Goal: Task Accomplishment & Management: Use online tool/utility

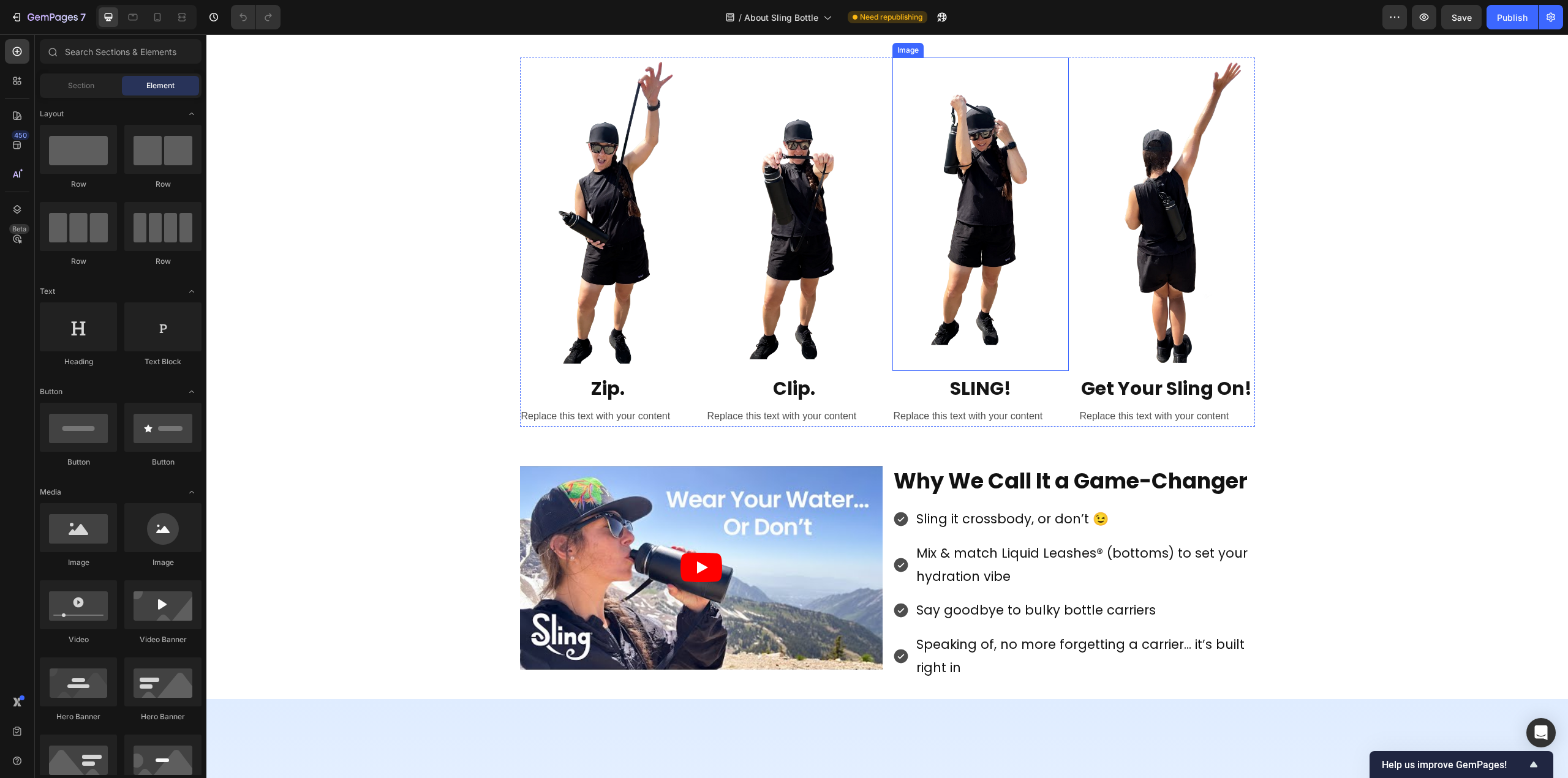
scroll to position [980, 0]
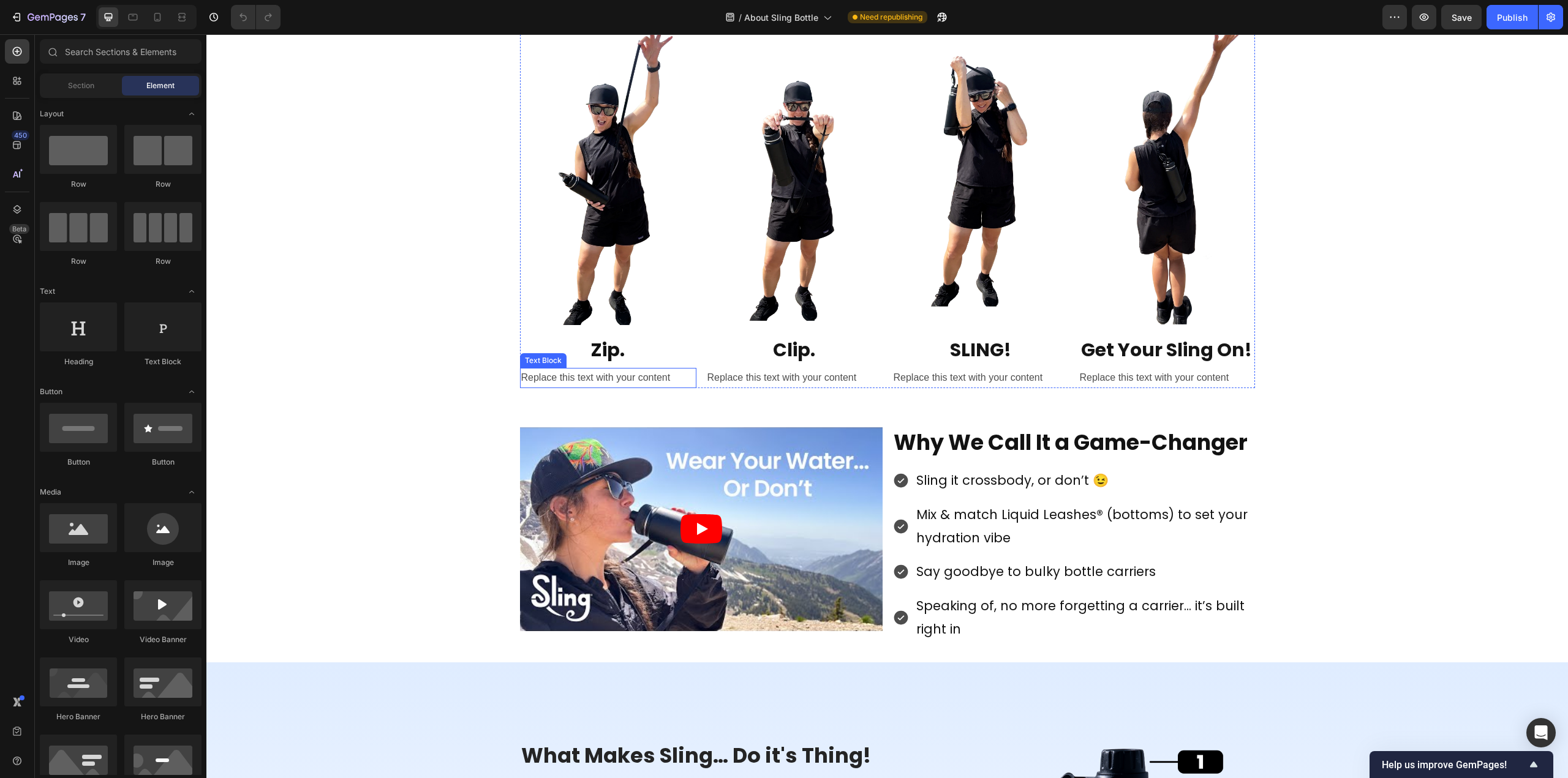
click at [594, 376] on div "Replace this text with your content" at bounding box center [608, 379] width 177 height 21
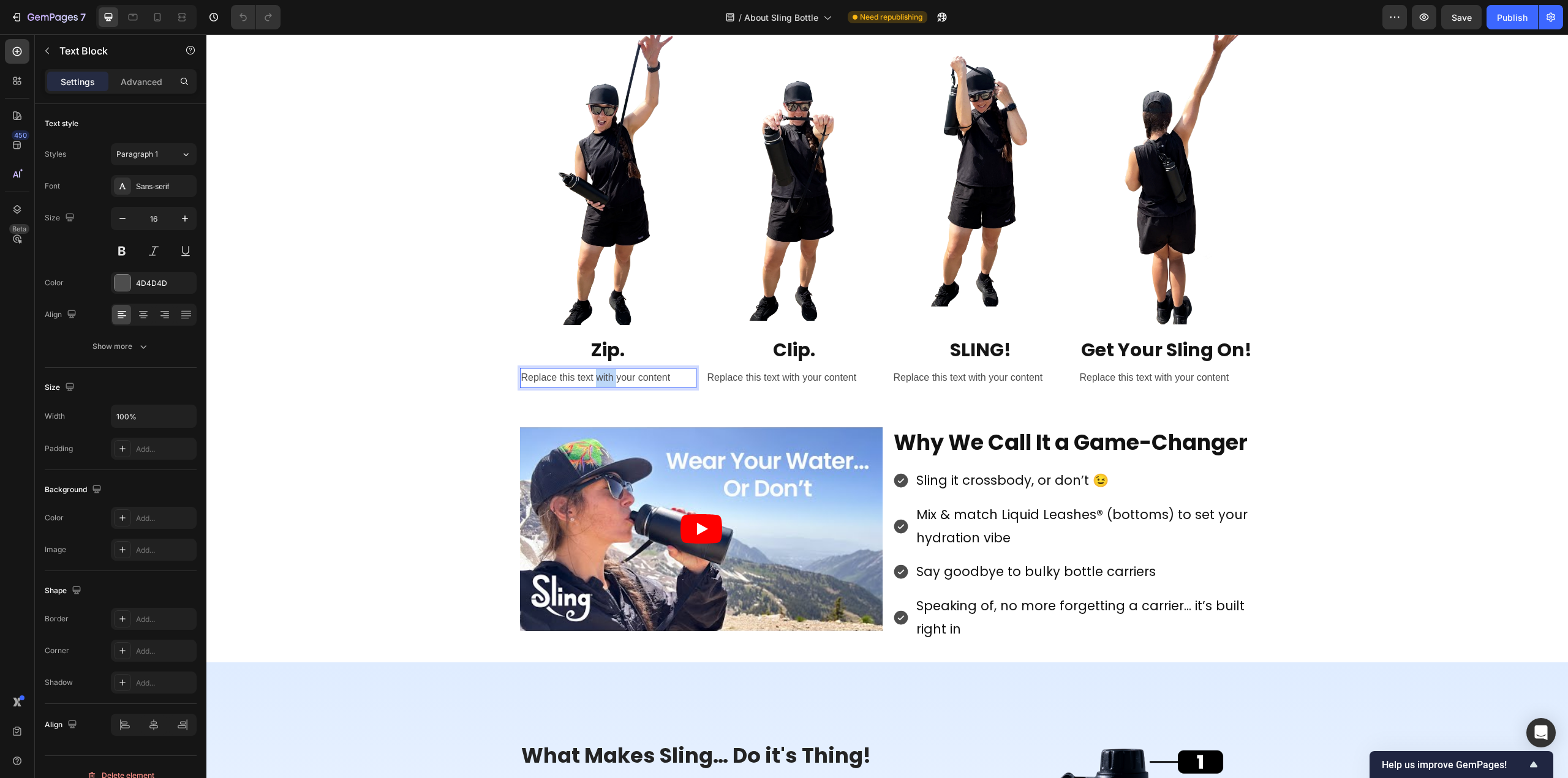
click at [594, 376] on div "Replace this text with your content" at bounding box center [608, 379] width 177 height 21
click at [594, 376] on p "Replace this text with your content" at bounding box center [608, 378] width 174 height 18
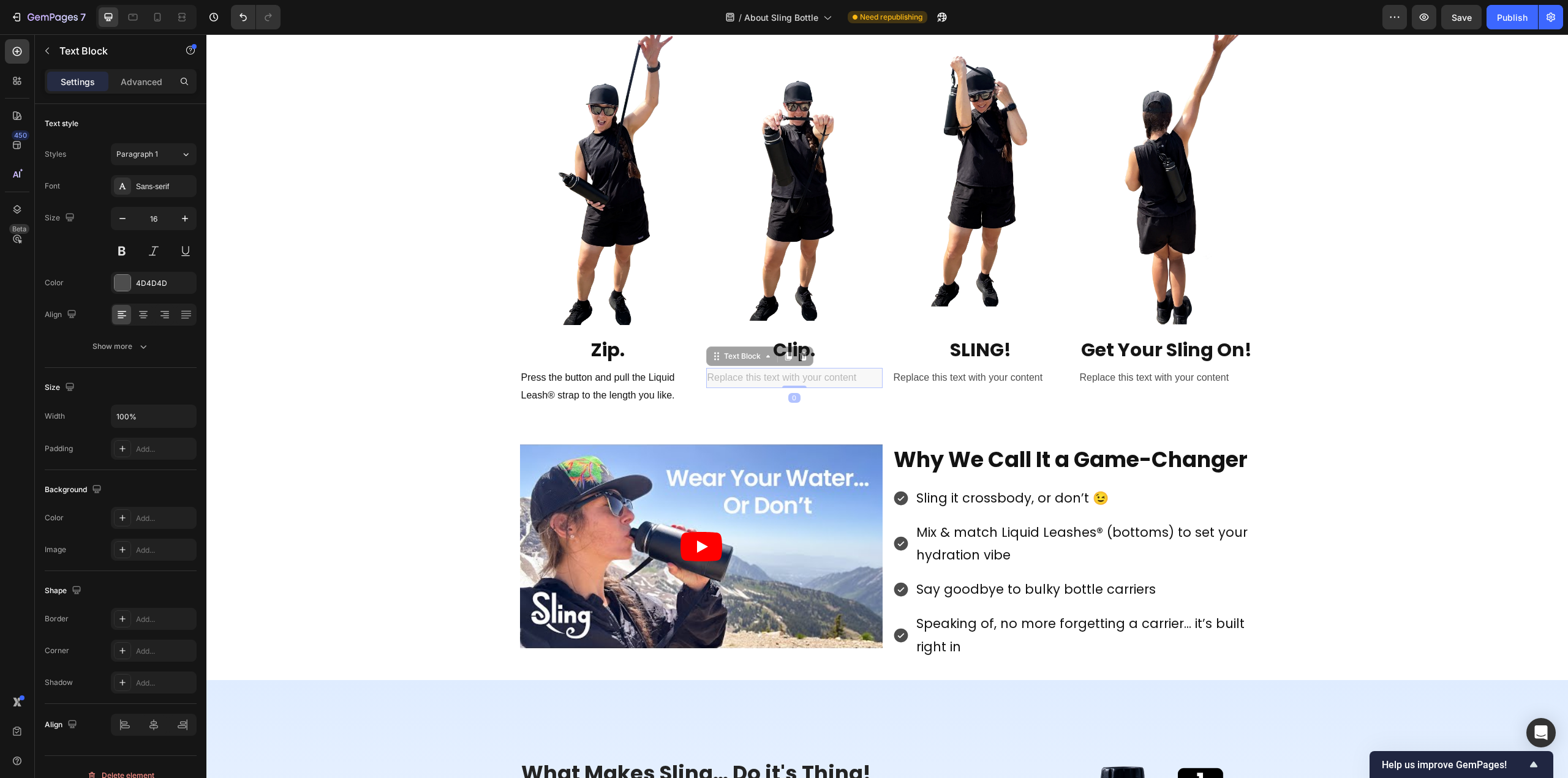
click at [207, 34] on div "Replace this text with your content" at bounding box center [207, 34] width 0 height 0
click at [784, 376] on p "Replace this text with your content" at bounding box center [794, 378] width 174 height 18
click at [979, 377] on div "Replace this text with your content" at bounding box center [981, 379] width 177 height 21
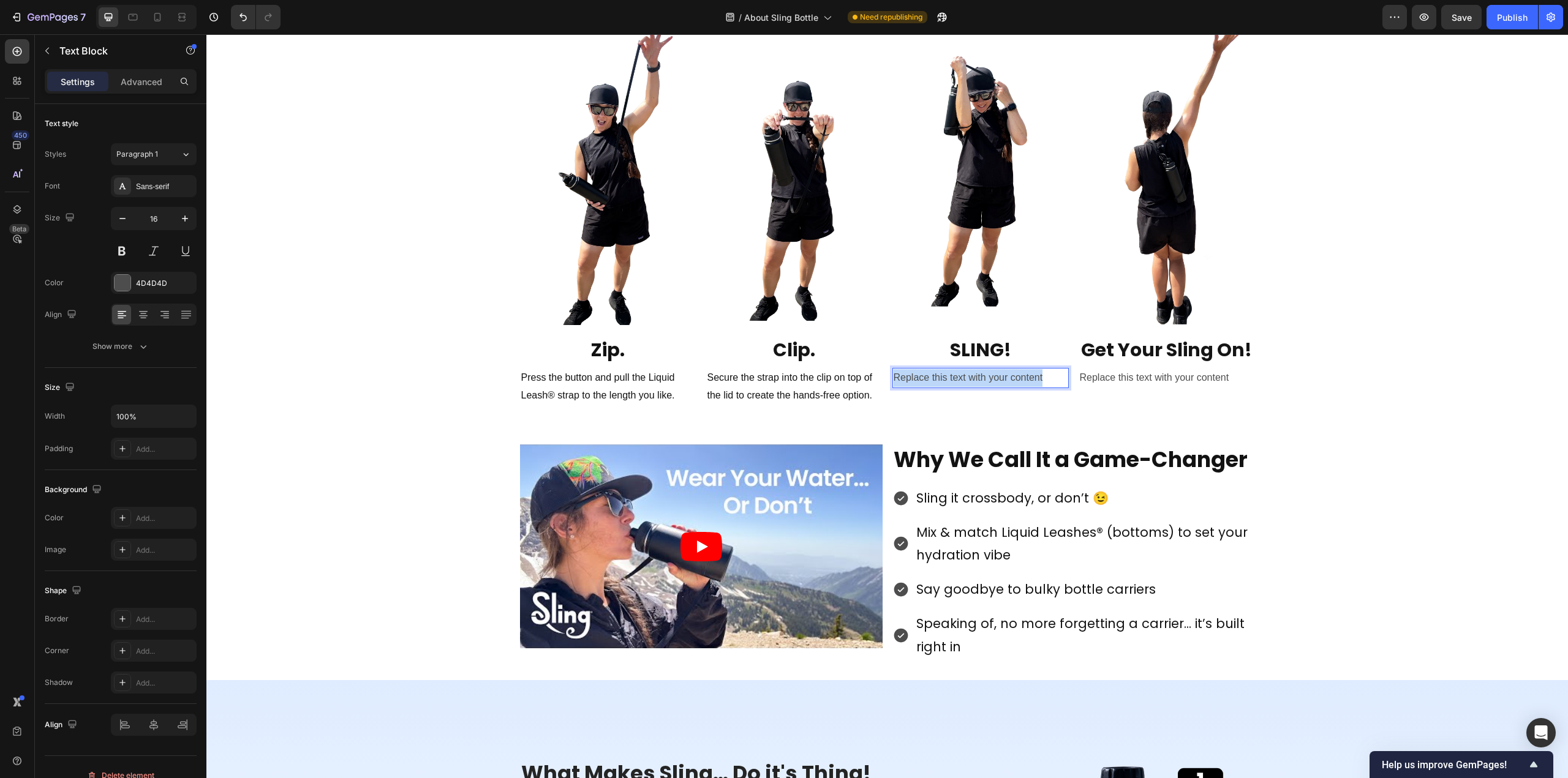
click at [979, 377] on p "Replace this text with your content" at bounding box center [980, 378] width 174 height 18
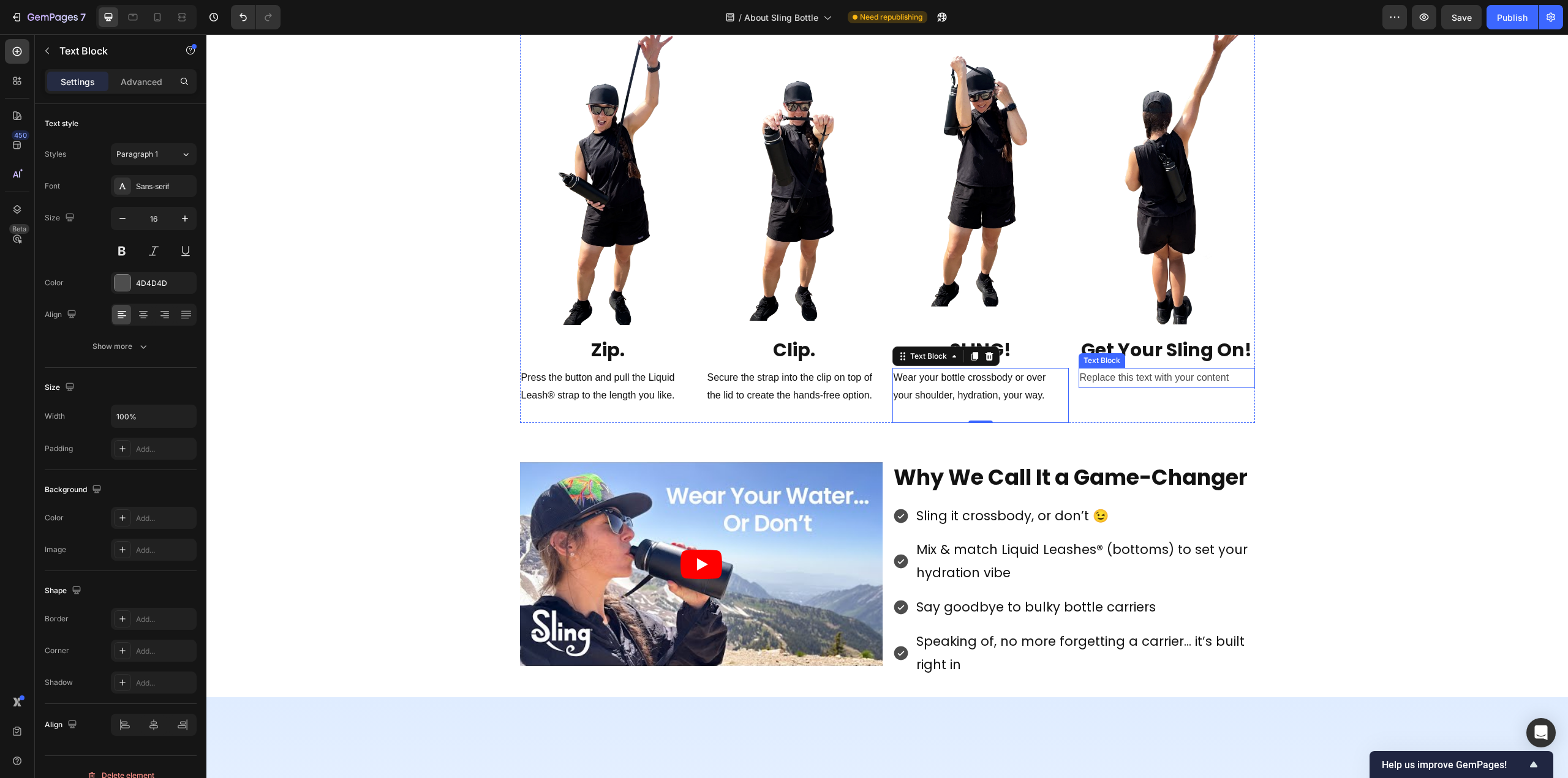
click at [1141, 377] on div "Replace this text with your content" at bounding box center [1167, 379] width 177 height 21
click at [1141, 377] on p "Replace this text with your content" at bounding box center [1166, 378] width 174 height 18
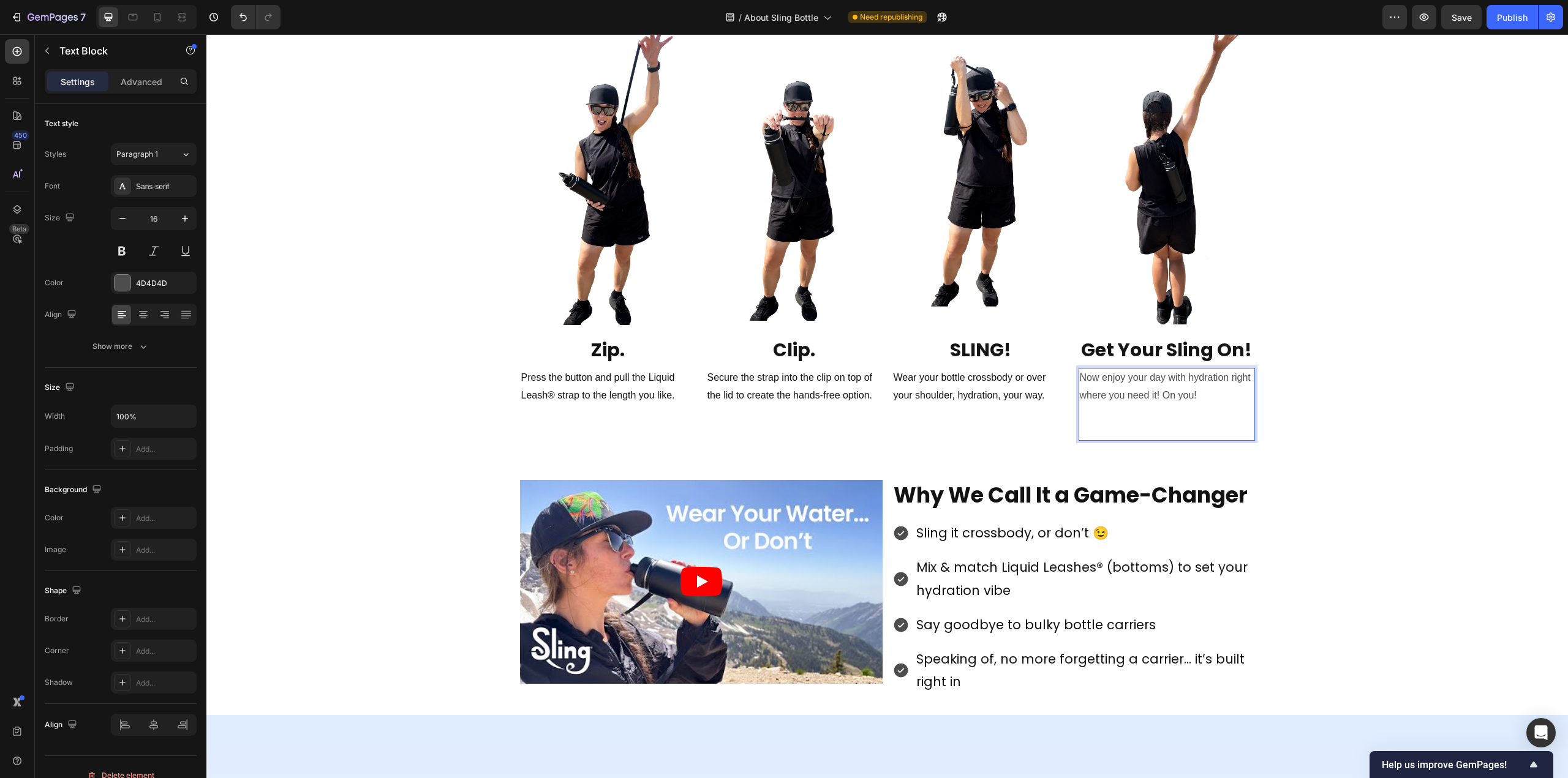
click at [1114, 379] on p "Now enjoy your day with hydration right where you need it! On you!" at bounding box center [1166, 387] width 174 height 36
click at [163, 194] on div "Sans-serif" at bounding box center [153, 185] width 85 height 22
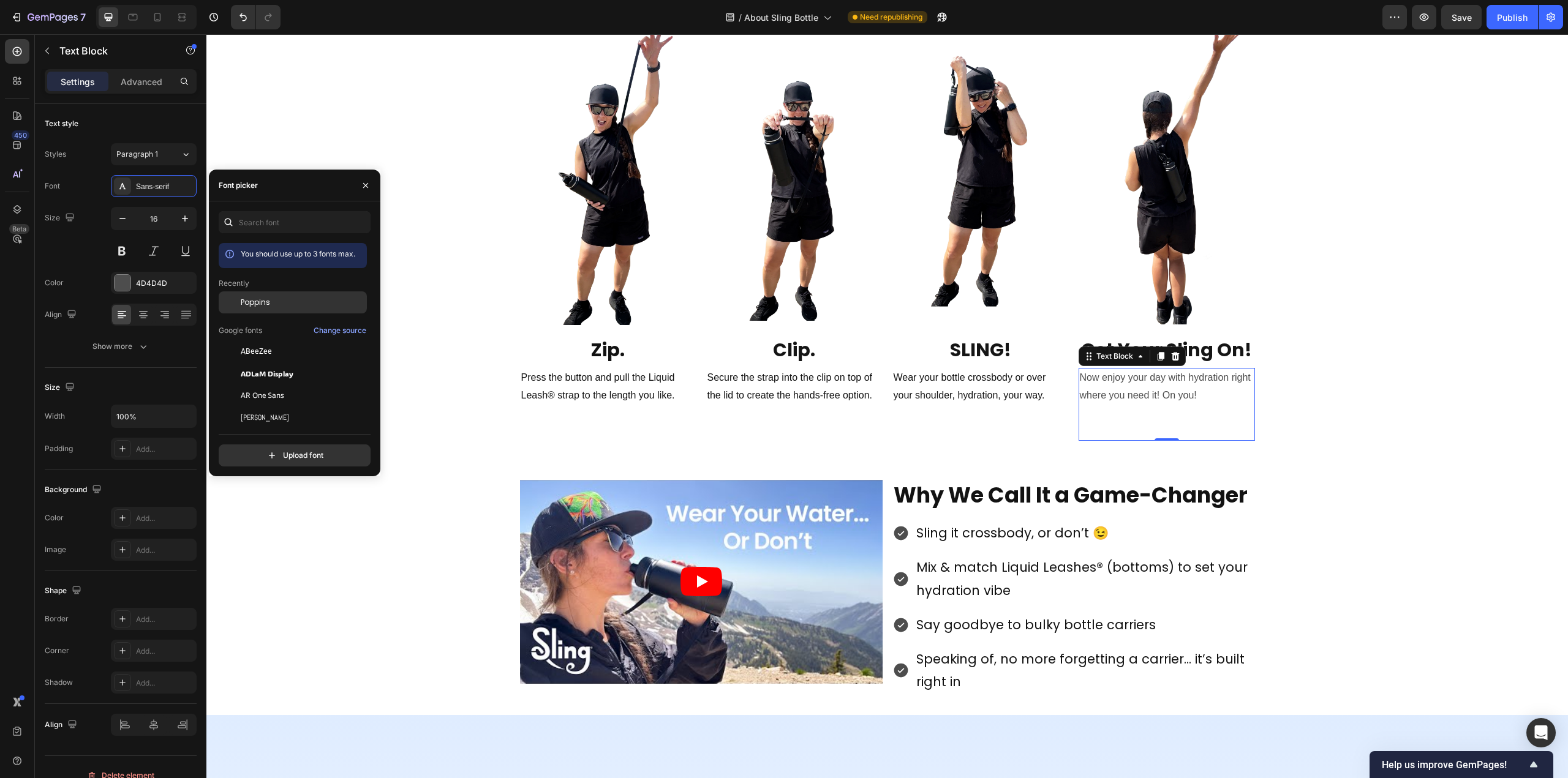
click at [249, 302] on span "Poppins" at bounding box center [255, 303] width 29 height 11
click at [144, 312] on icon at bounding box center [143, 314] width 12 height 12
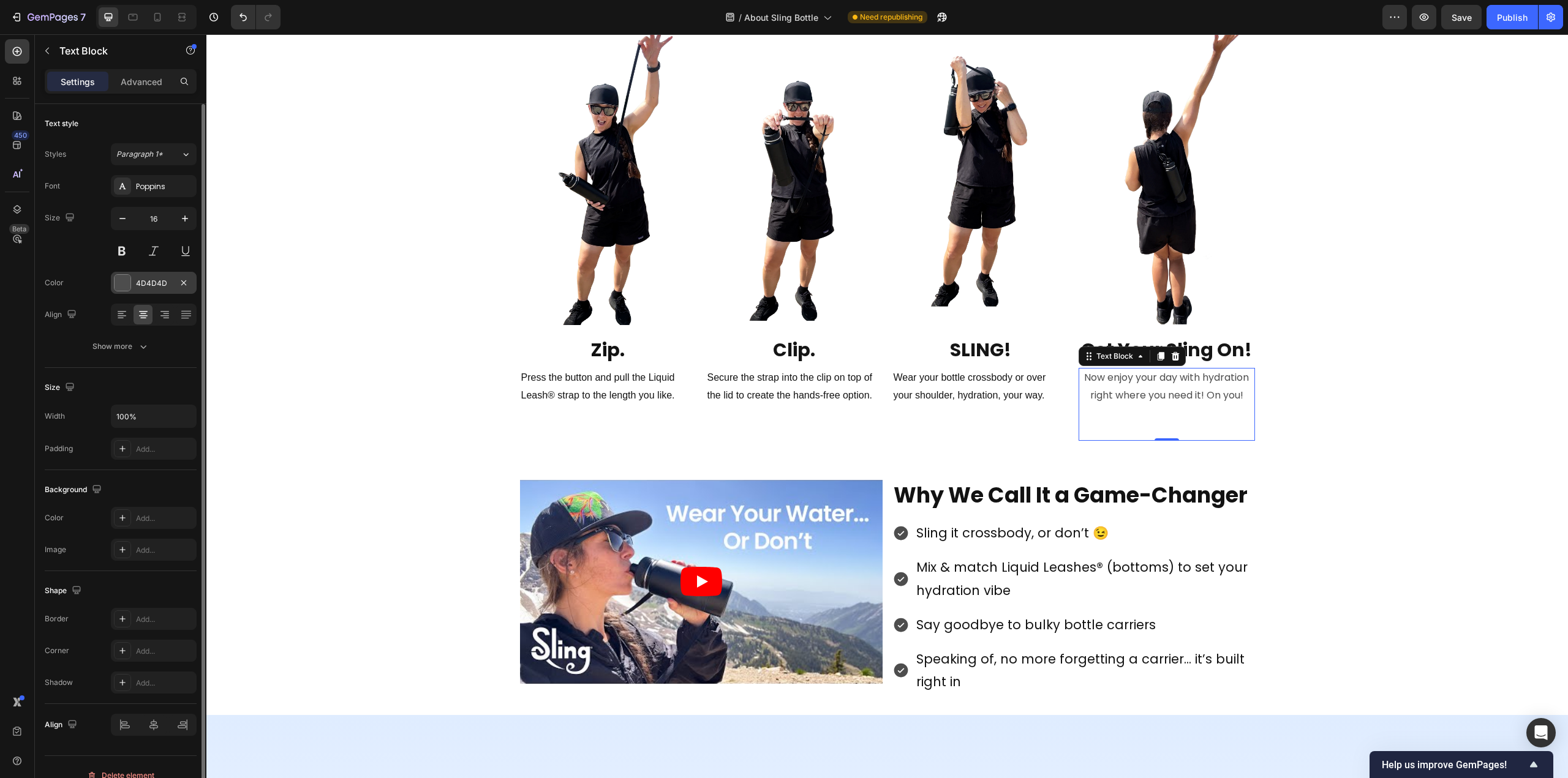
click at [126, 282] on div at bounding box center [122, 283] width 16 height 16
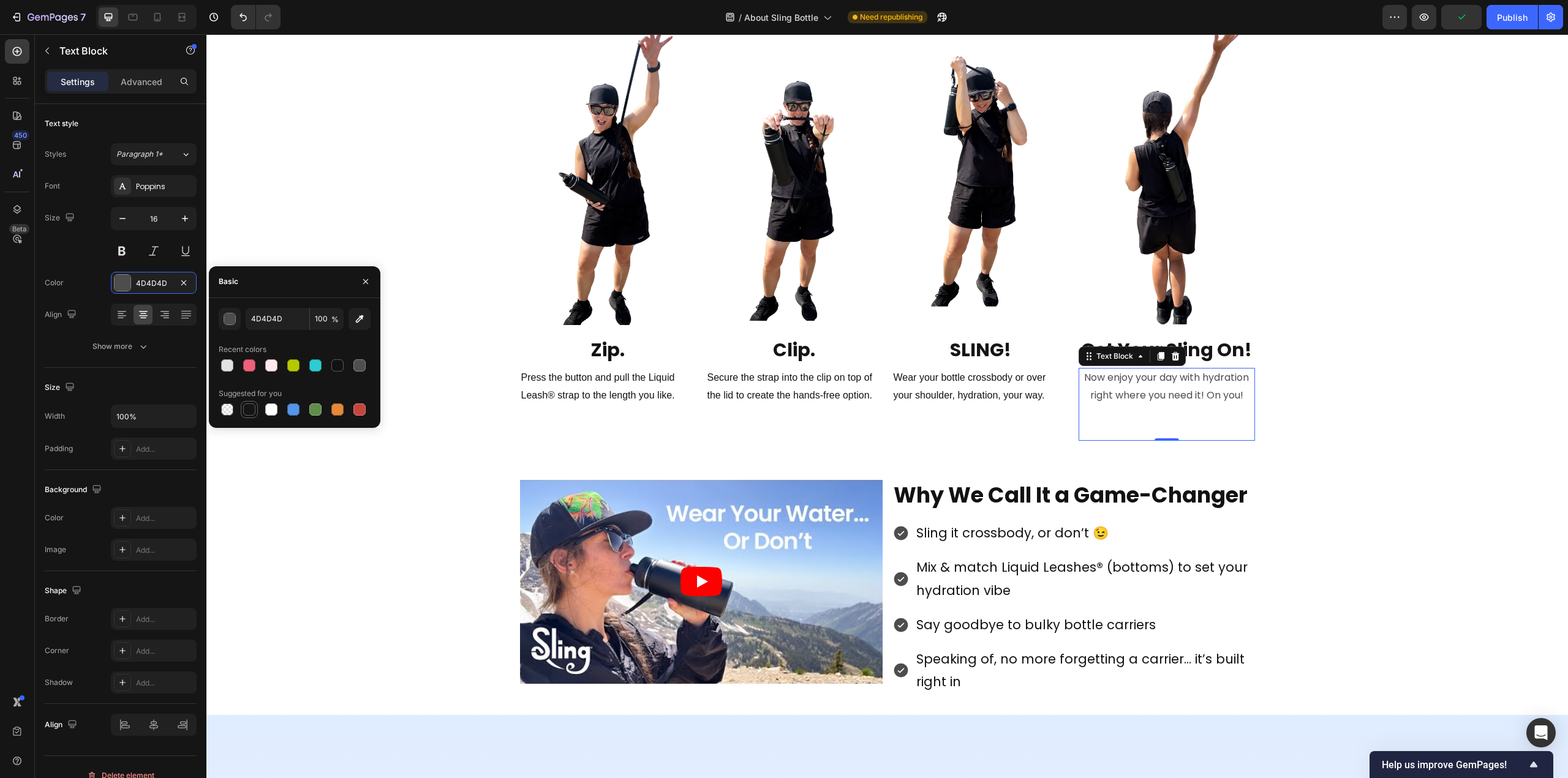
click at [249, 411] on div at bounding box center [249, 410] width 12 height 12
type input "151515"
click at [940, 382] on span "Wear your bottle crossbody or over your shoulder, hydration, your way." at bounding box center [970, 386] width 152 height 28
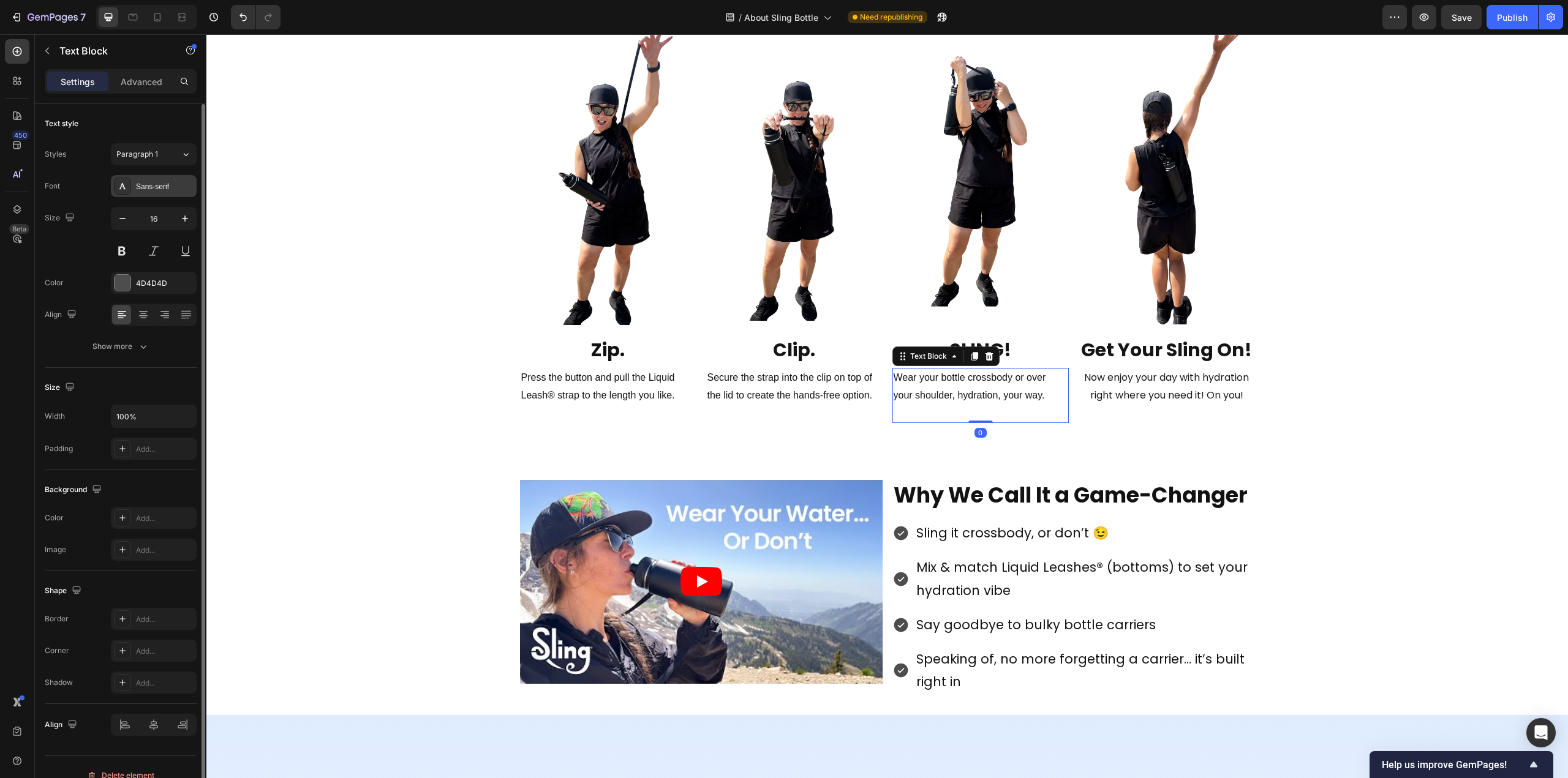
click at [140, 179] on div "Sans-serif" at bounding box center [153, 185] width 85 height 22
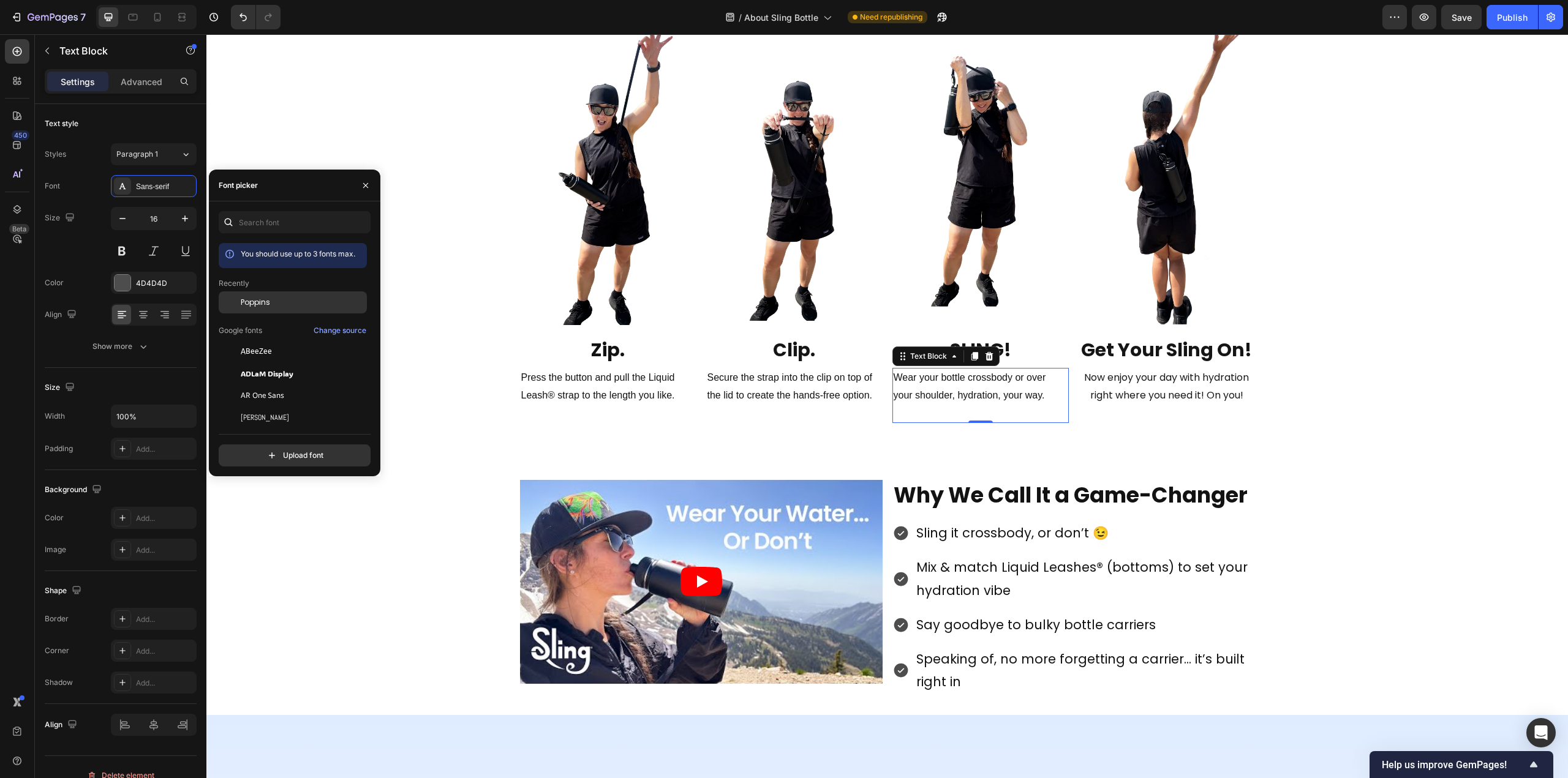
click at [257, 295] on div "Poppins" at bounding box center [293, 302] width 148 height 22
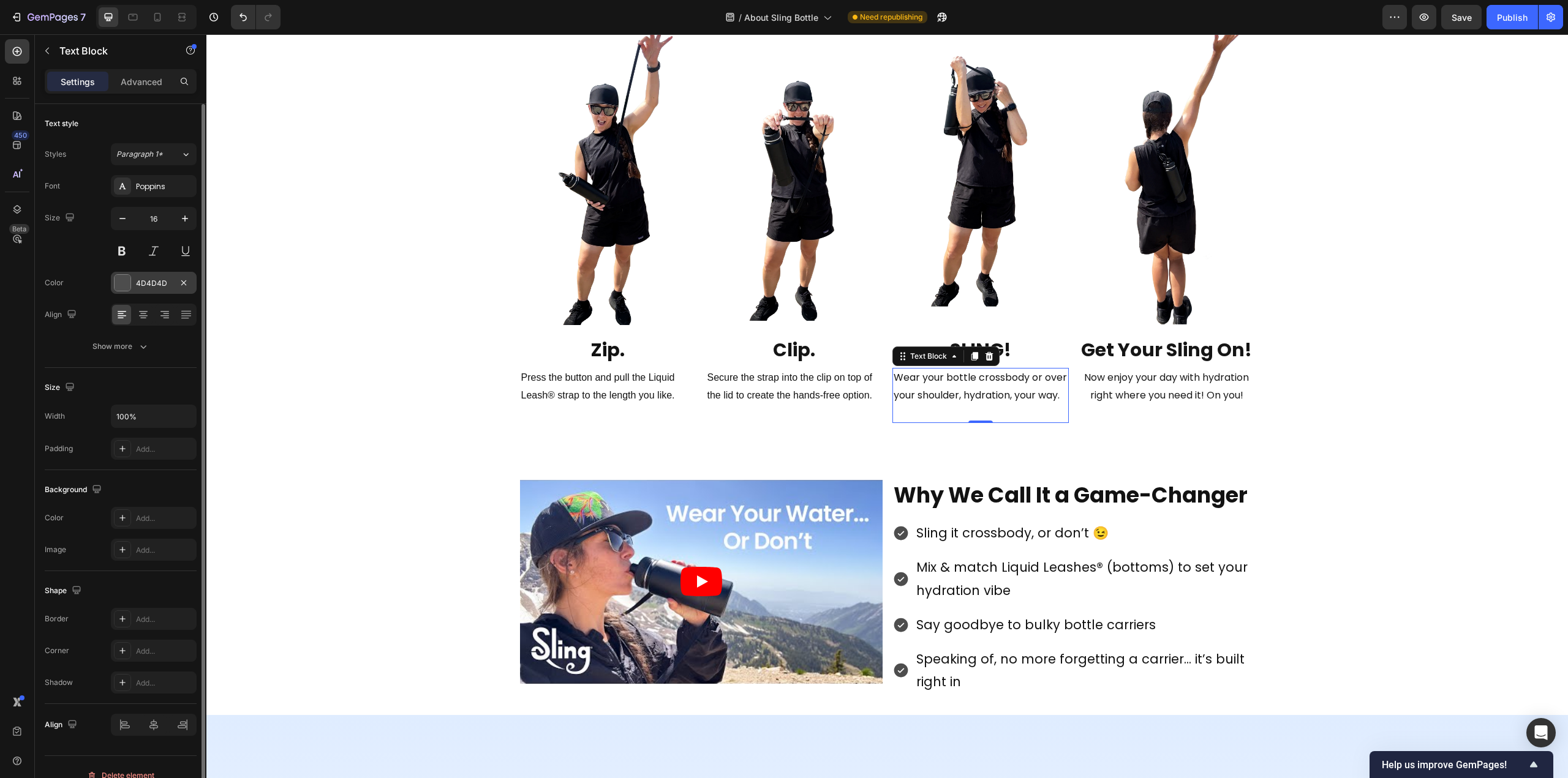
click at [122, 275] on div at bounding box center [122, 283] width 16 height 16
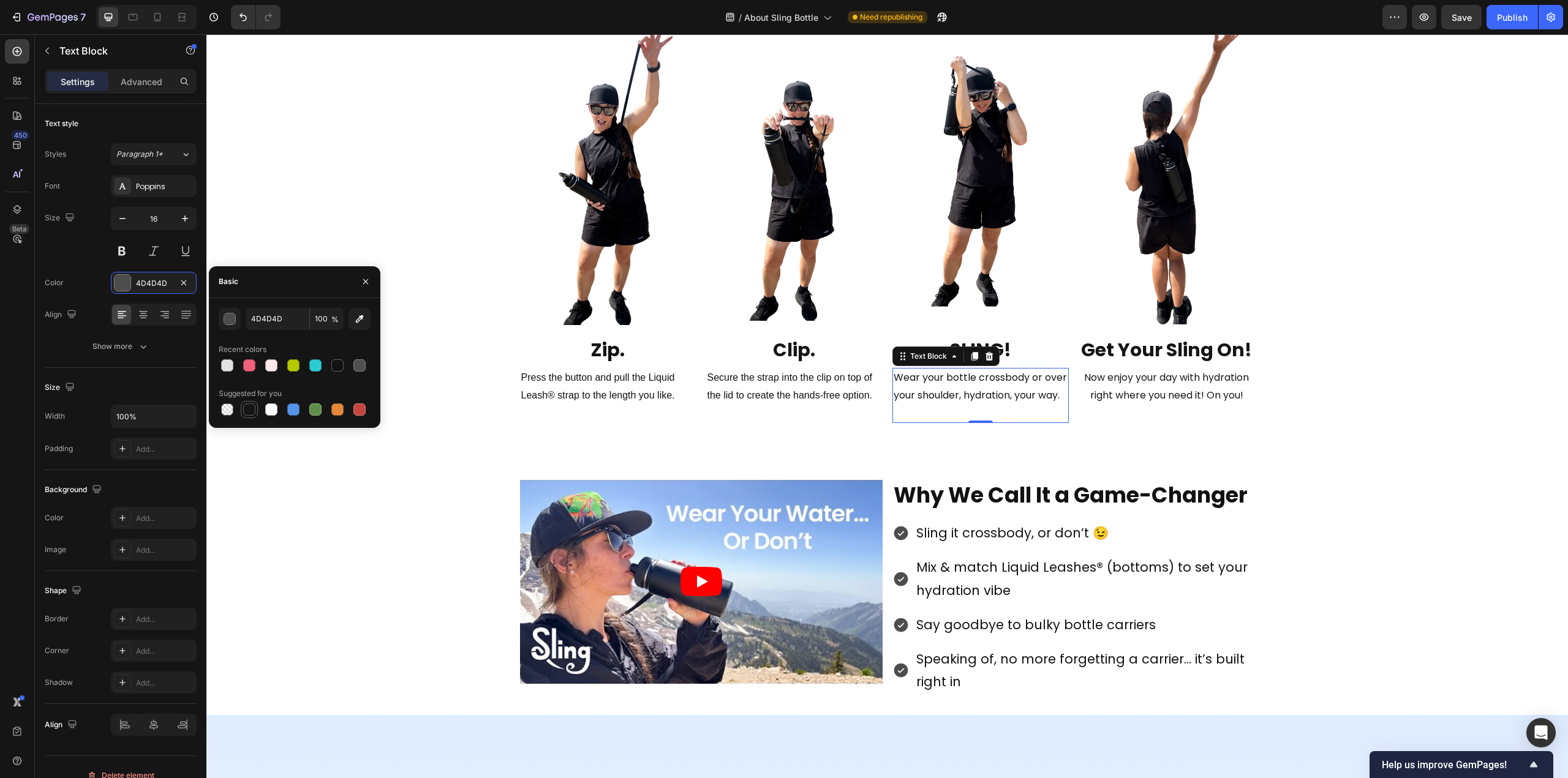
click at [251, 412] on div at bounding box center [249, 410] width 12 height 12
type input "151515"
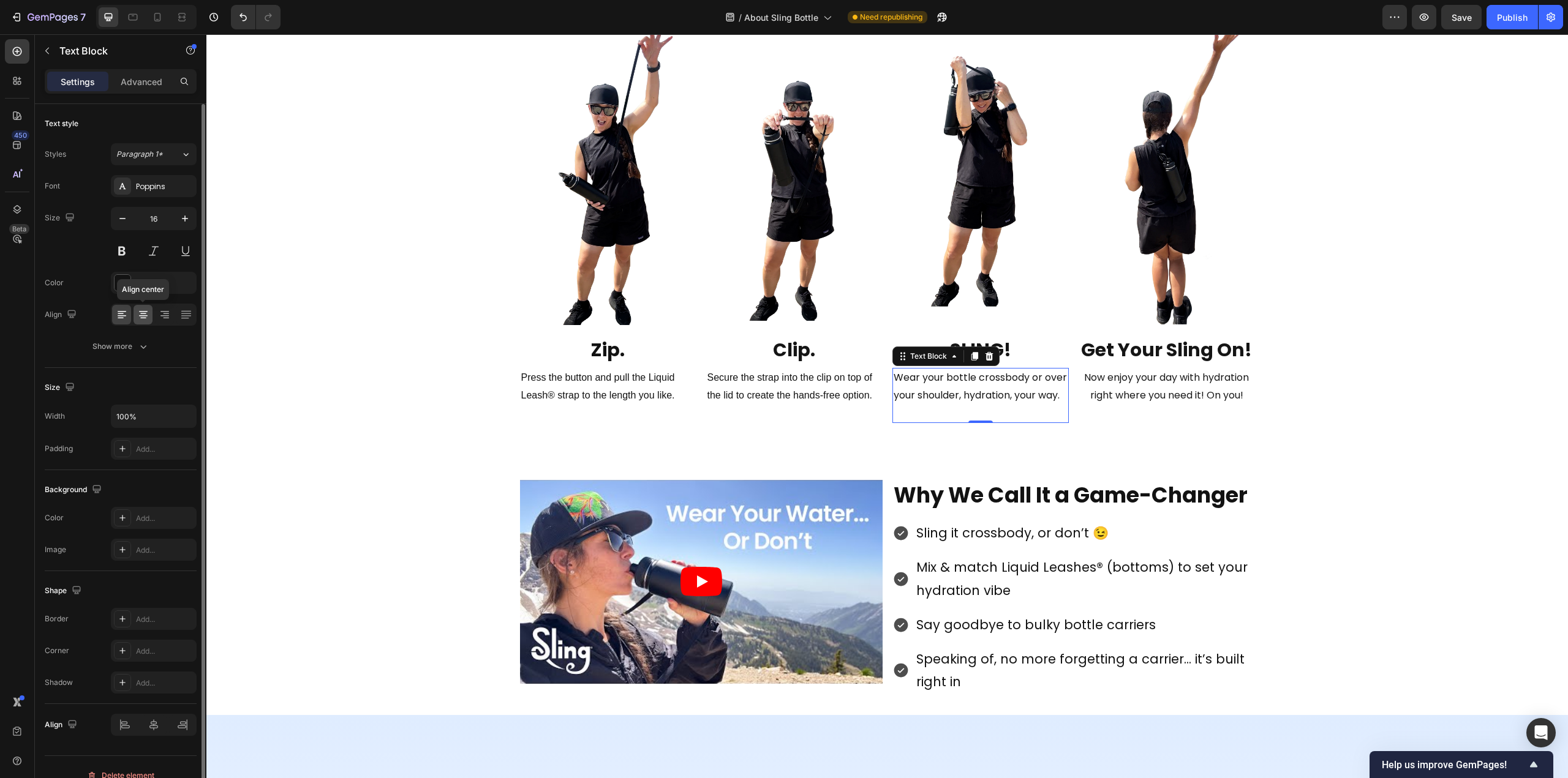
click at [149, 312] on div at bounding box center [143, 315] width 19 height 20
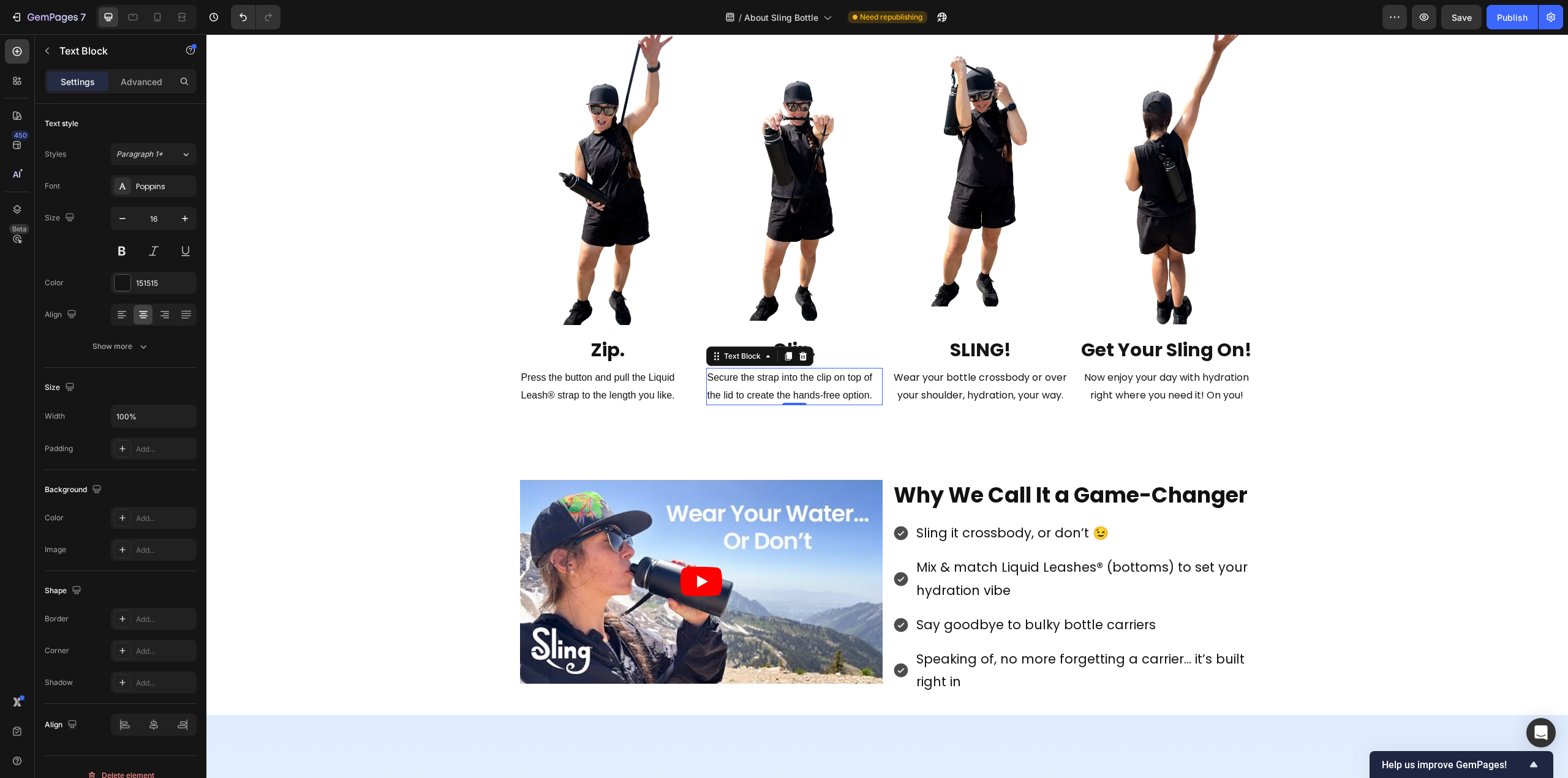
click at [737, 389] on p "Secure the strap into the clip on top of the lid to create the hands-free optio…" at bounding box center [794, 387] width 174 height 36
click at [166, 186] on div "Sans-serif" at bounding box center [164, 187] width 57 height 11
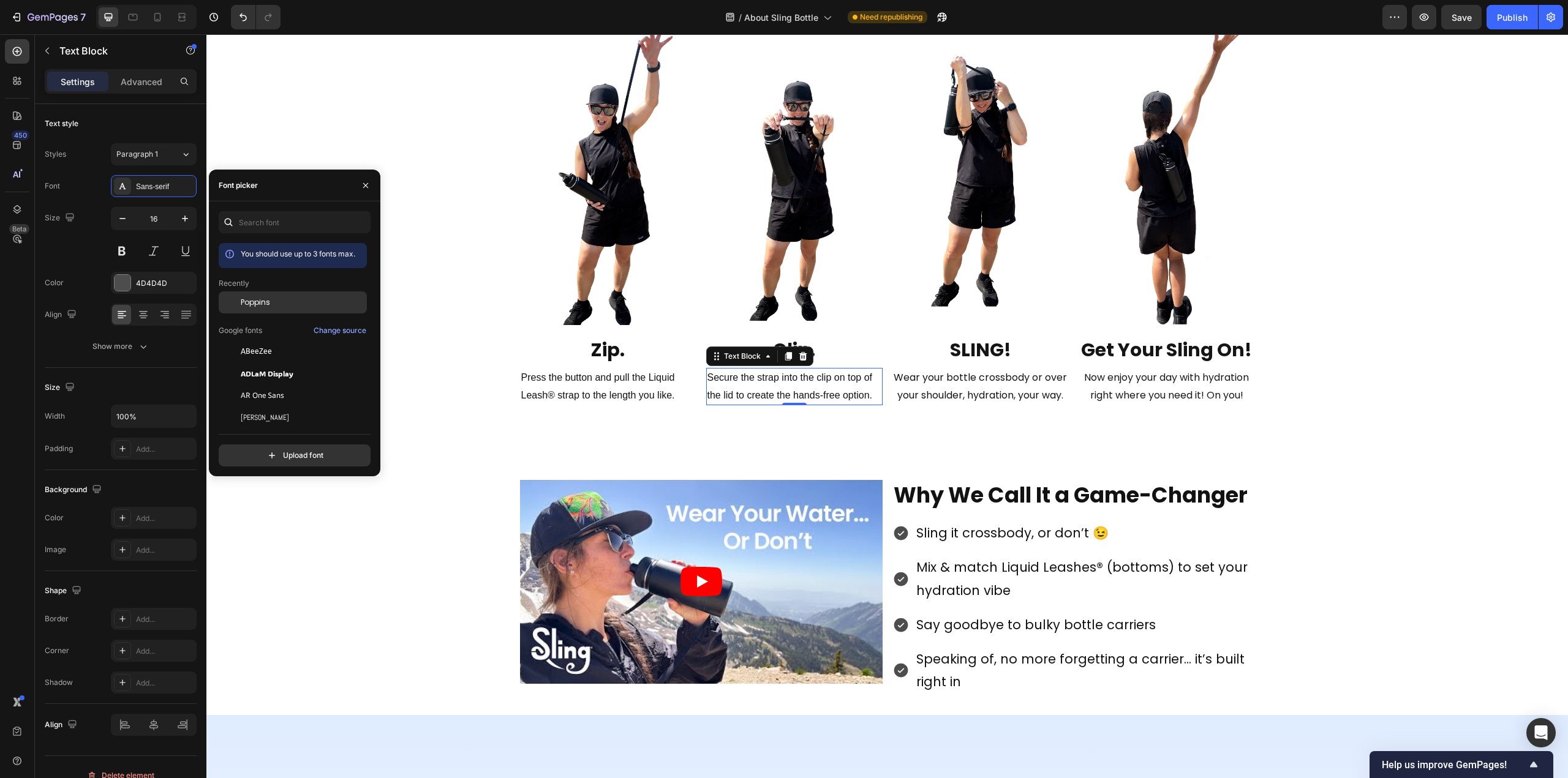
click at [247, 306] on span "Poppins" at bounding box center [255, 303] width 29 height 11
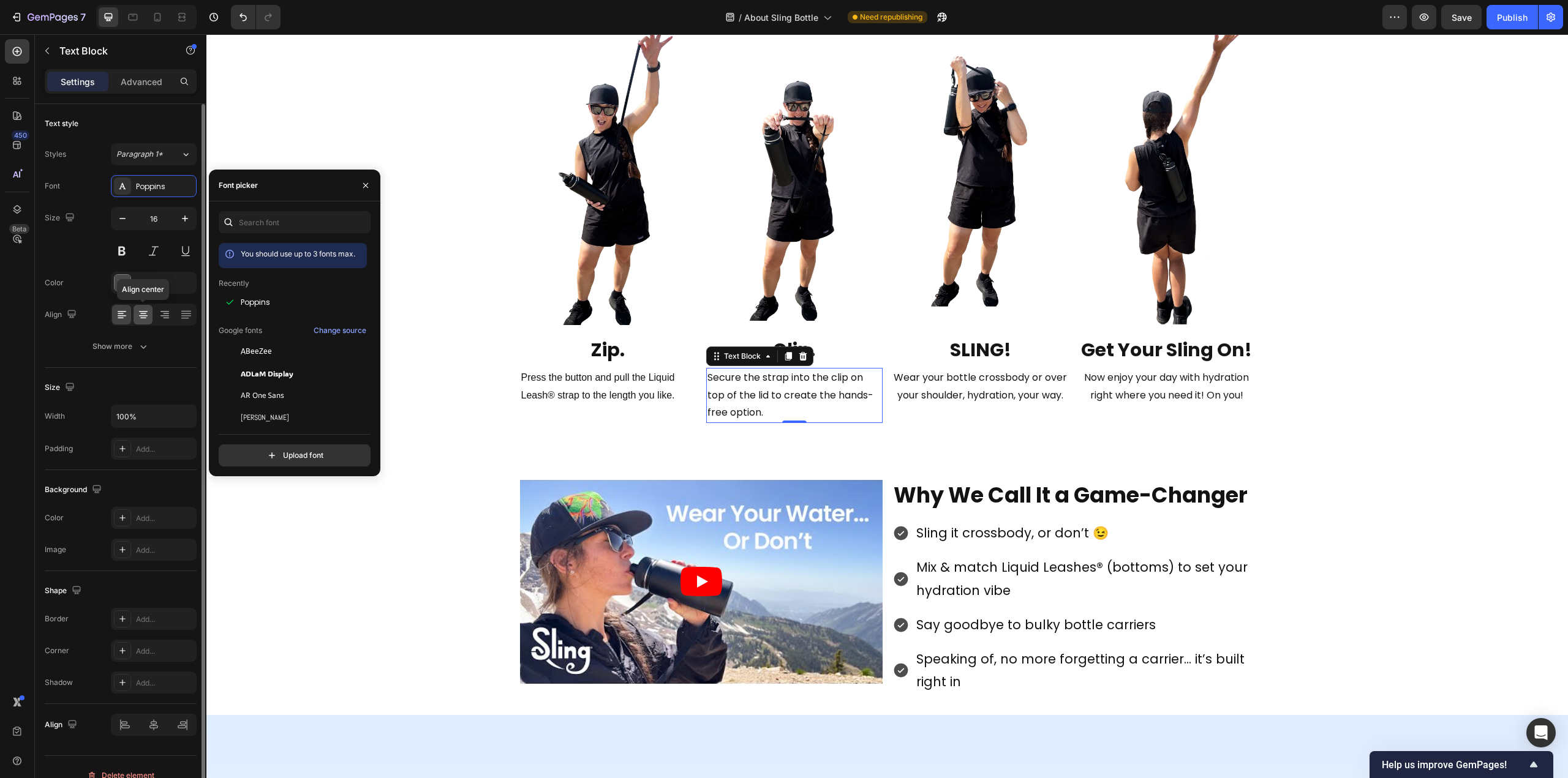
click at [139, 317] on icon at bounding box center [143, 314] width 12 height 12
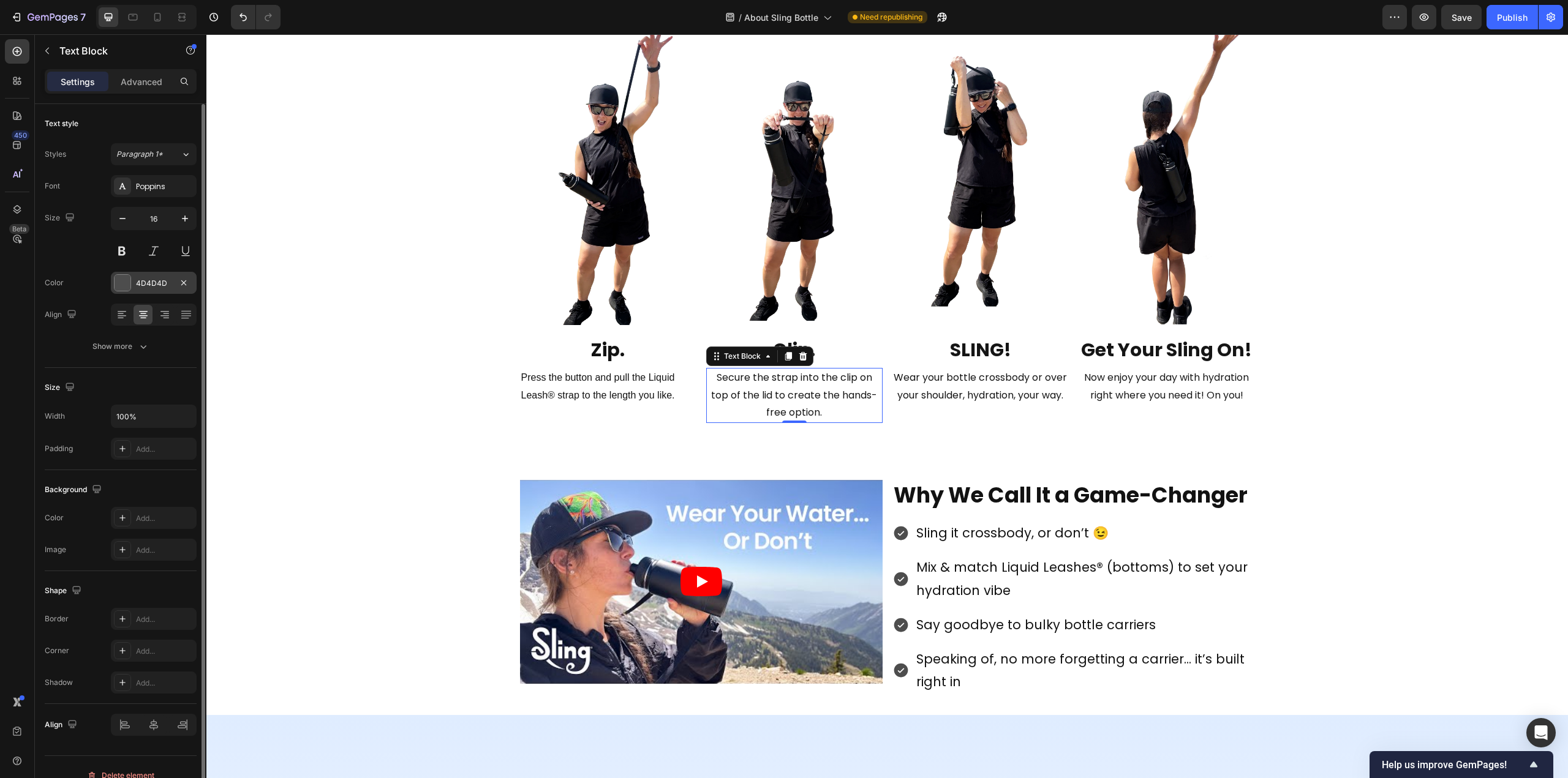
click at [122, 282] on div at bounding box center [122, 283] width 16 height 16
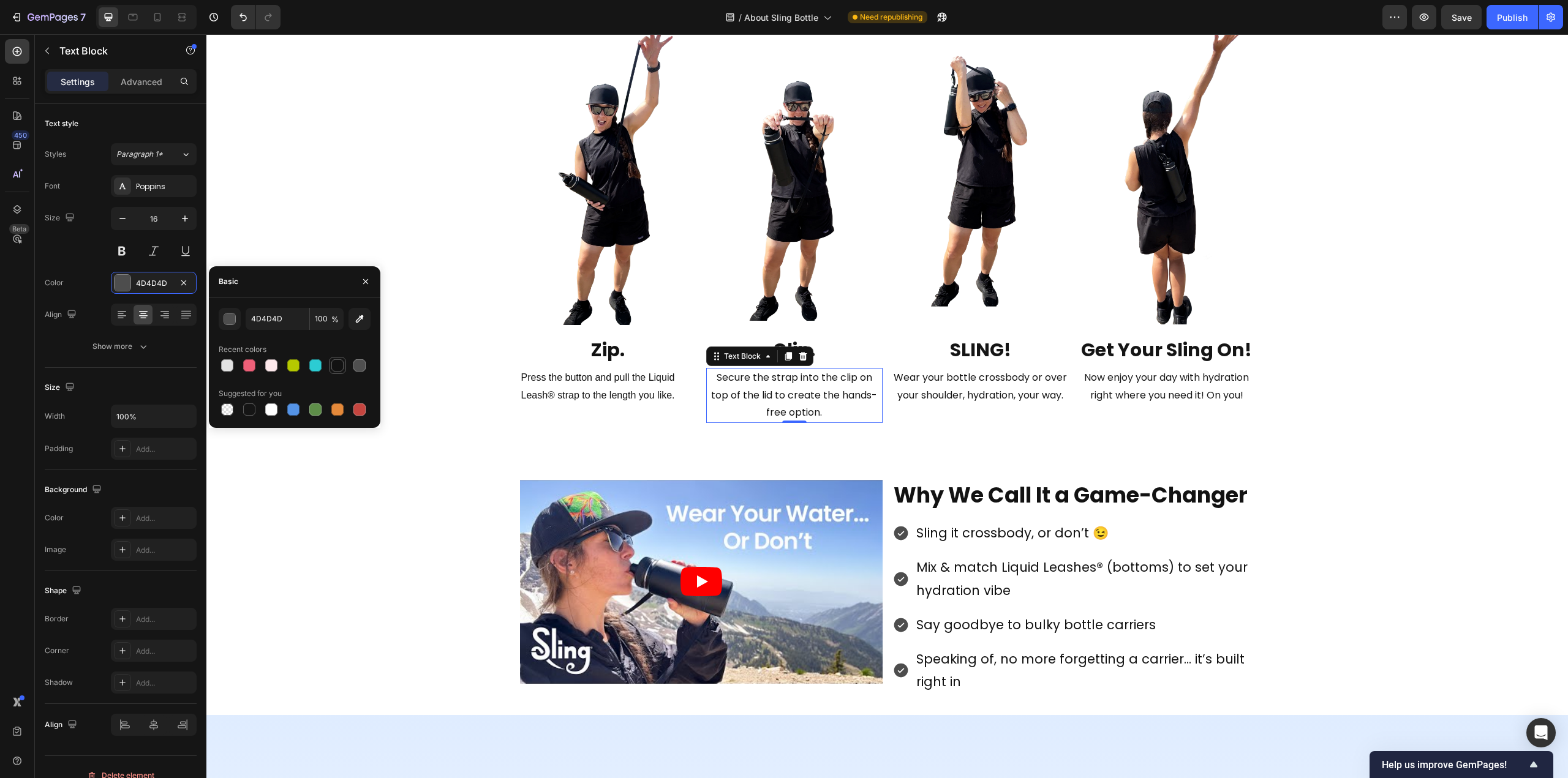
click at [338, 364] on div at bounding box center [337, 366] width 12 height 12
type input "121212"
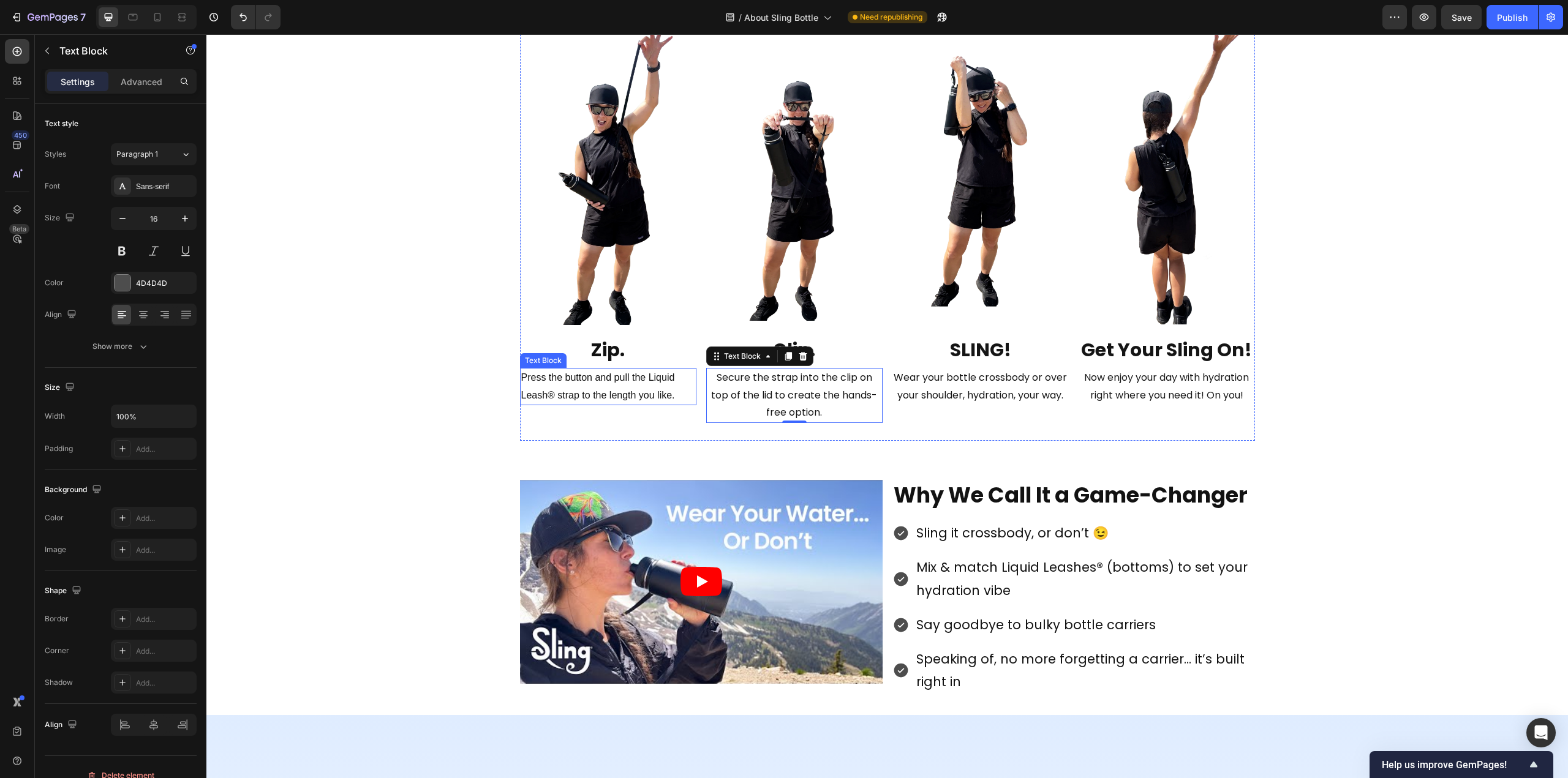
click at [603, 397] on span "Press the button and pull the Liquid Leash® strap to the length you like." at bounding box center [598, 386] width 154 height 28
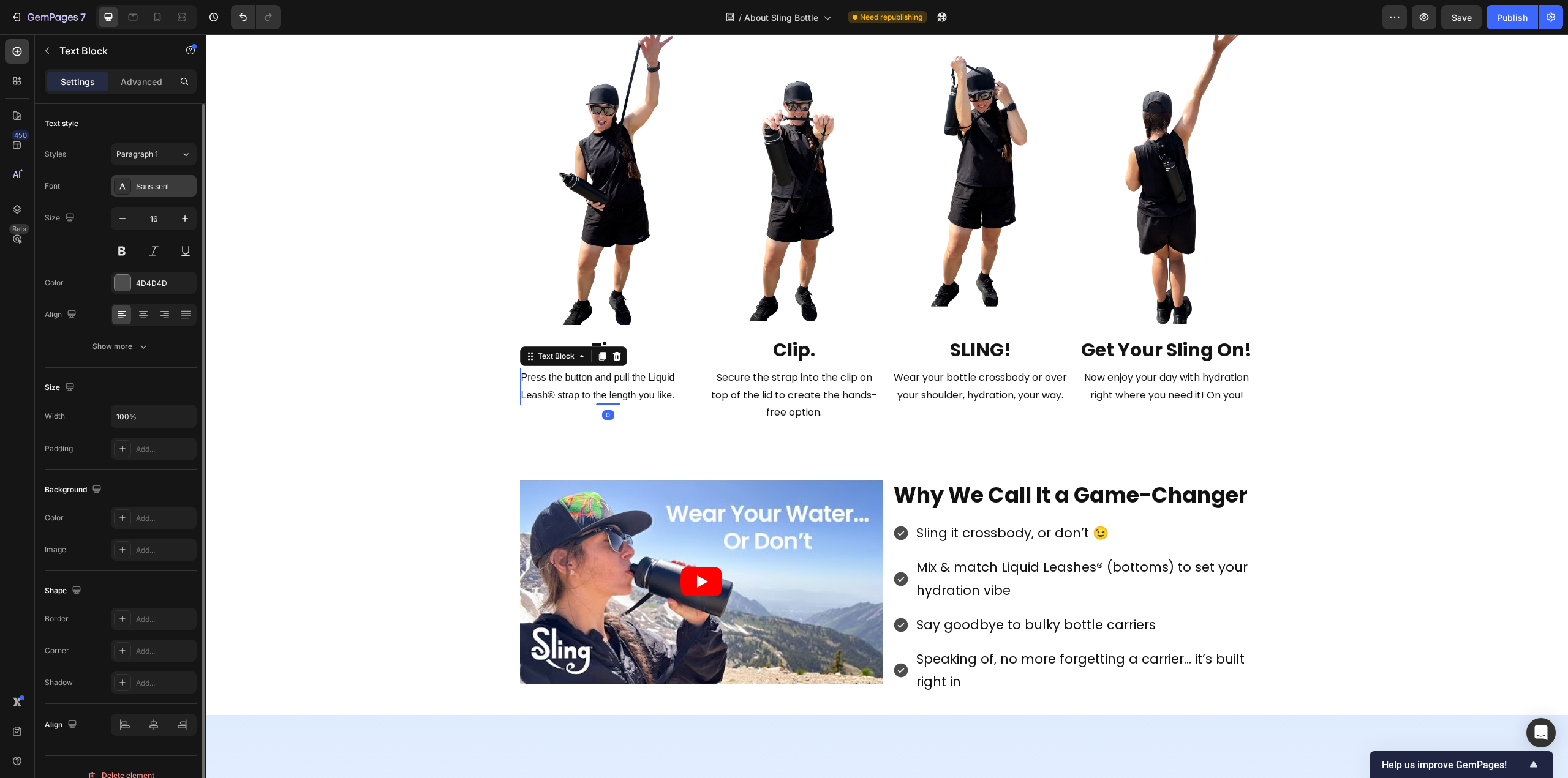
click at [149, 182] on div "Sans-serif" at bounding box center [164, 187] width 57 height 11
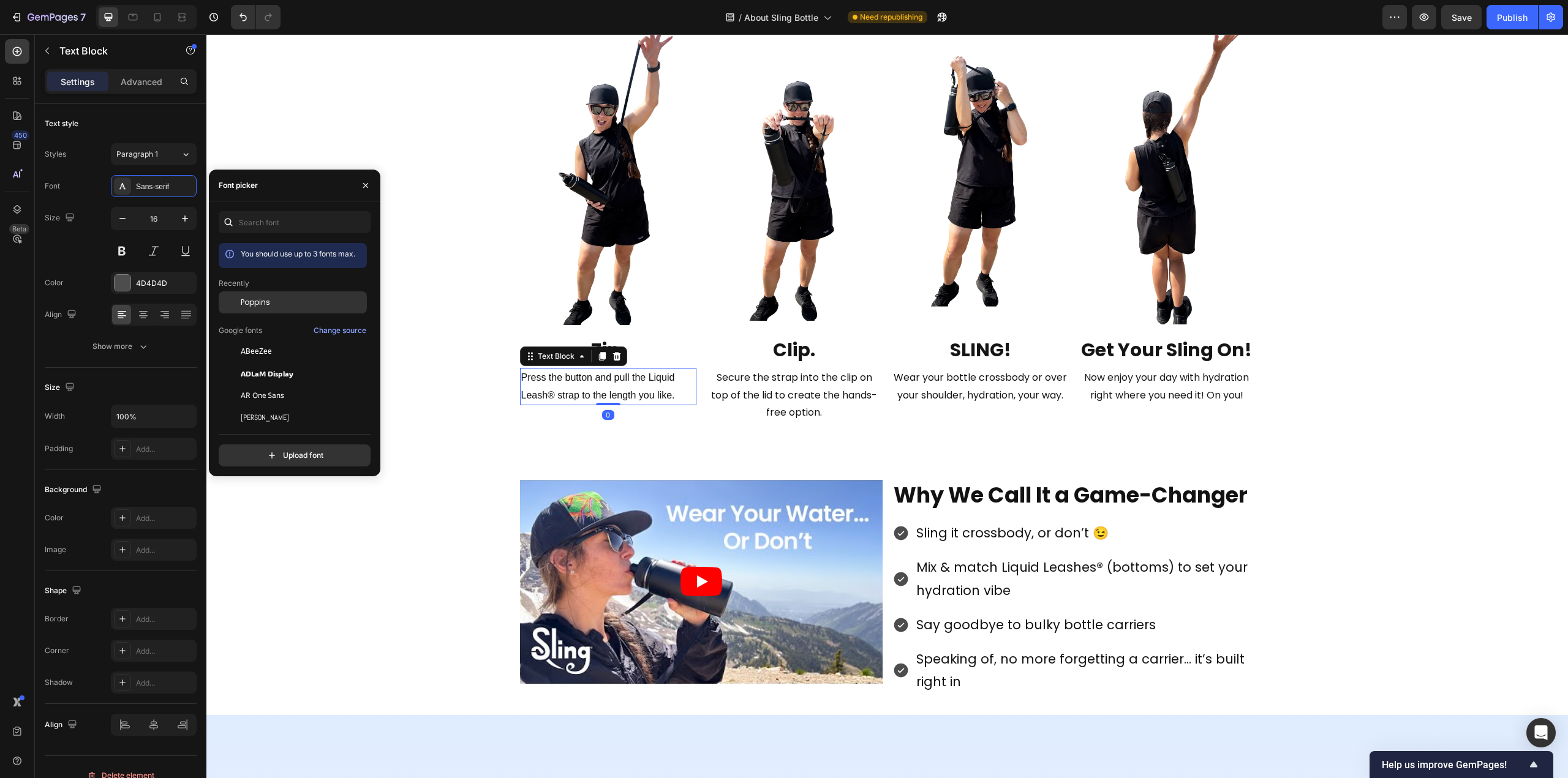
click at [254, 303] on span "Poppins" at bounding box center [255, 303] width 29 height 11
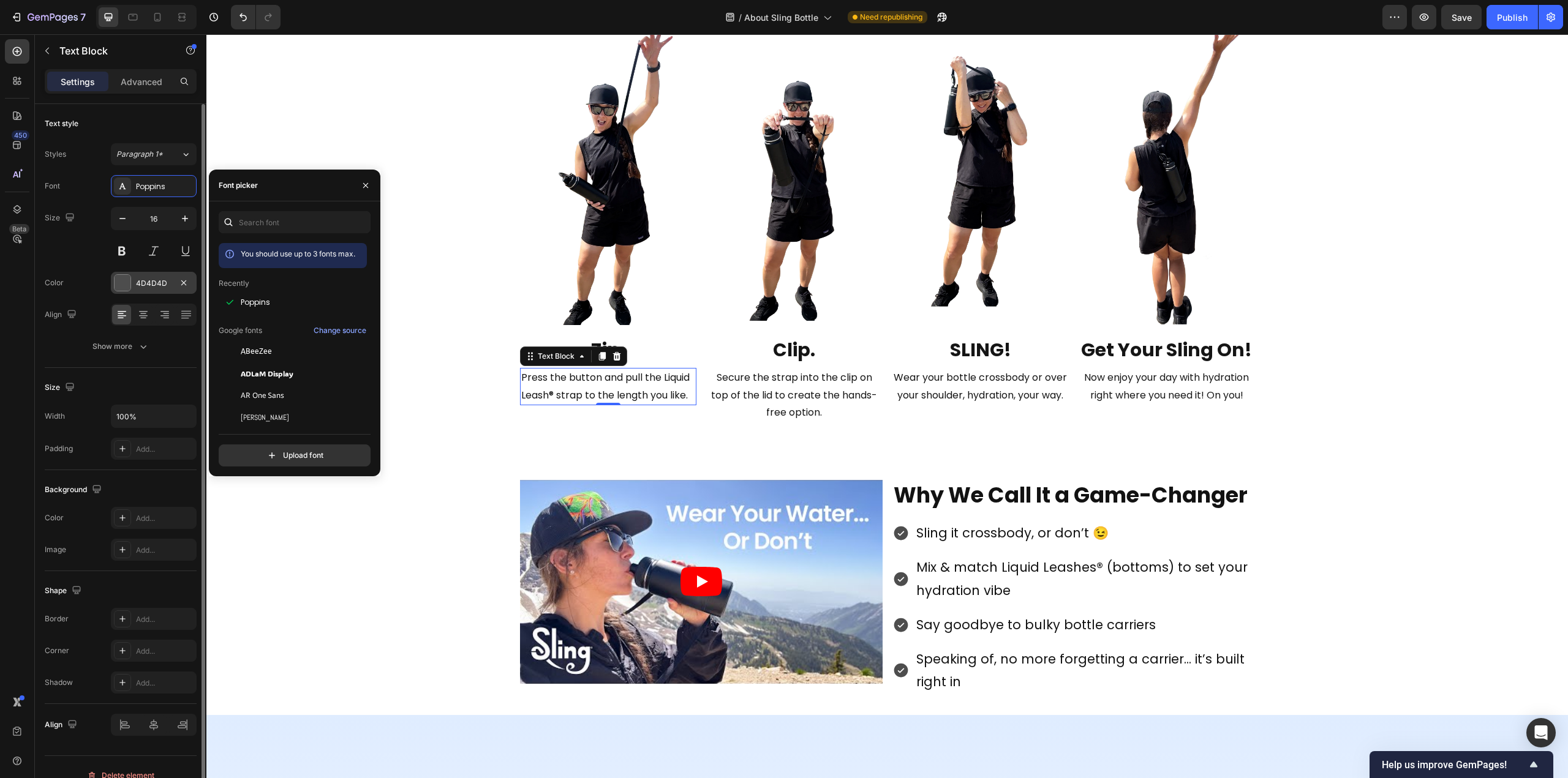
click at [118, 277] on div at bounding box center [122, 283] width 16 height 16
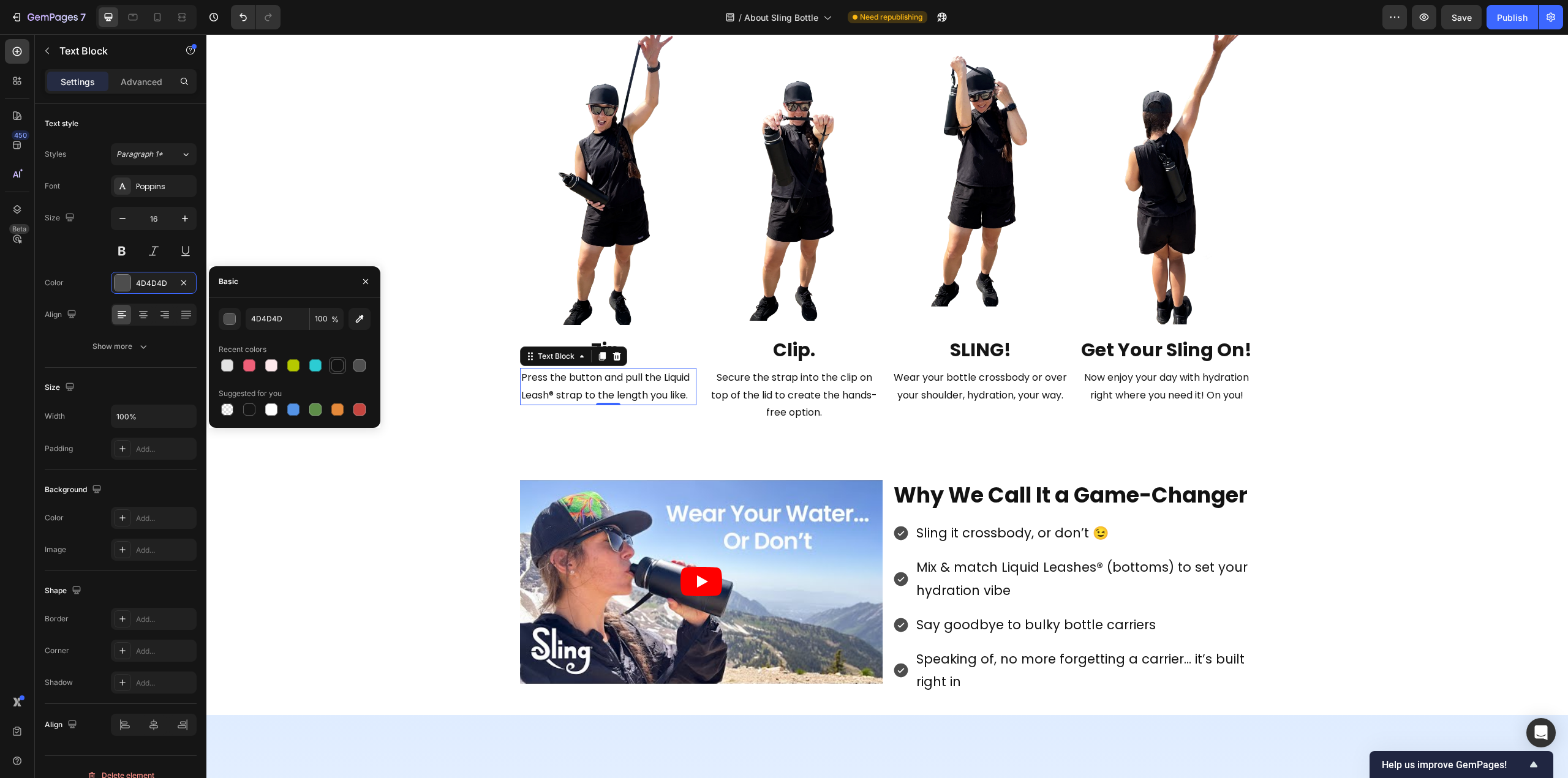
click at [334, 366] on div at bounding box center [337, 366] width 12 height 12
type input "121212"
click at [145, 317] on icon at bounding box center [143, 314] width 12 height 12
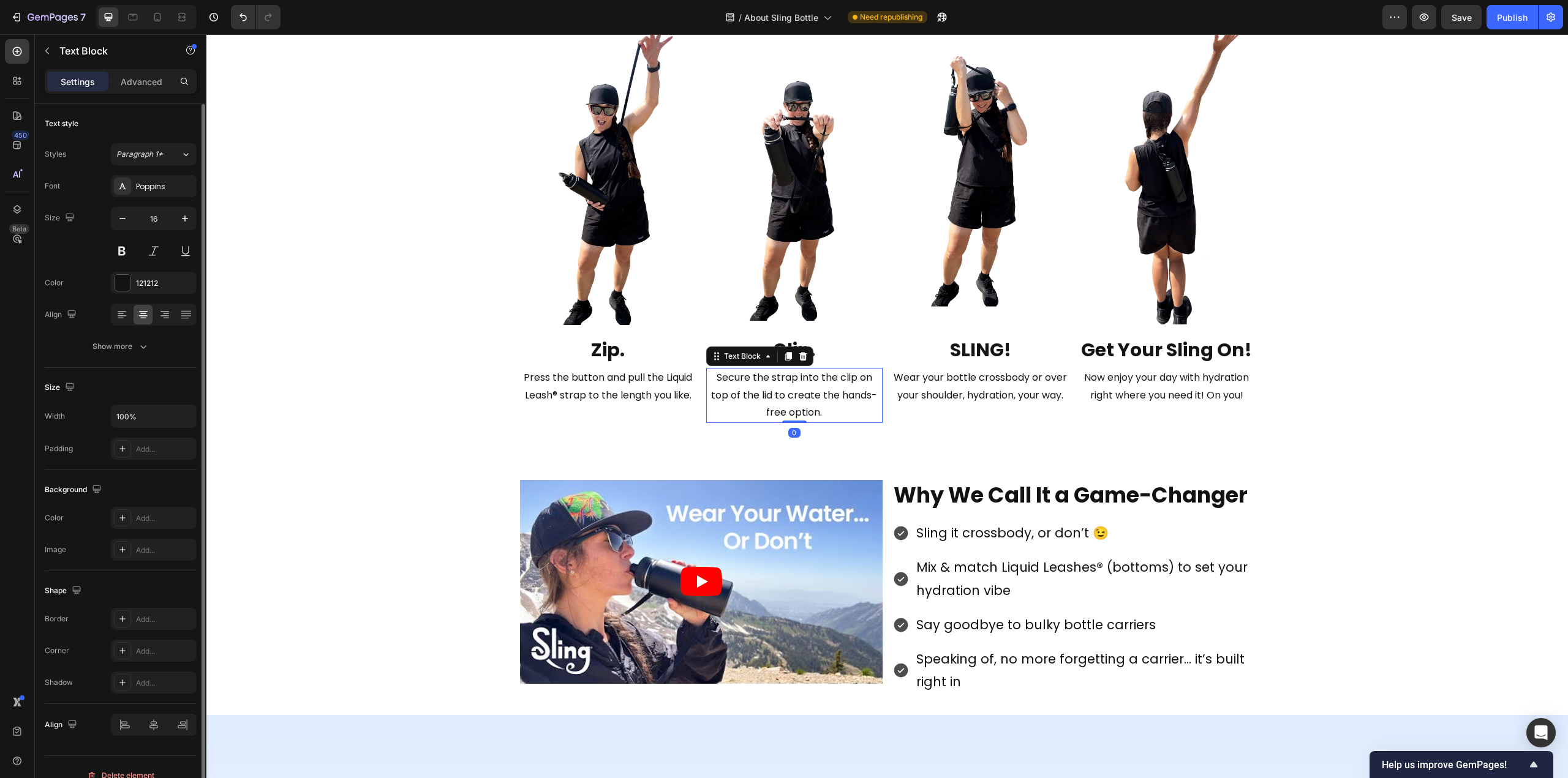
click at [820, 410] on p "Secure the strap into the clip on top of the lid to create the hands-free optio…" at bounding box center [794, 396] width 174 height 53
click at [625, 379] on span "Press the button and pull the Liquid Leash® strap to the length you like." at bounding box center [607, 386] width 168 height 32
click at [651, 379] on span "Press the button and pull the Liquid Leash® strap to the length you like." at bounding box center [607, 386] width 168 height 32
click at [659, 379] on span "Press the button and pull the Liquid Leash® strap to the length you like." at bounding box center [607, 386] width 168 height 32
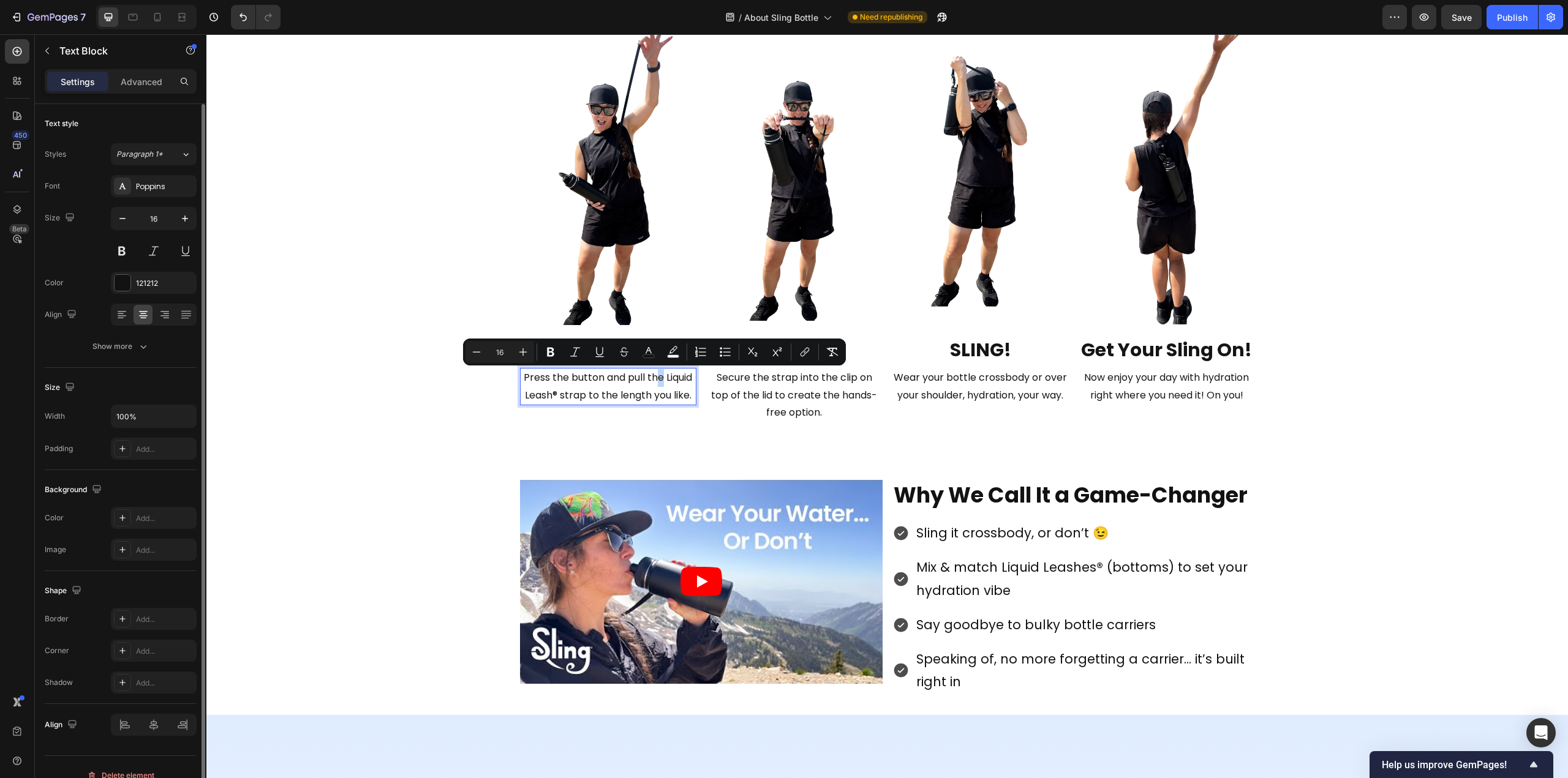
click at [652, 379] on span "Press the button and pull the Liquid Leash® strap to the length you like." at bounding box center [607, 386] width 168 height 32
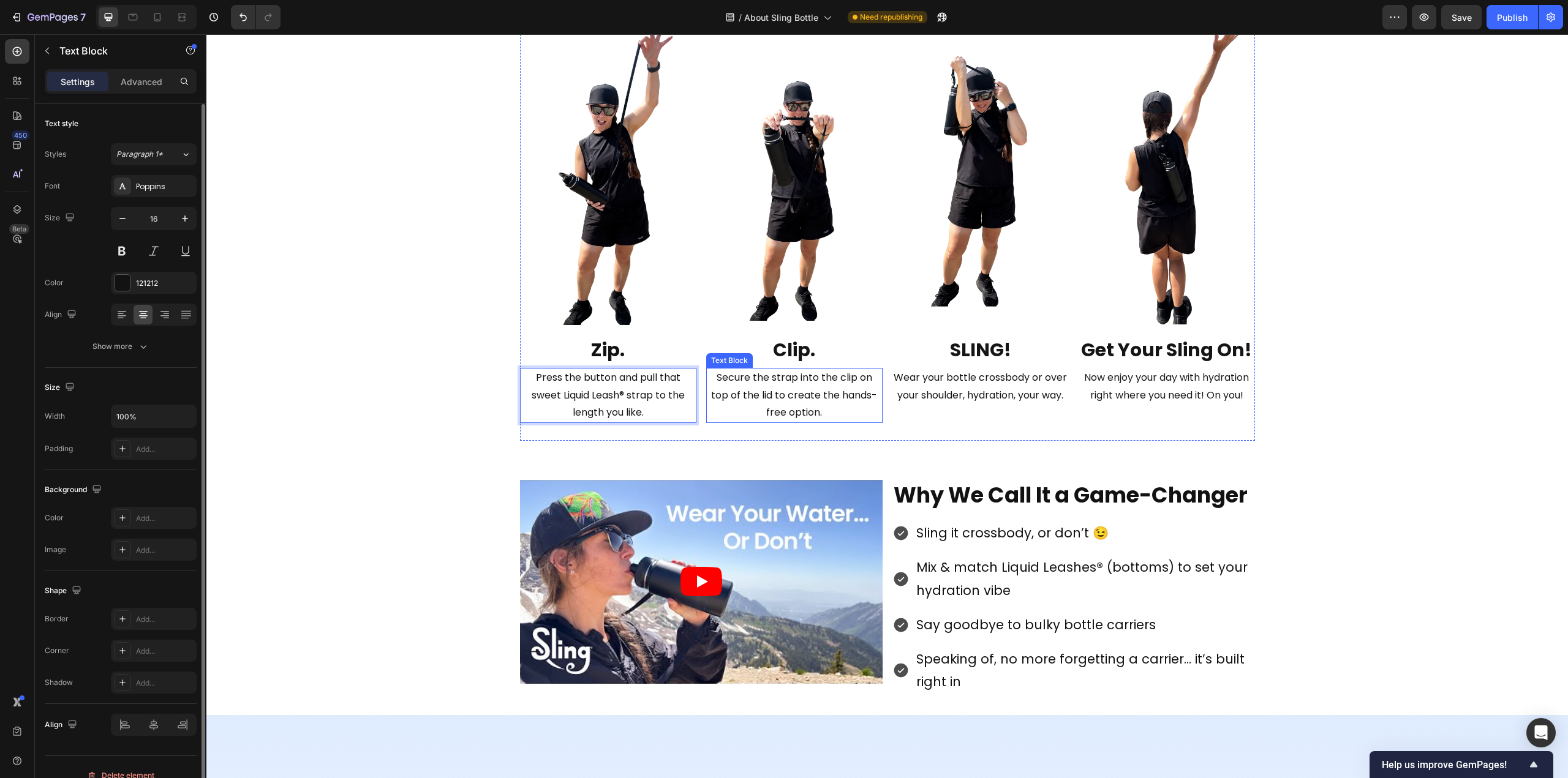
click at [802, 377] on span "Secure the strap into the clip on top of the lid to create the hands-free optio…" at bounding box center [794, 395] width 166 height 50
click at [796, 377] on span "Secure the strap into the clip on top of the lid to create the hands-free optio…" at bounding box center [794, 395] width 166 height 50
click at [1127, 382] on p "Now enjoy your day with hydration right where you need it! On you!" at bounding box center [1166, 387] width 174 height 36
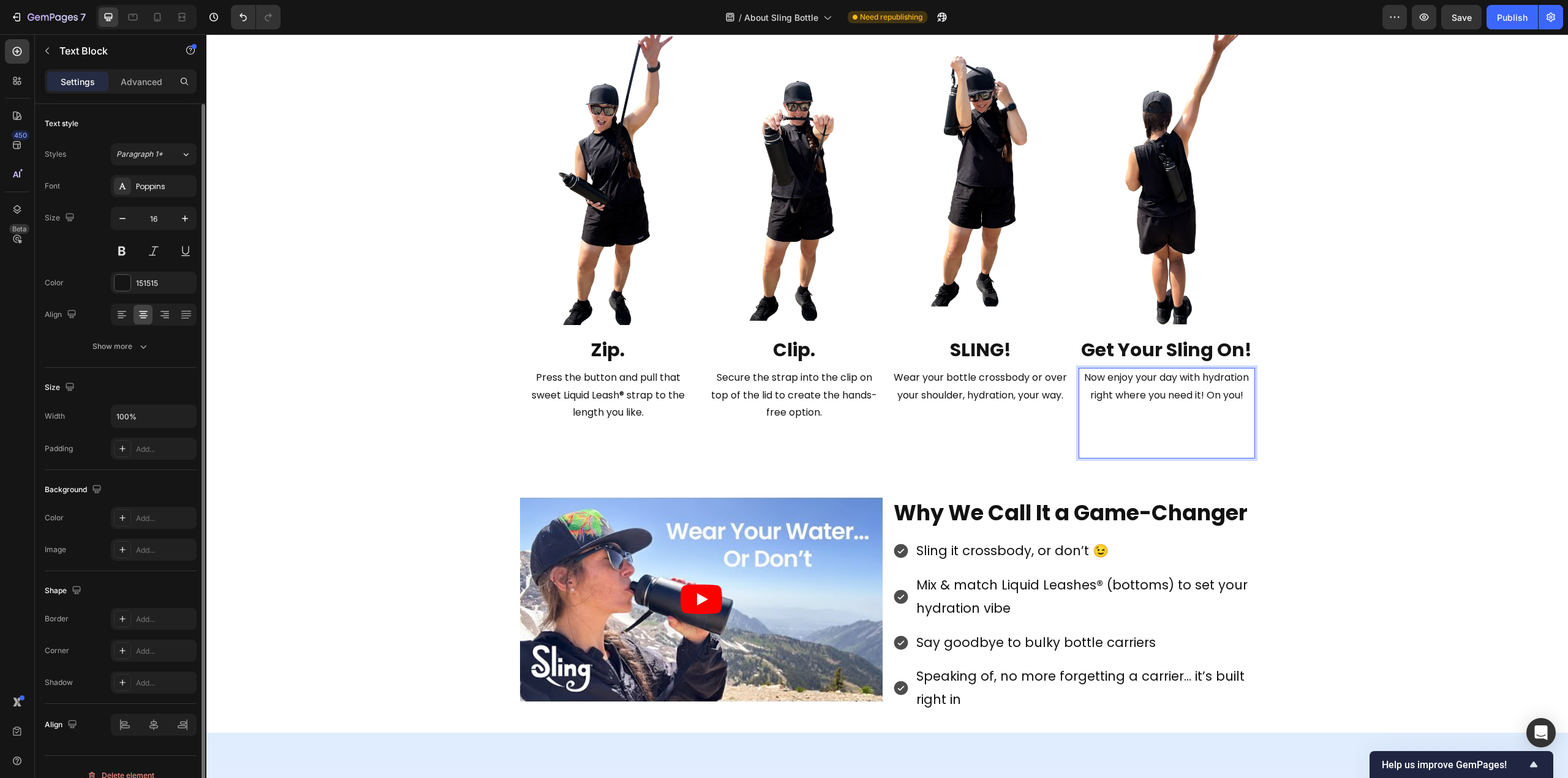
click at [1102, 379] on p "Now enjoy your day with hydration right where you need it! On you!" at bounding box center [1166, 387] width 174 height 36
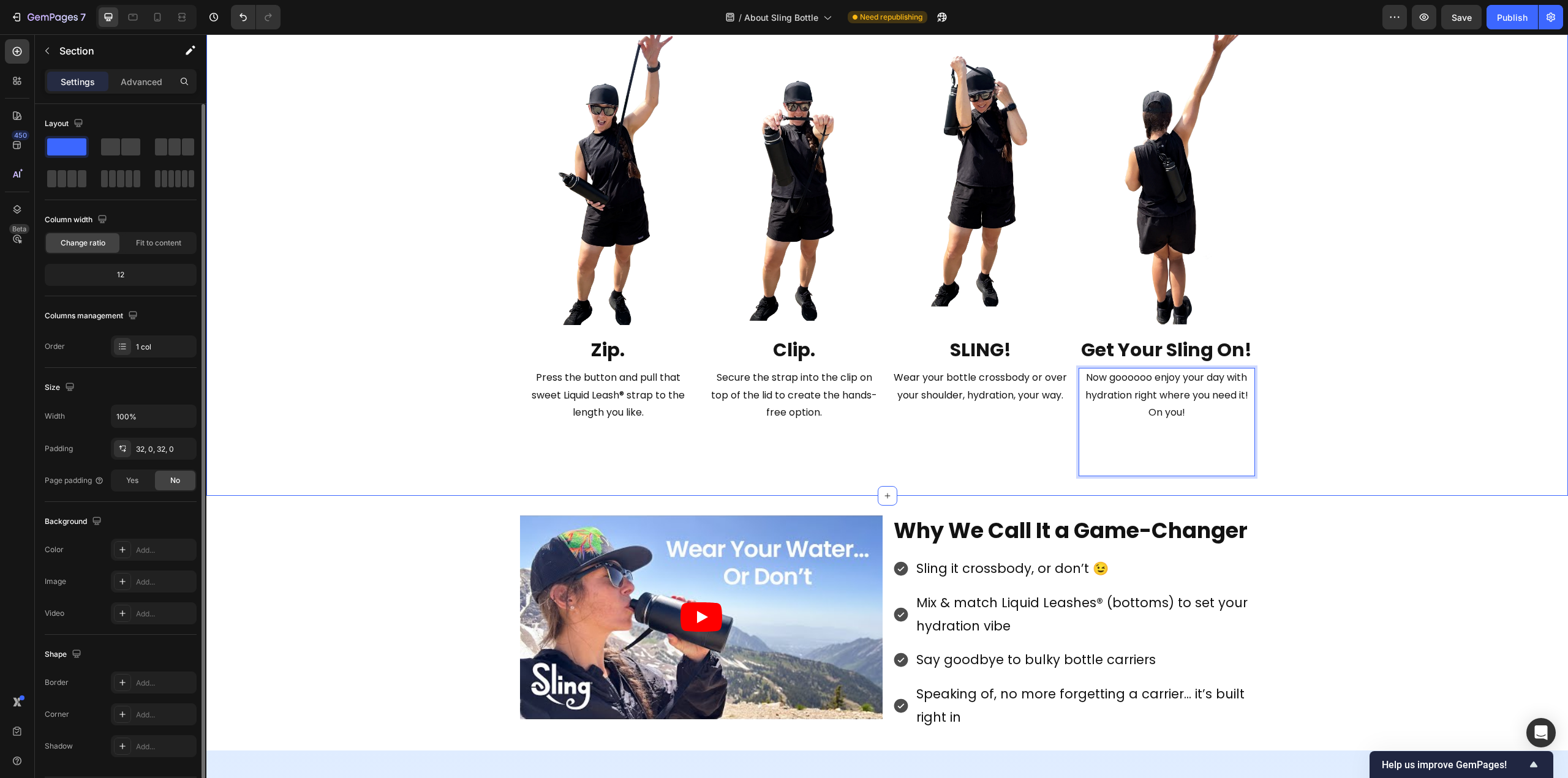
click at [1319, 402] on div "Image Zip. Text Block Press the button and pull that sweet Liquid Leash® strap …" at bounding box center [887, 247] width 1361 height 458
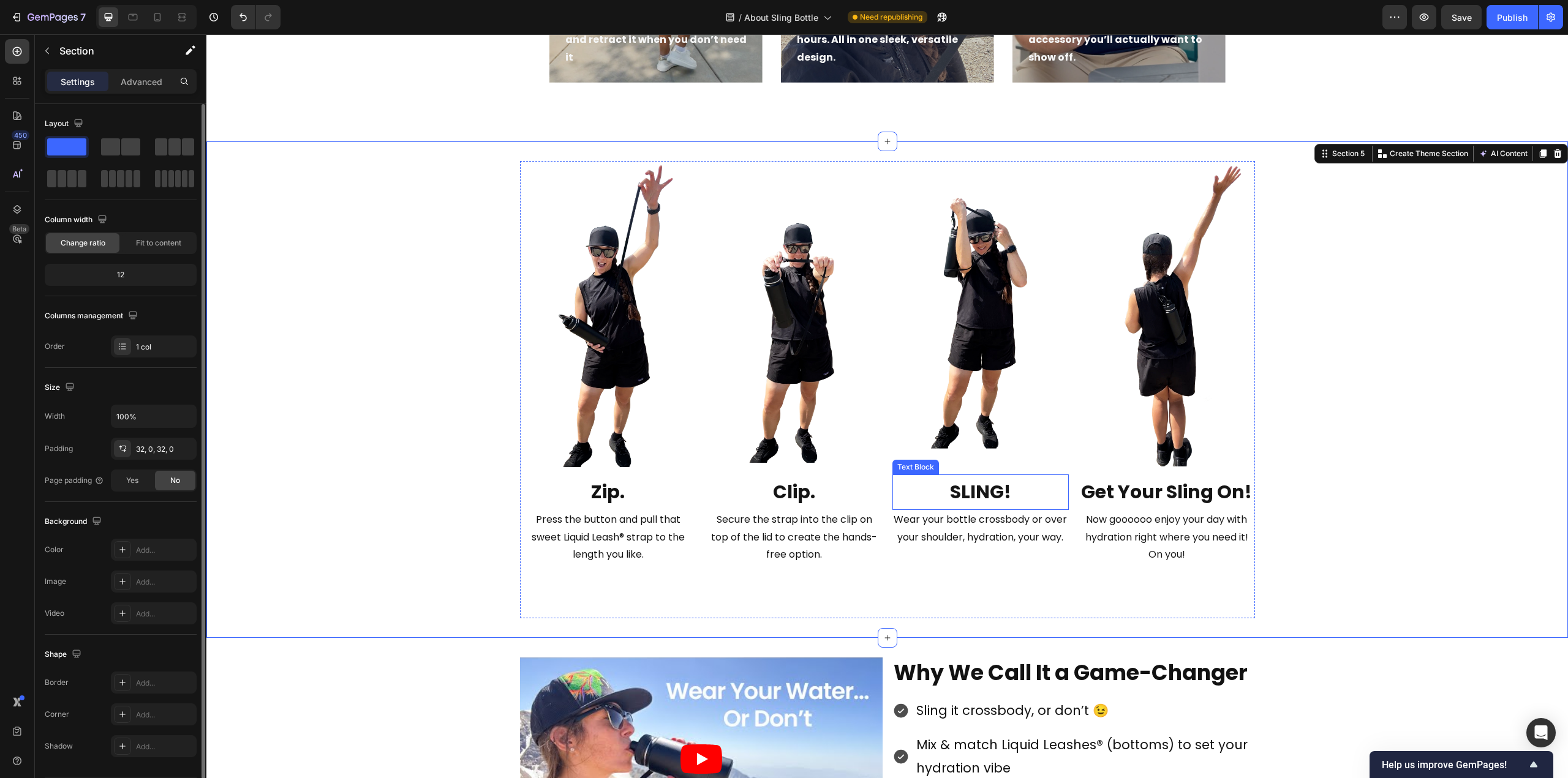
scroll to position [796, 0]
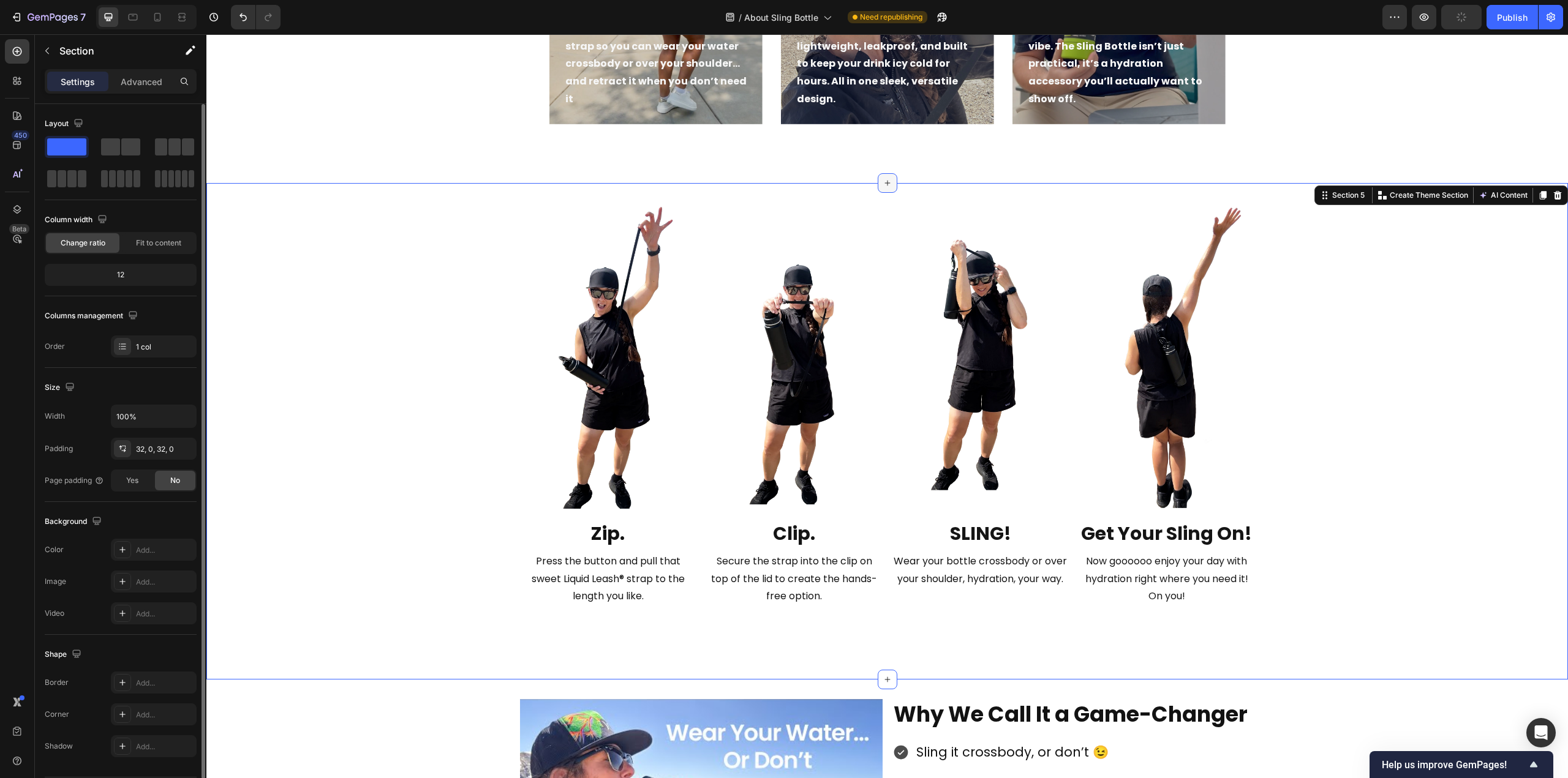
click at [885, 185] on icon at bounding box center [887, 183] width 9 height 9
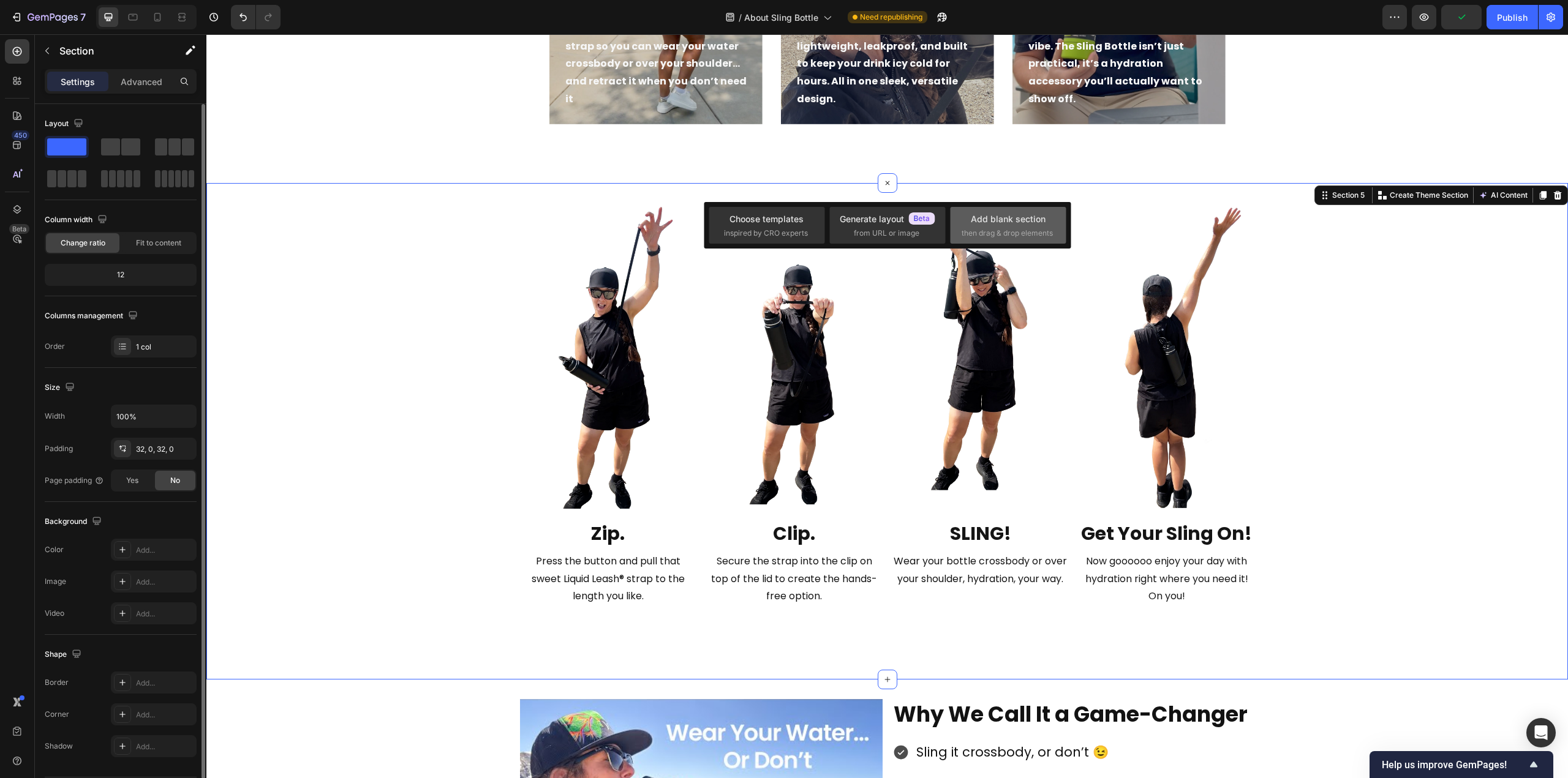
click at [972, 217] on div "Add blank section" at bounding box center [1008, 219] width 75 height 13
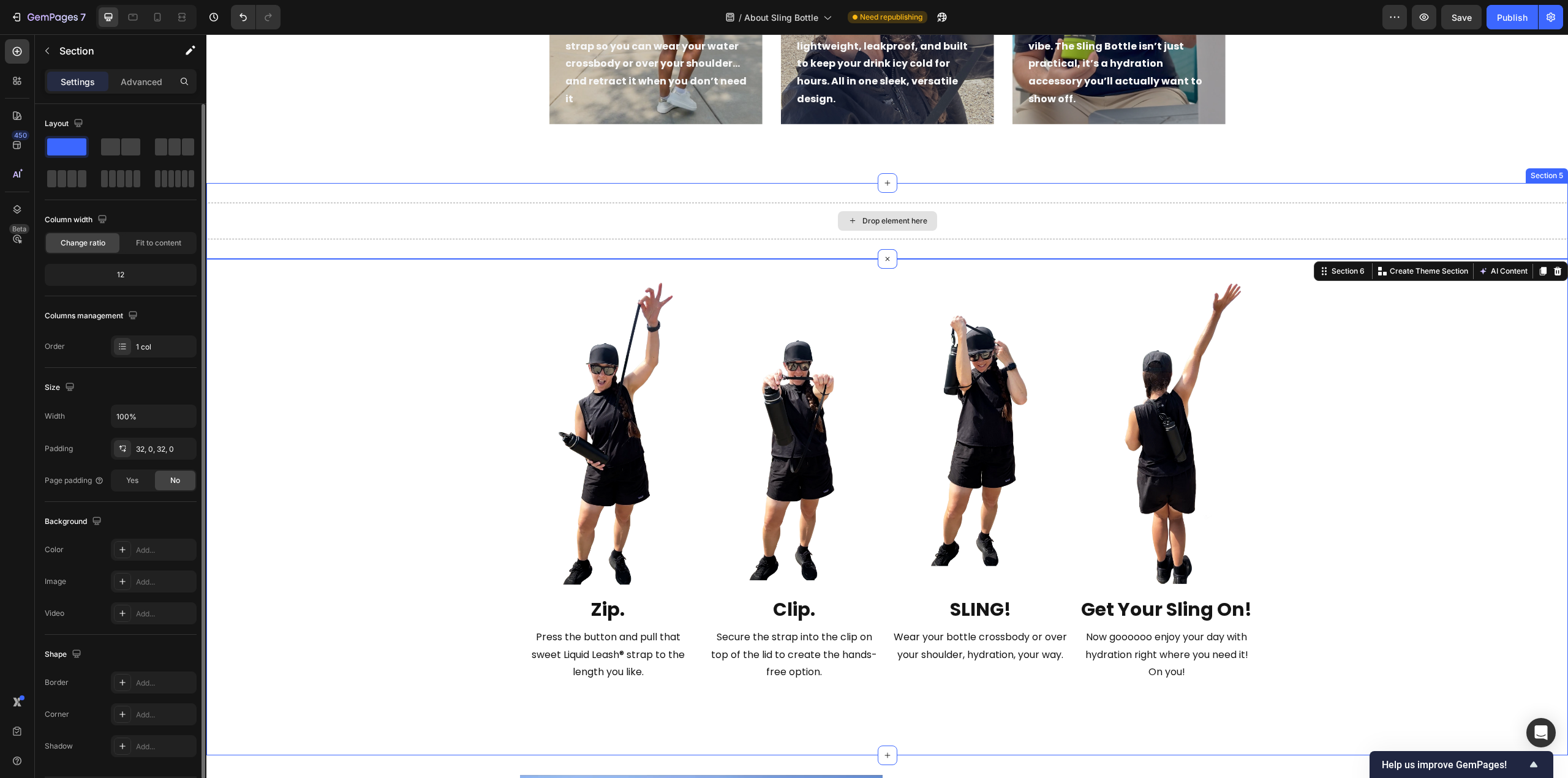
drag, startPoint x: 281, startPoint y: 179, endPoint x: 878, endPoint y: 225, distance: 598.8
click at [880, 221] on div "Drop element here" at bounding box center [894, 221] width 65 height 9
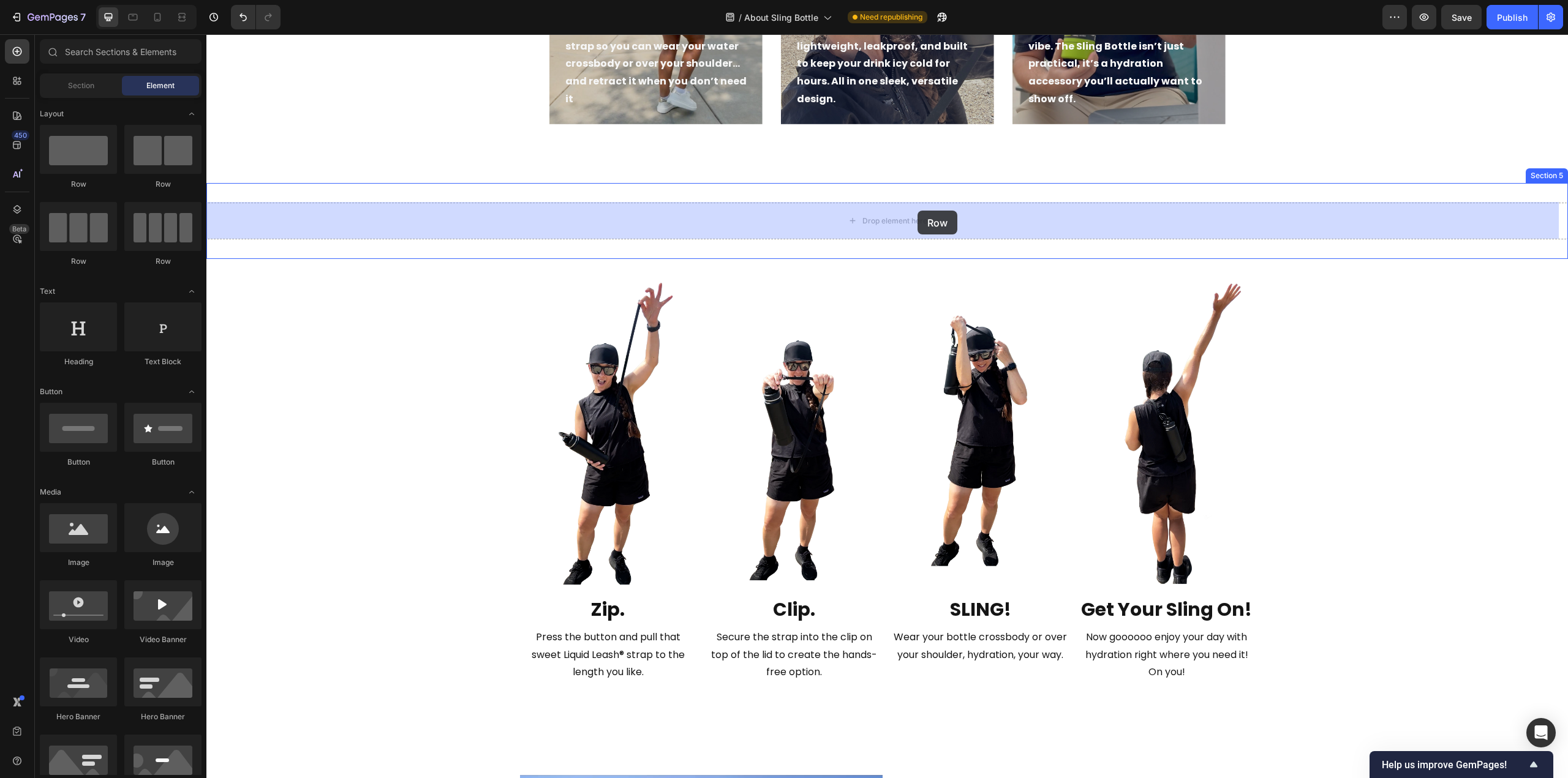
drag, startPoint x: 287, startPoint y: 185, endPoint x: 871, endPoint y: 219, distance: 585.0
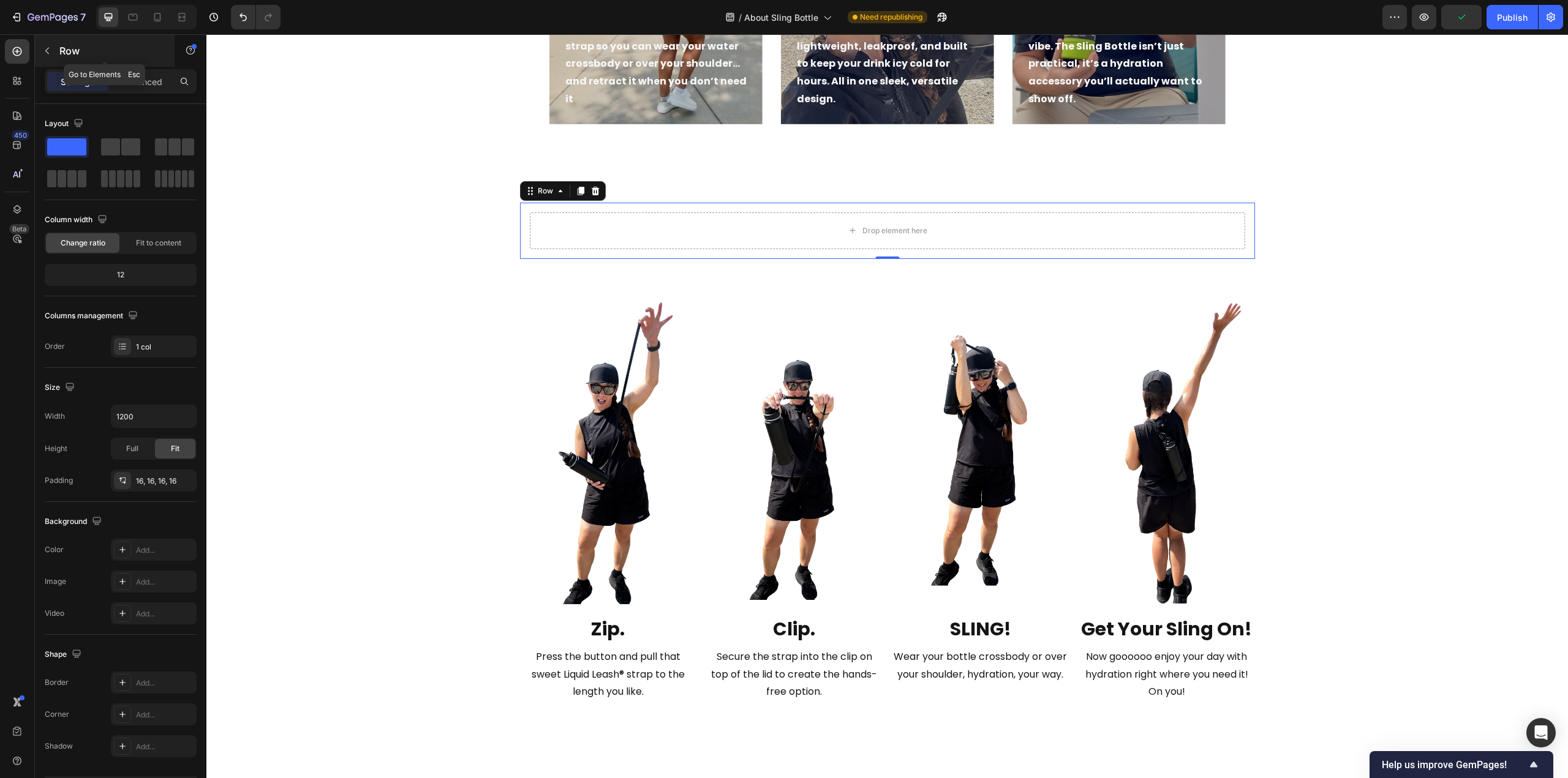
click at [48, 51] on icon "button" at bounding box center [47, 51] width 9 height 9
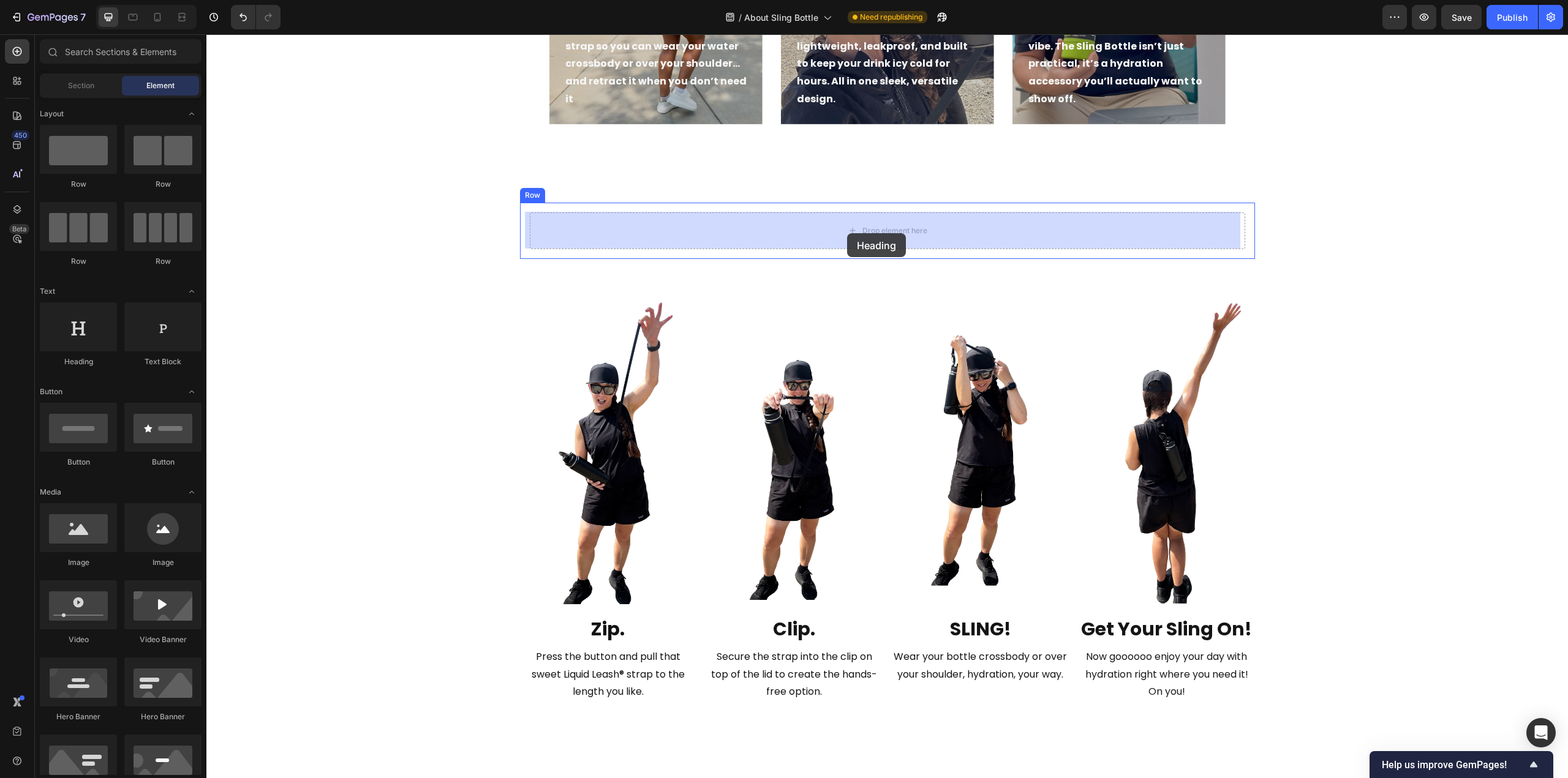
drag, startPoint x: 308, startPoint y: 361, endPoint x: 846, endPoint y: 233, distance: 553.0
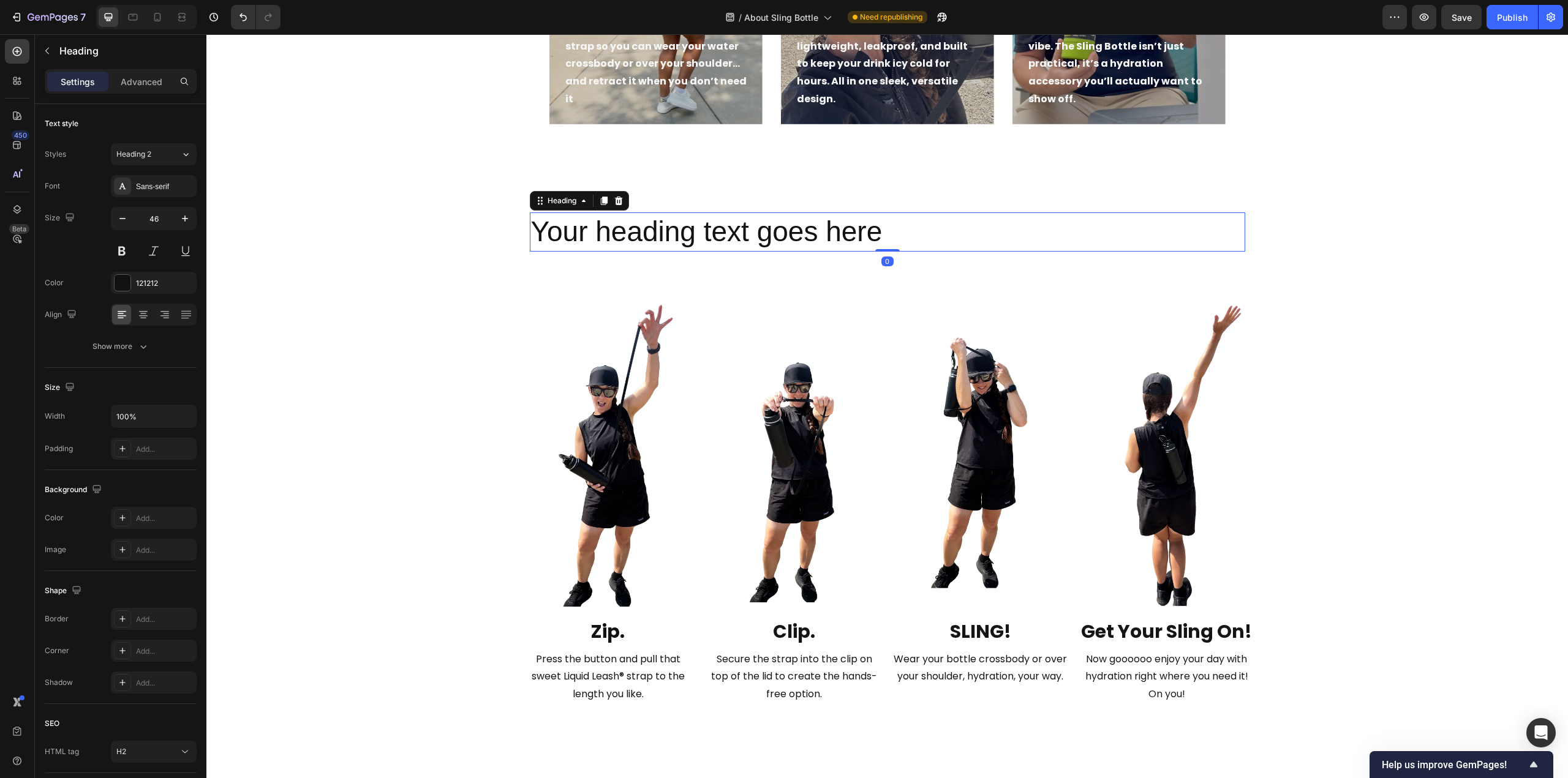
click at [798, 231] on h2 "Your heading text goes here" at bounding box center [887, 232] width 715 height 39
click at [798, 231] on p "Your heading text goes here" at bounding box center [887, 231] width 713 height 37
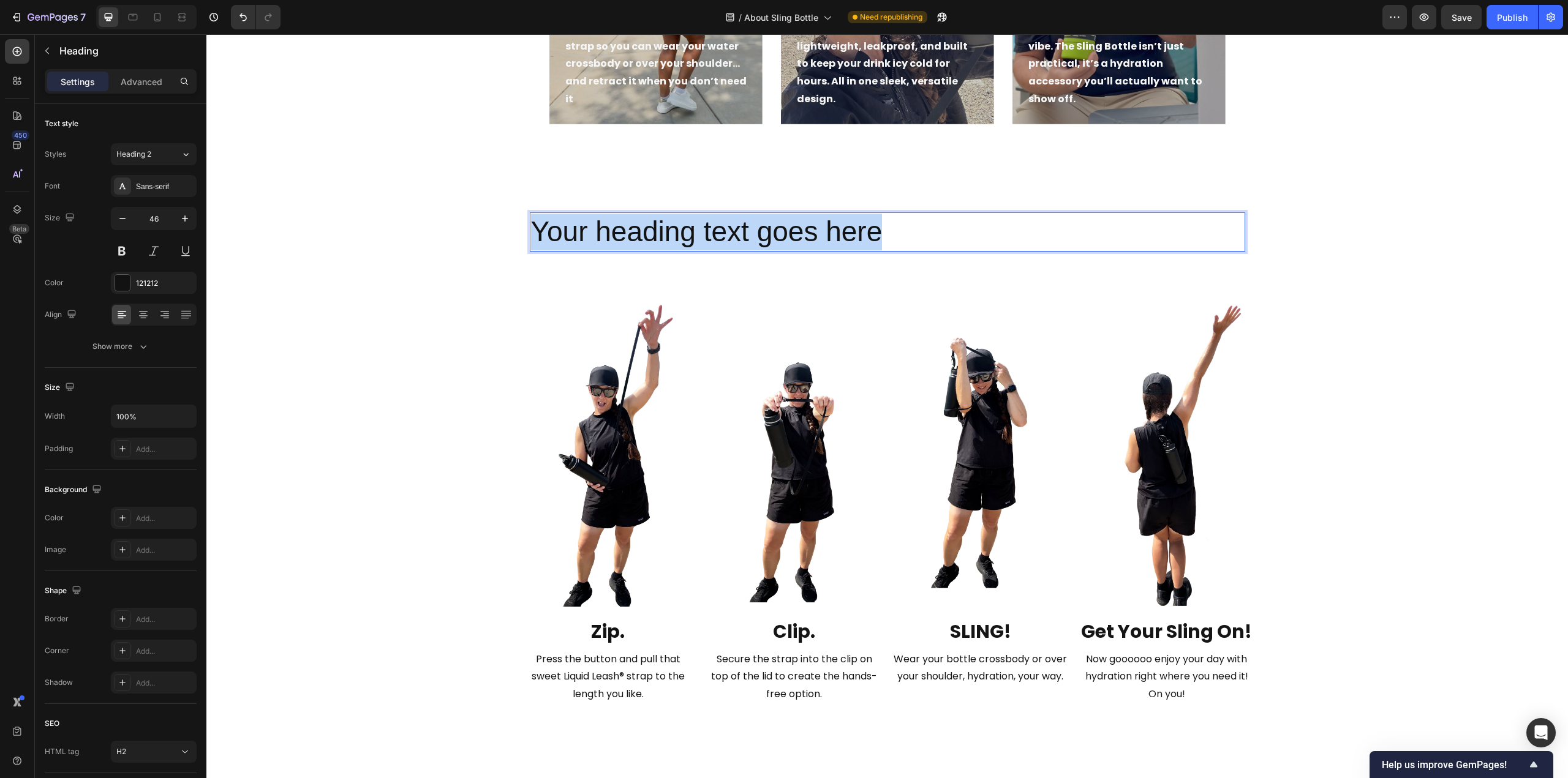
click at [798, 231] on p "Your heading text goes here" at bounding box center [887, 231] width 713 height 37
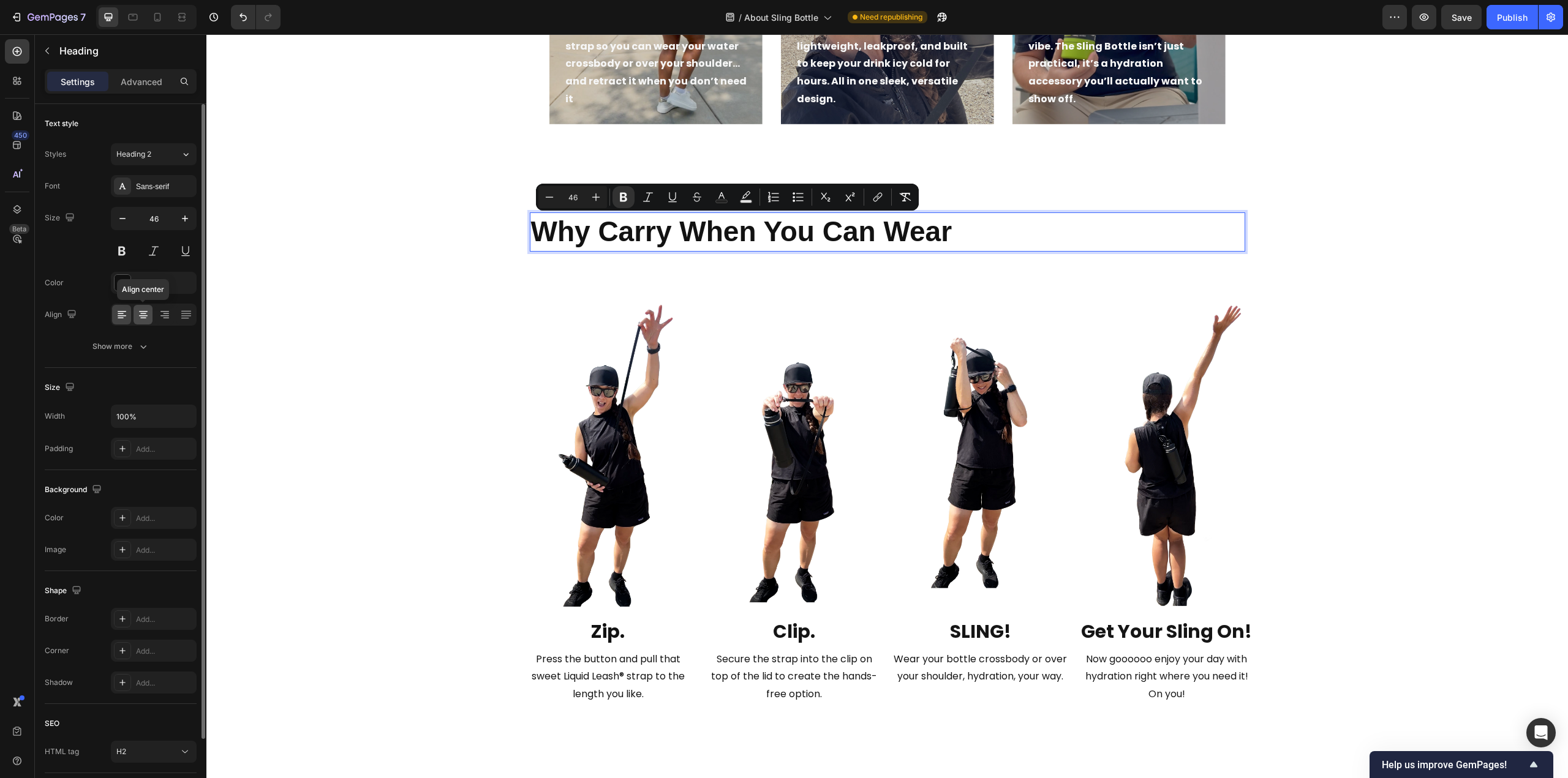
click at [148, 313] on icon at bounding box center [143, 314] width 12 height 12
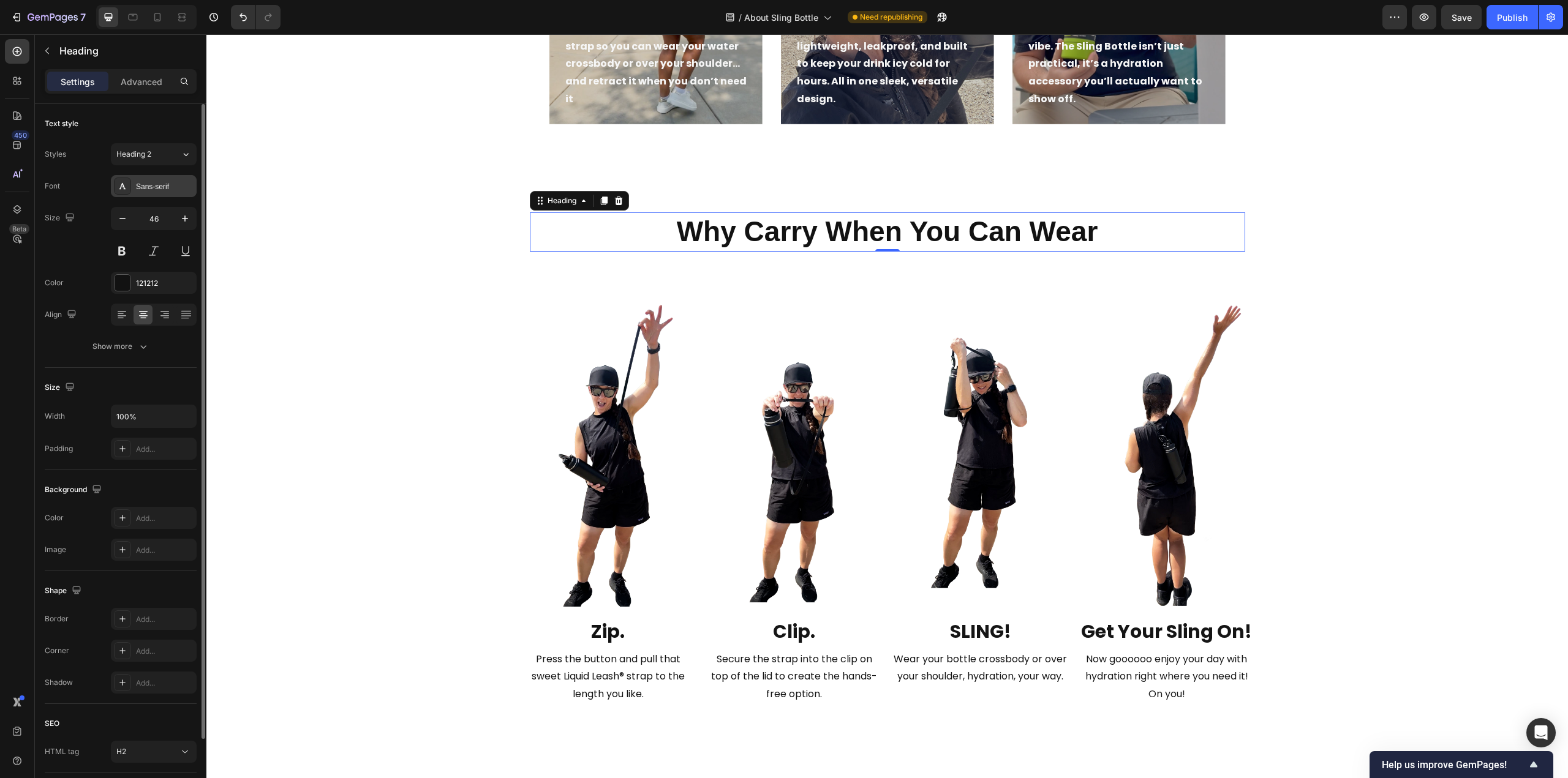
click at [169, 191] on div "Sans-serif" at bounding box center [164, 187] width 57 height 11
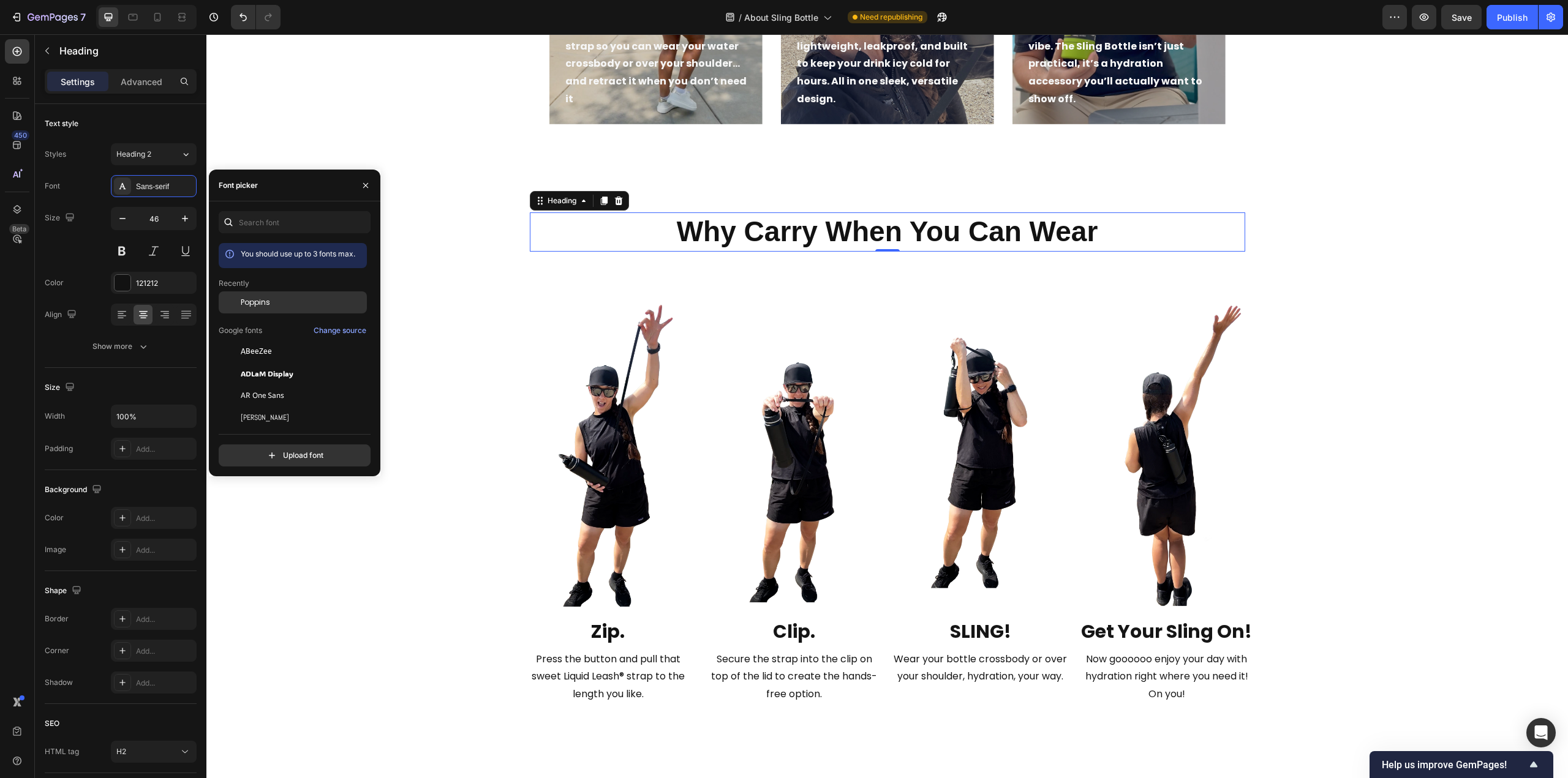
click at [242, 301] on span "Poppins" at bounding box center [255, 303] width 29 height 11
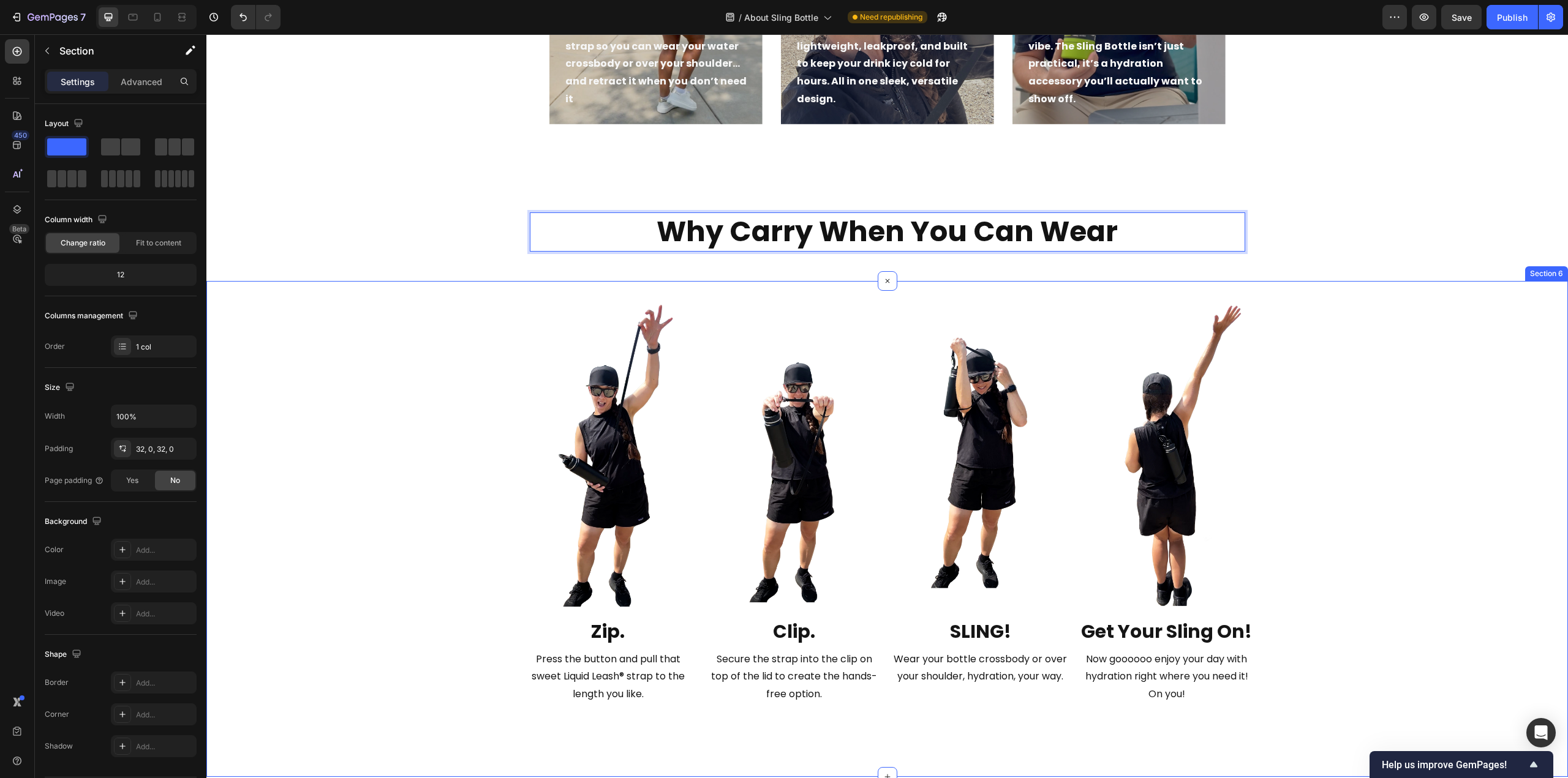
click at [1476, 398] on div "Image Zip. Text Block Press the button and pull that sweet Liquid Leash® strap …" at bounding box center [887, 529] width 1361 height 458
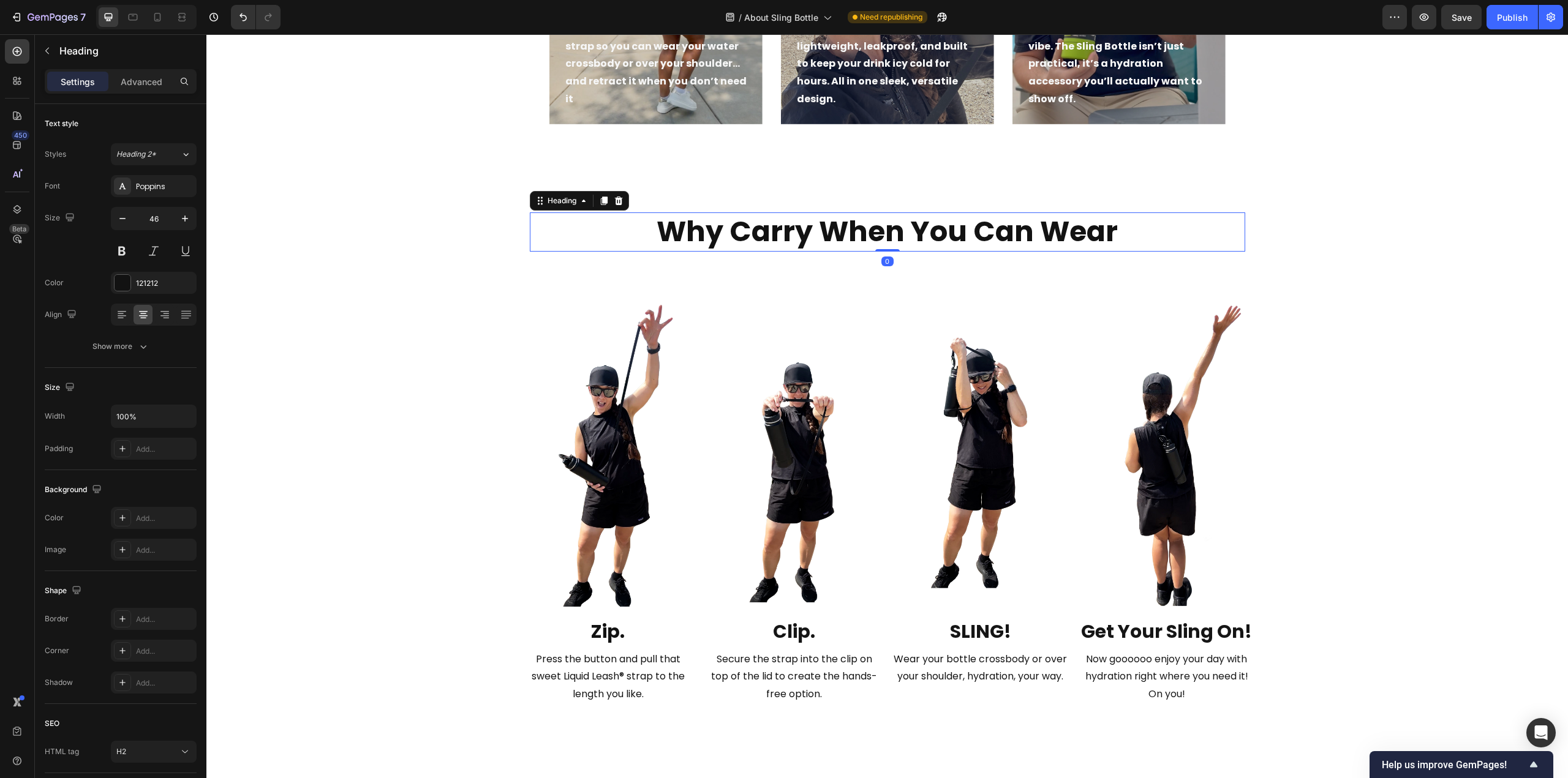
click at [905, 233] on strong "Why Carry When You Can Wear" at bounding box center [887, 232] width 461 height 39
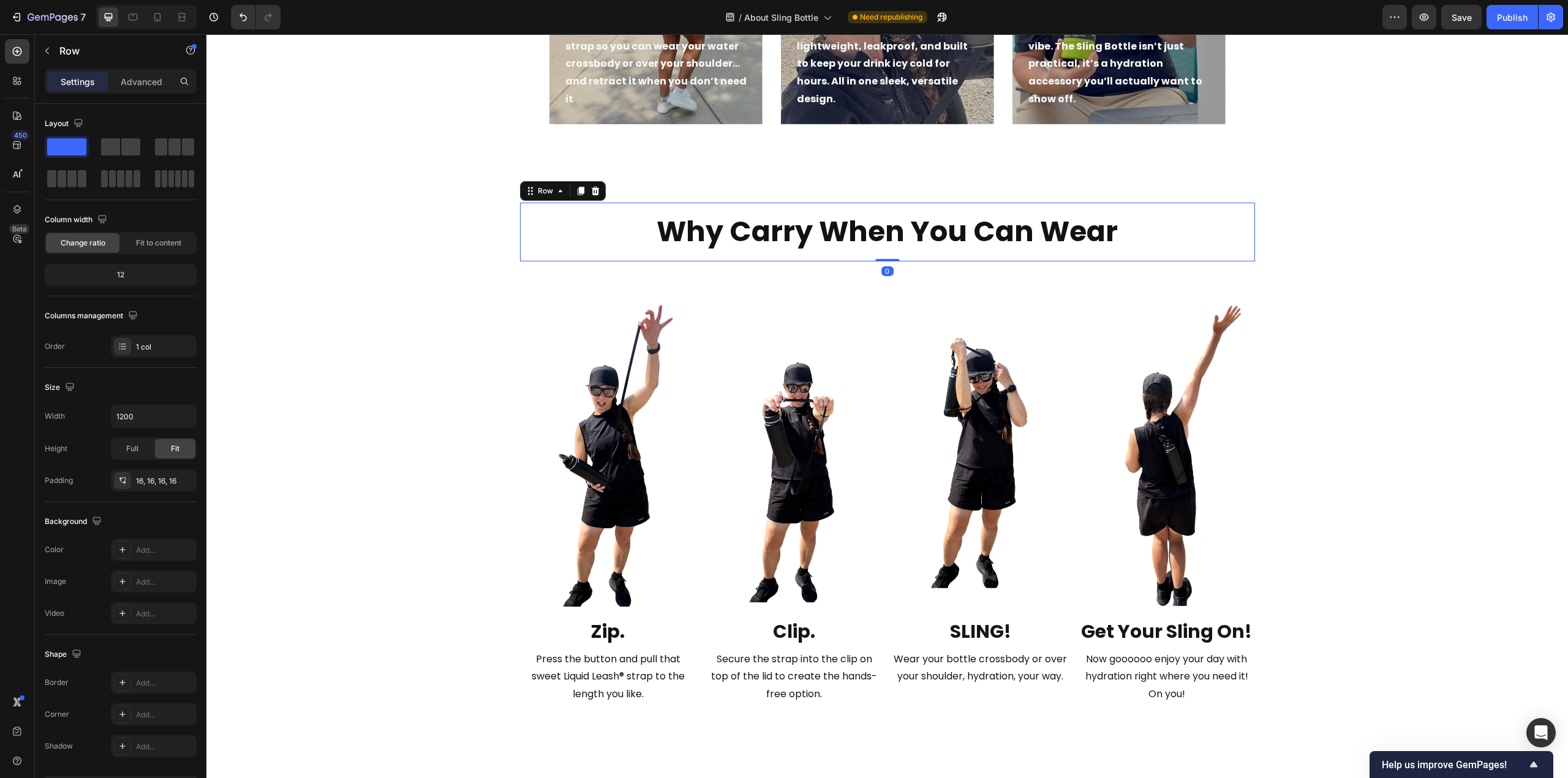
click at [551, 207] on div "⁠⁠⁠⁠⁠⁠⁠ Why Carry When You Can Wear Heading Row 0" at bounding box center [887, 232] width 735 height 59
click at [154, 475] on div "16, 16, 16, 16" at bounding box center [154, 481] width 36 height 11
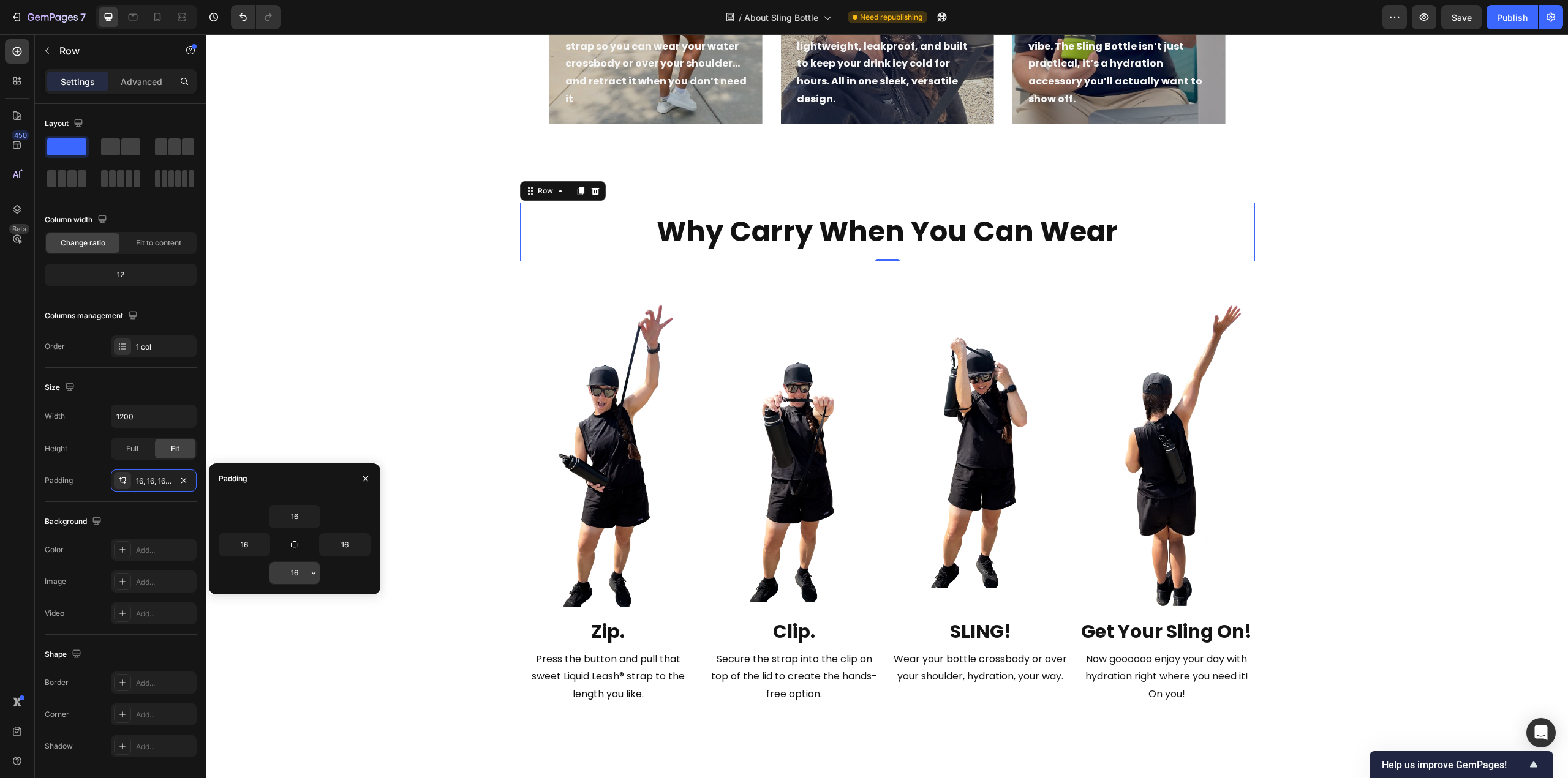
click at [296, 572] on input "16" at bounding box center [294, 572] width 50 height 22
click at [312, 572] on icon "button" at bounding box center [314, 573] width 4 height 3
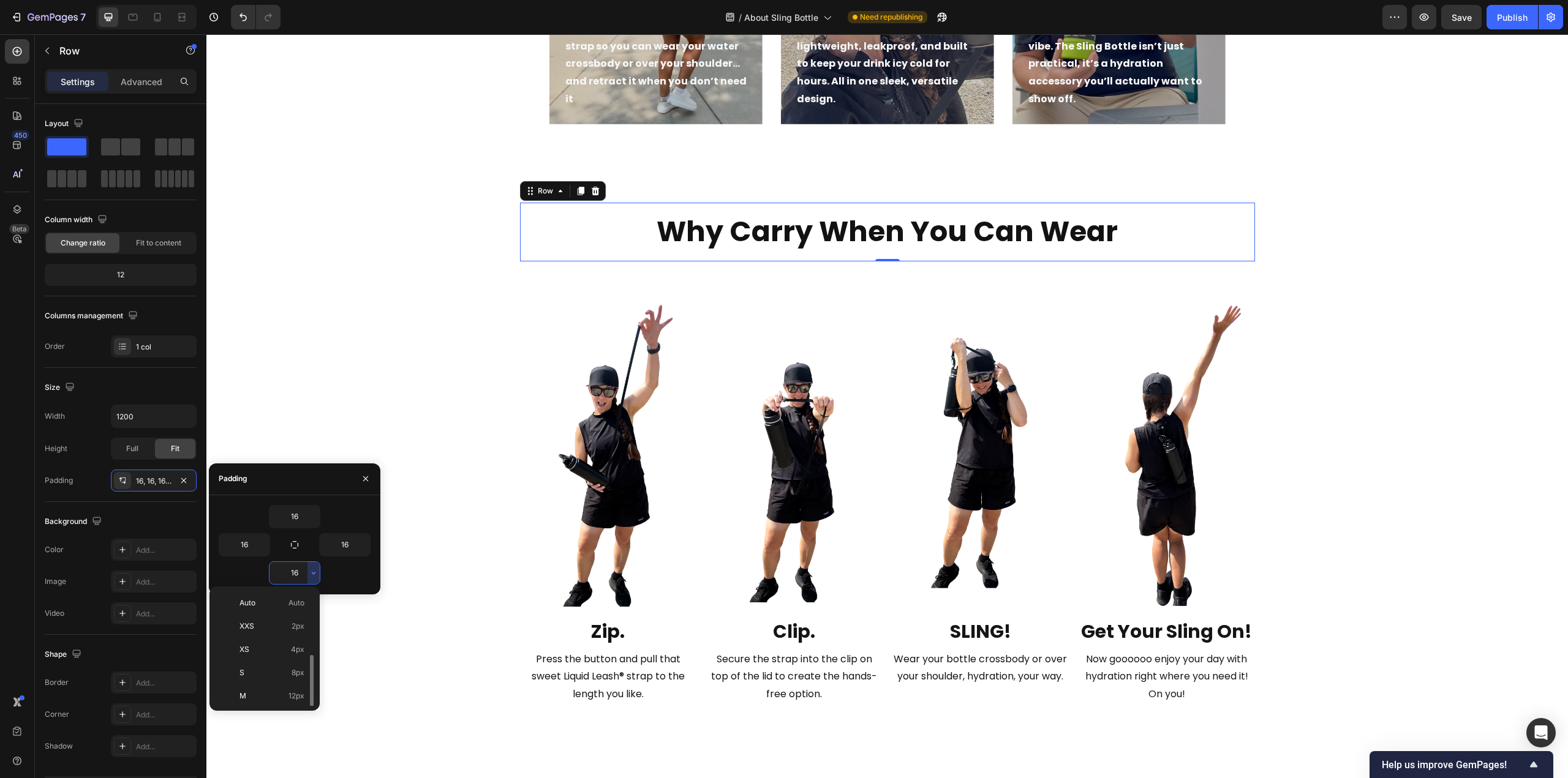
scroll to position [0, 0]
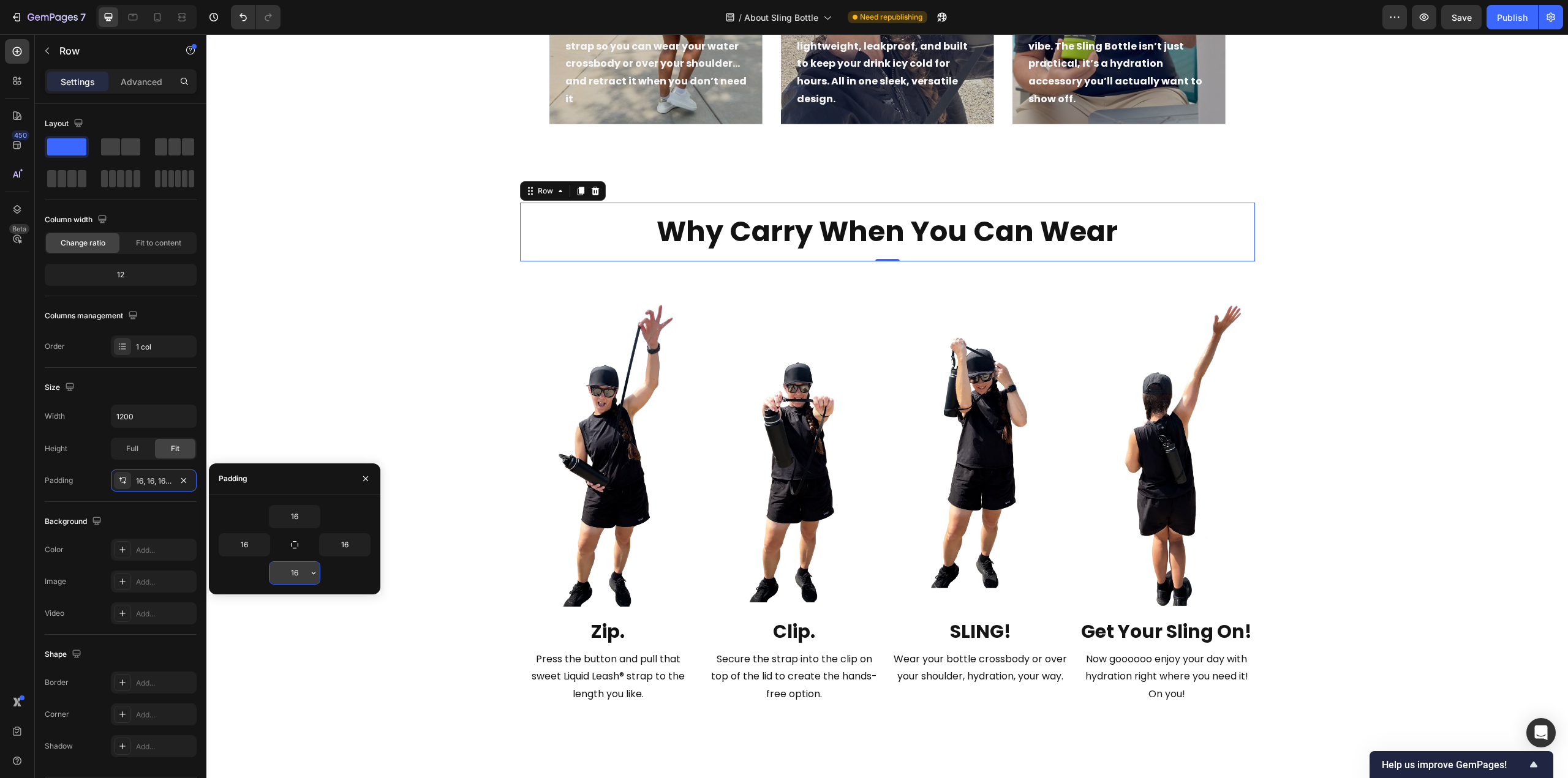
click at [313, 572] on icon "button" at bounding box center [314, 573] width 4 height 3
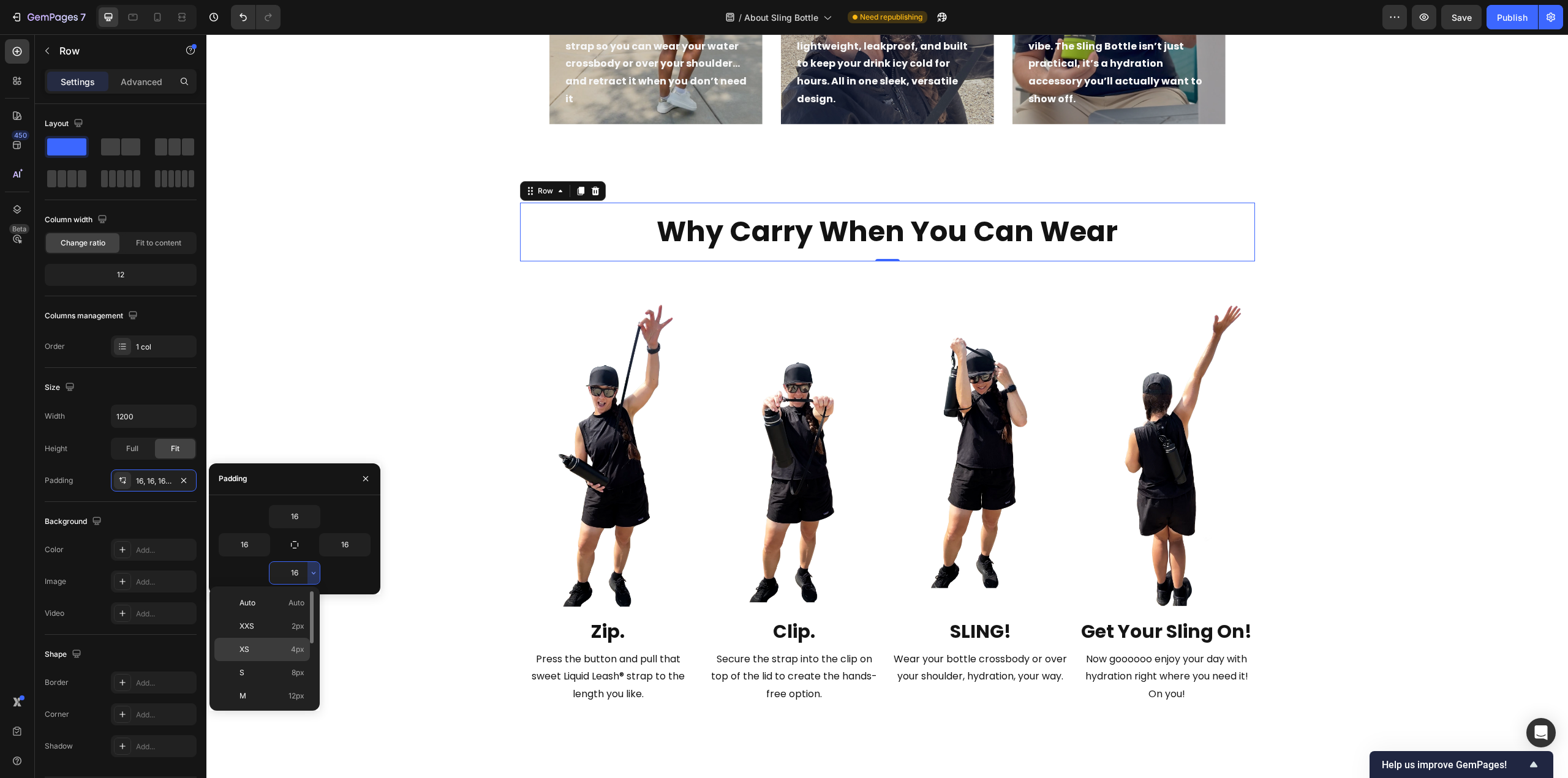
click at [292, 602] on span "Auto" at bounding box center [296, 603] width 16 height 11
type input "Auto"
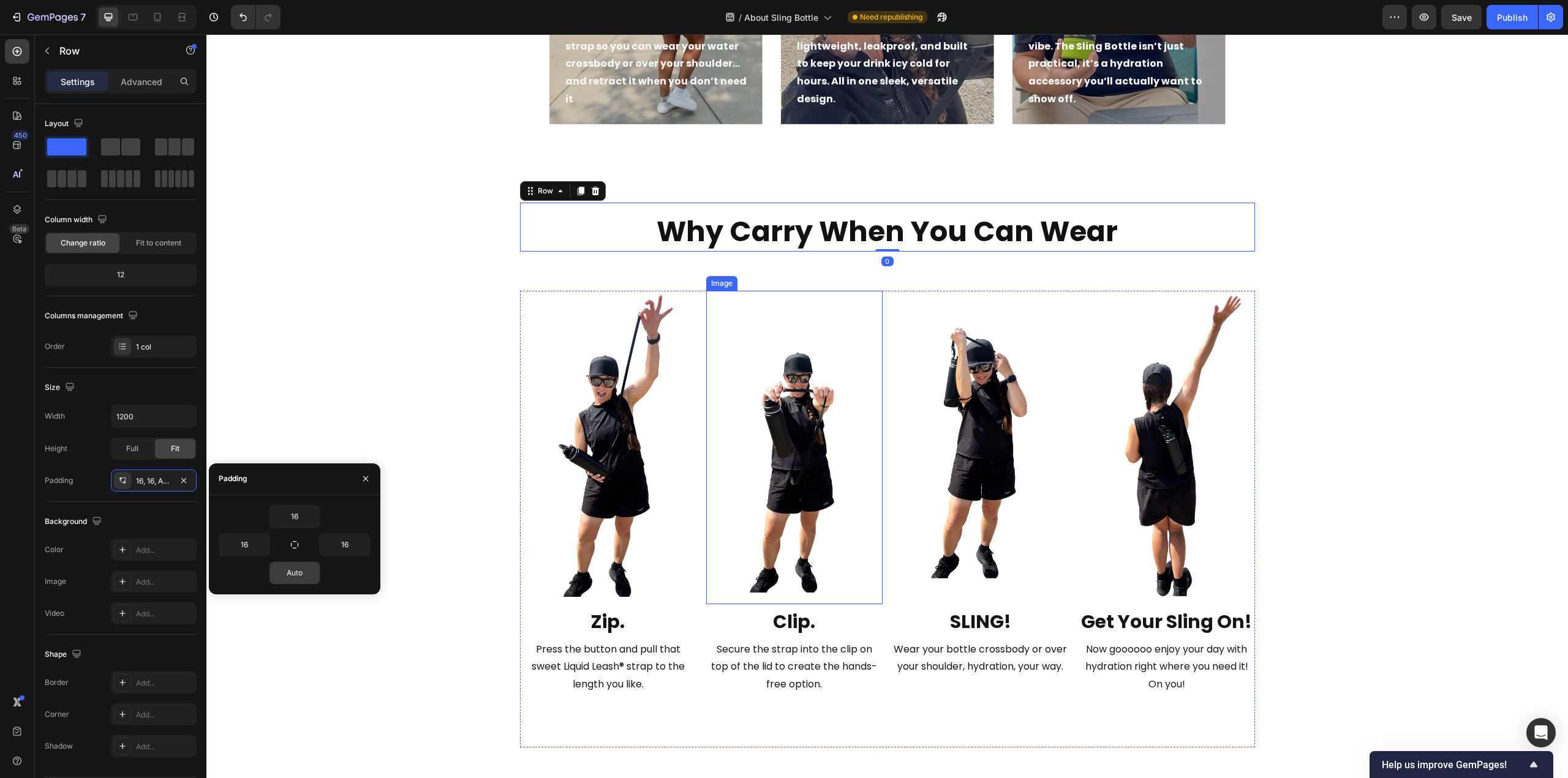
click at [844, 293] on img at bounding box center [795, 448] width 177 height 314
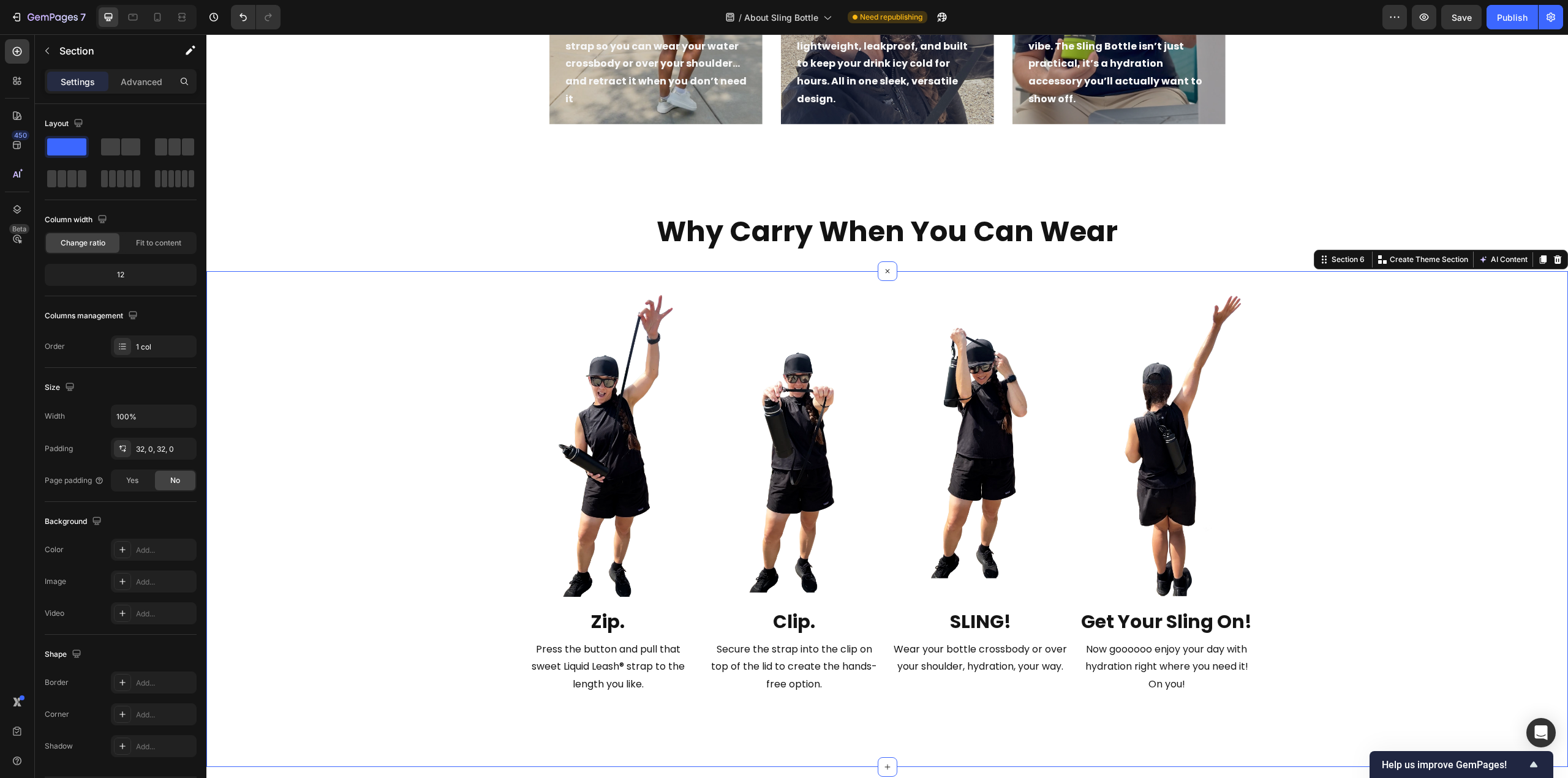
click at [542, 272] on div "Image Zip. Text Block Press the button and pull that sweet Liquid Leash® strap …" at bounding box center [887, 520] width 1361 height 497
click at [163, 451] on div "32, 0, 32, 0" at bounding box center [154, 450] width 36 height 11
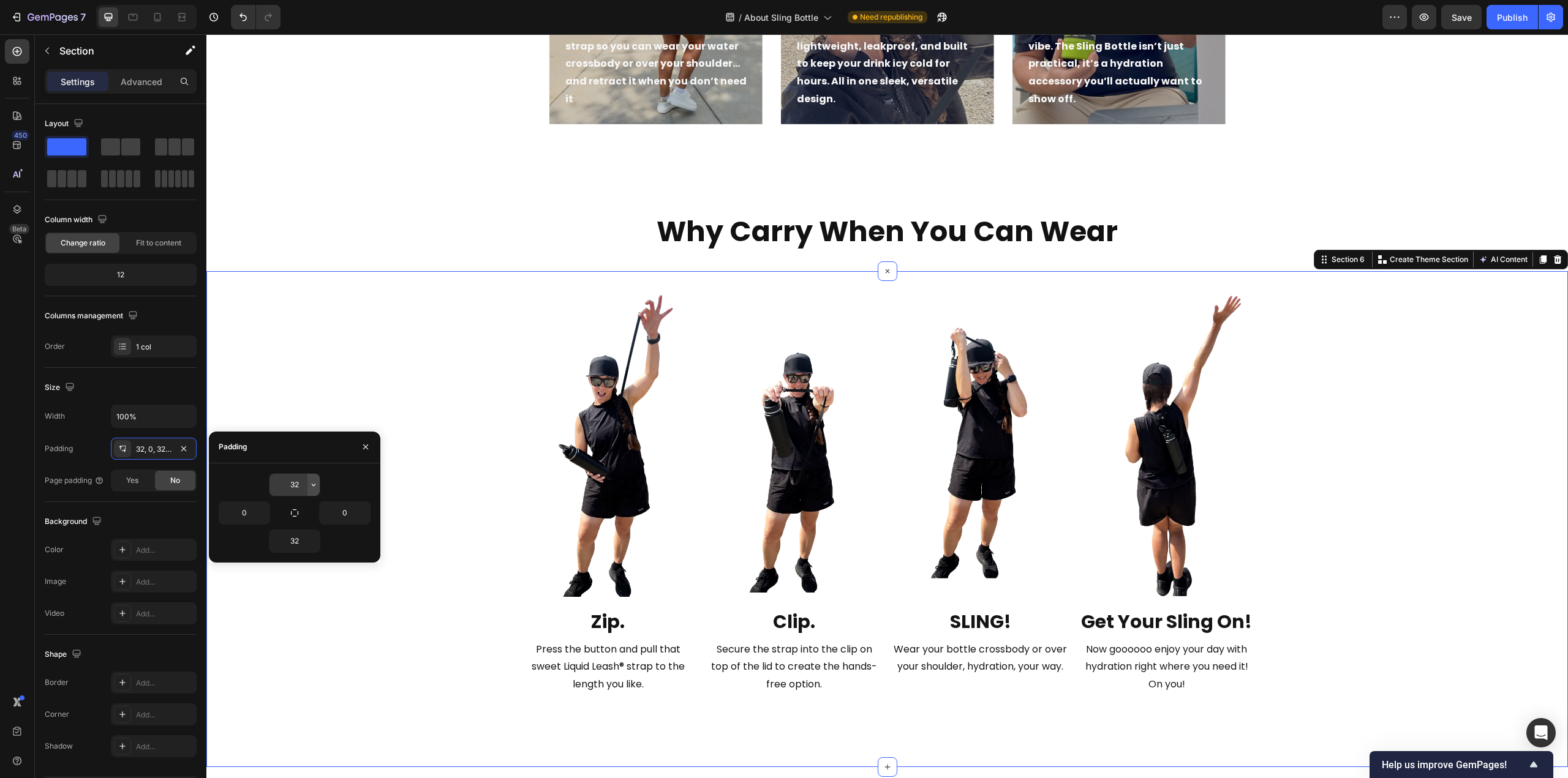
click at [313, 485] on icon "button" at bounding box center [314, 485] width 4 height 3
click at [269, 535] on p "XXS 2px" at bounding box center [272, 539] width 65 height 11
type input "2"
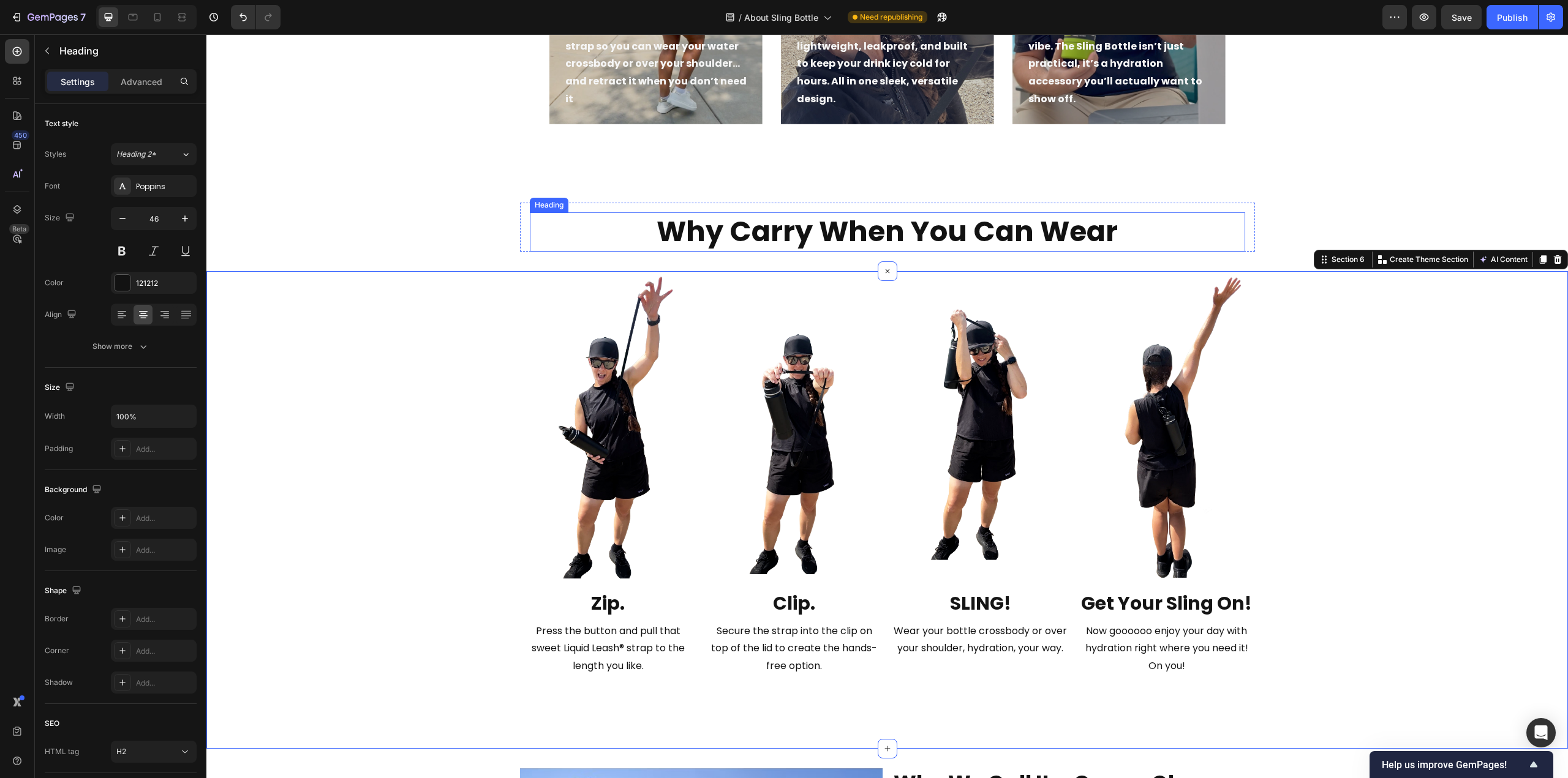
click at [709, 239] on strong "Why Carry When You Can Wear" at bounding box center [887, 232] width 461 height 39
click at [530, 212] on h2 "Why Carry When You Can Wear" at bounding box center [887, 232] width 715 height 39
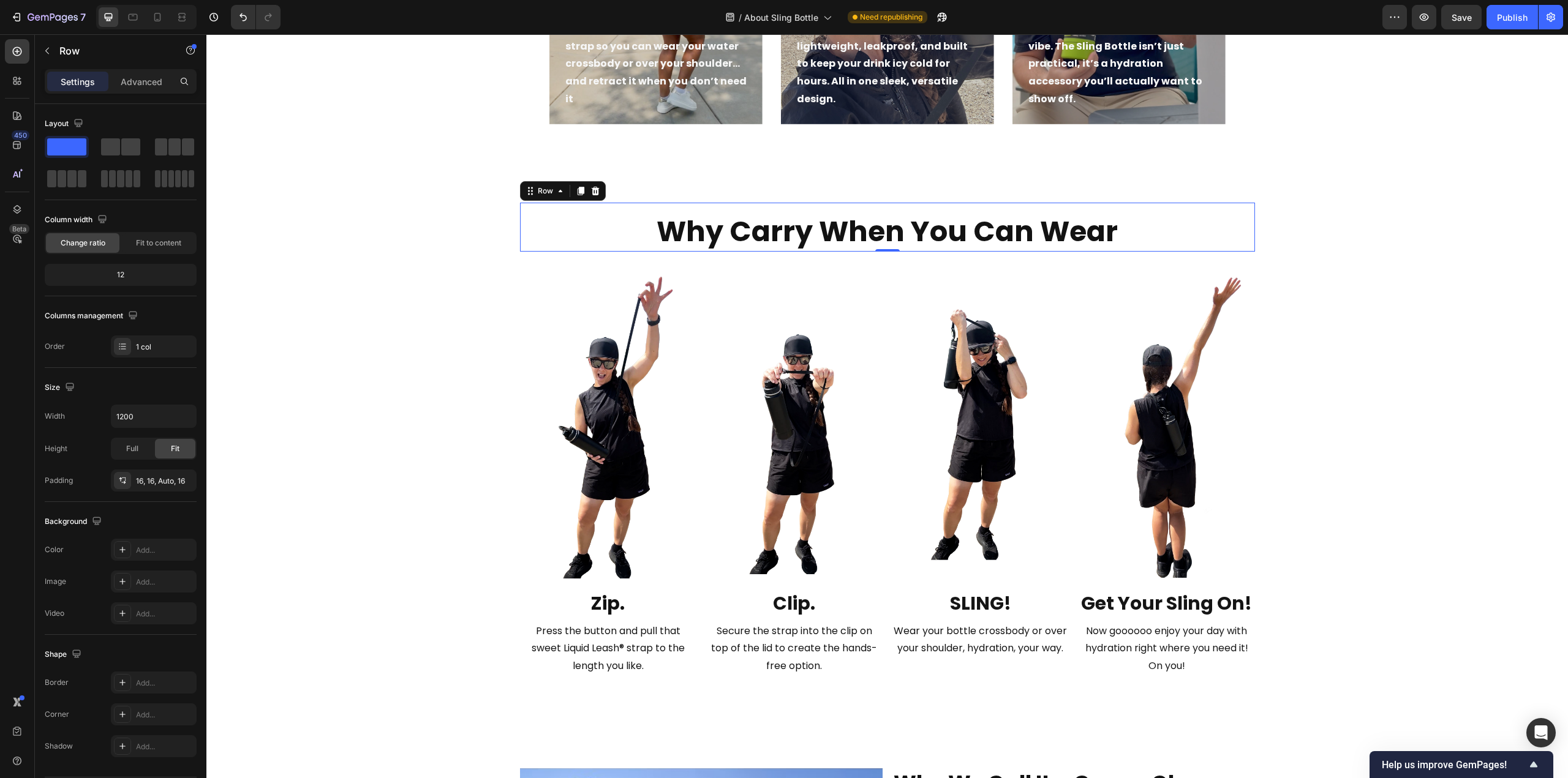
click at [527, 206] on div "⁠⁠⁠⁠⁠⁠⁠ Why Carry When You Can Wear Heading Row 0" at bounding box center [887, 227] width 735 height 49
click at [138, 477] on div "16, 16, Auto, 16" at bounding box center [154, 481] width 36 height 11
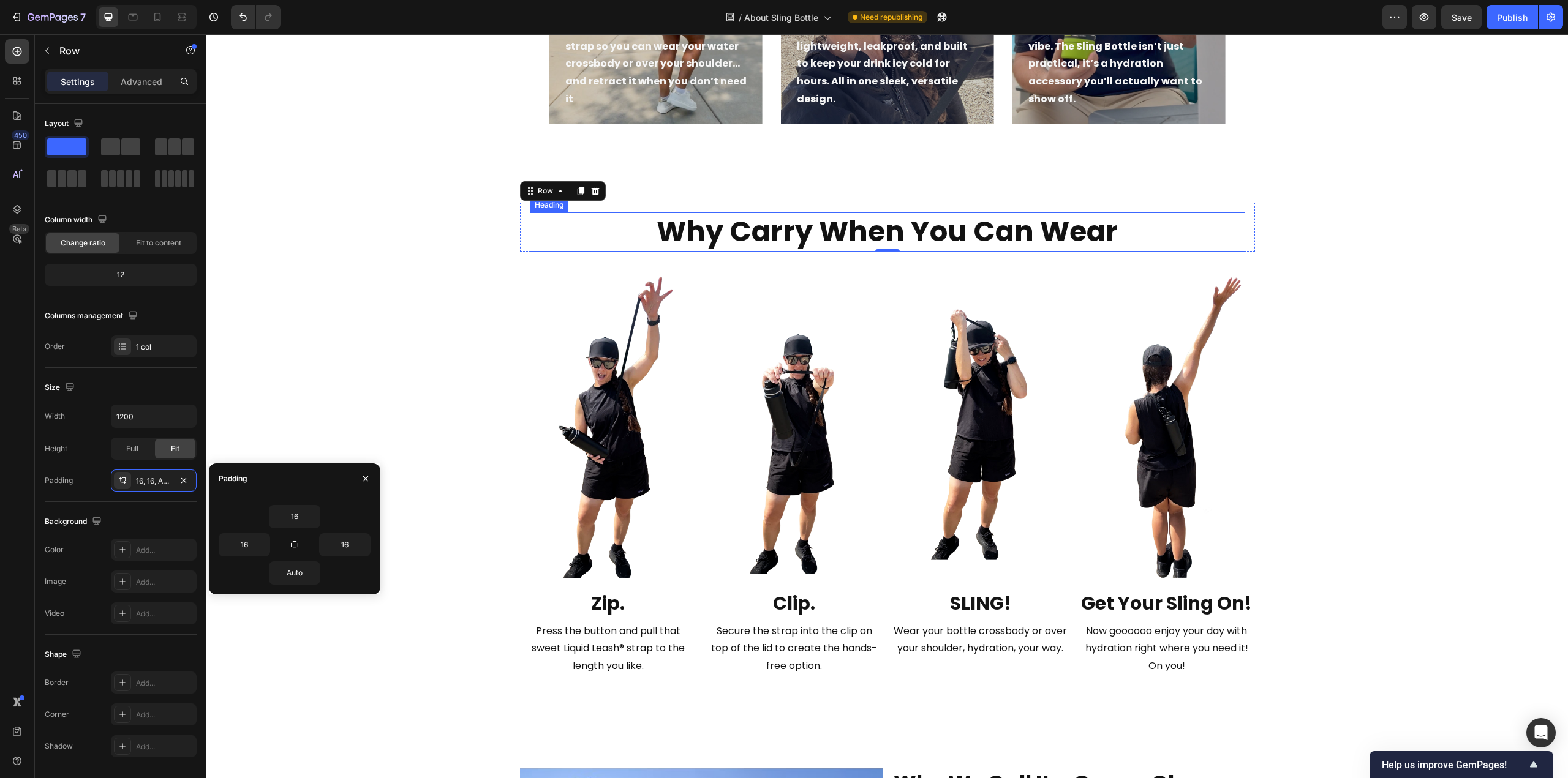
click at [736, 226] on strong "Why Carry When You Can Wear" at bounding box center [887, 232] width 461 height 39
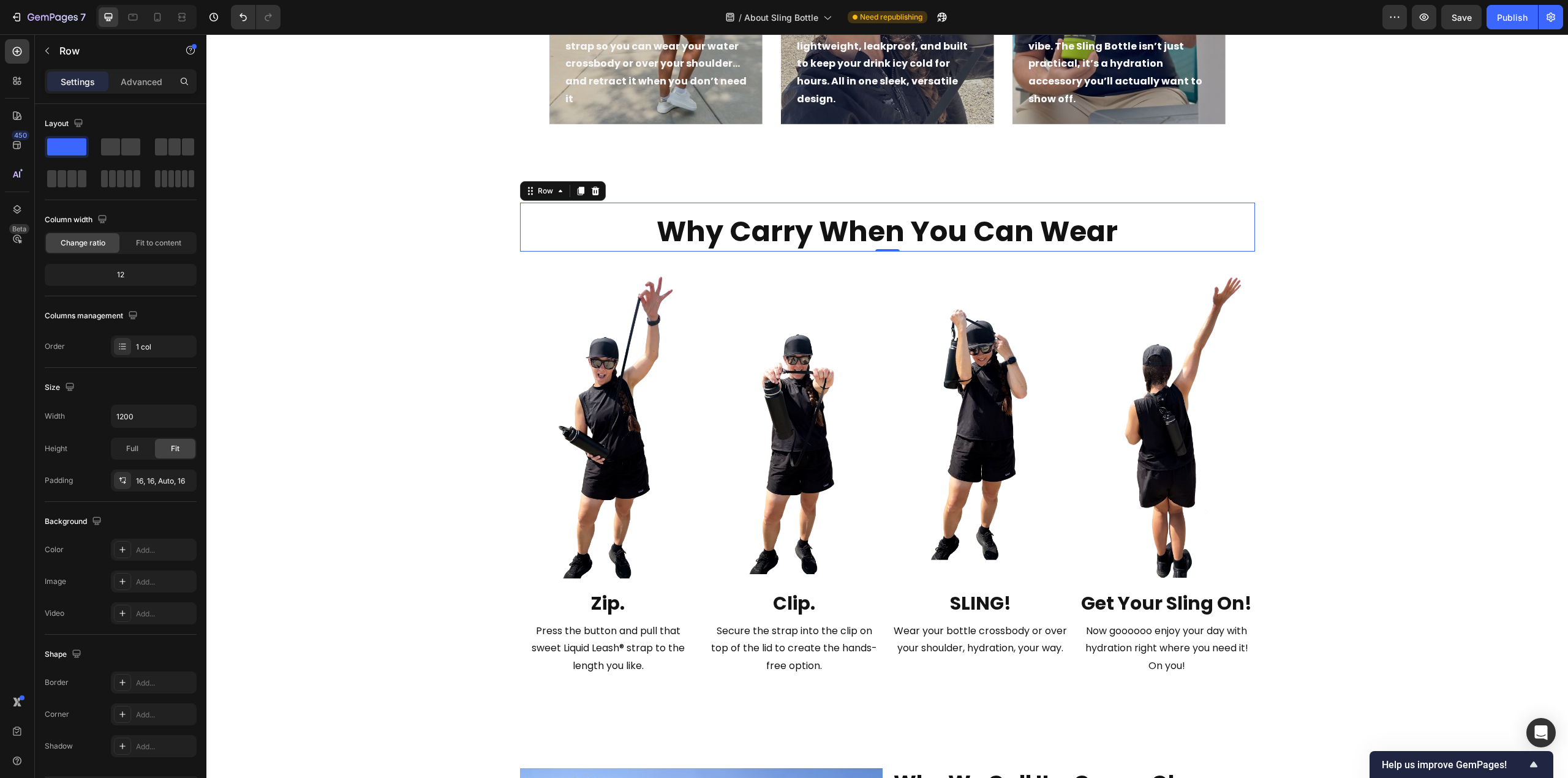
click at [736, 211] on div "⁠⁠⁠⁠⁠⁠⁠ Why Carry When You Can Wear Heading Row 0" at bounding box center [887, 227] width 735 height 49
click at [734, 205] on div "⁠⁠⁠⁠⁠⁠⁠ Why Carry When You Can Wear Heading Row 0" at bounding box center [887, 227] width 735 height 49
click at [158, 486] on div "16, 16, Auto, 16" at bounding box center [153, 480] width 85 height 22
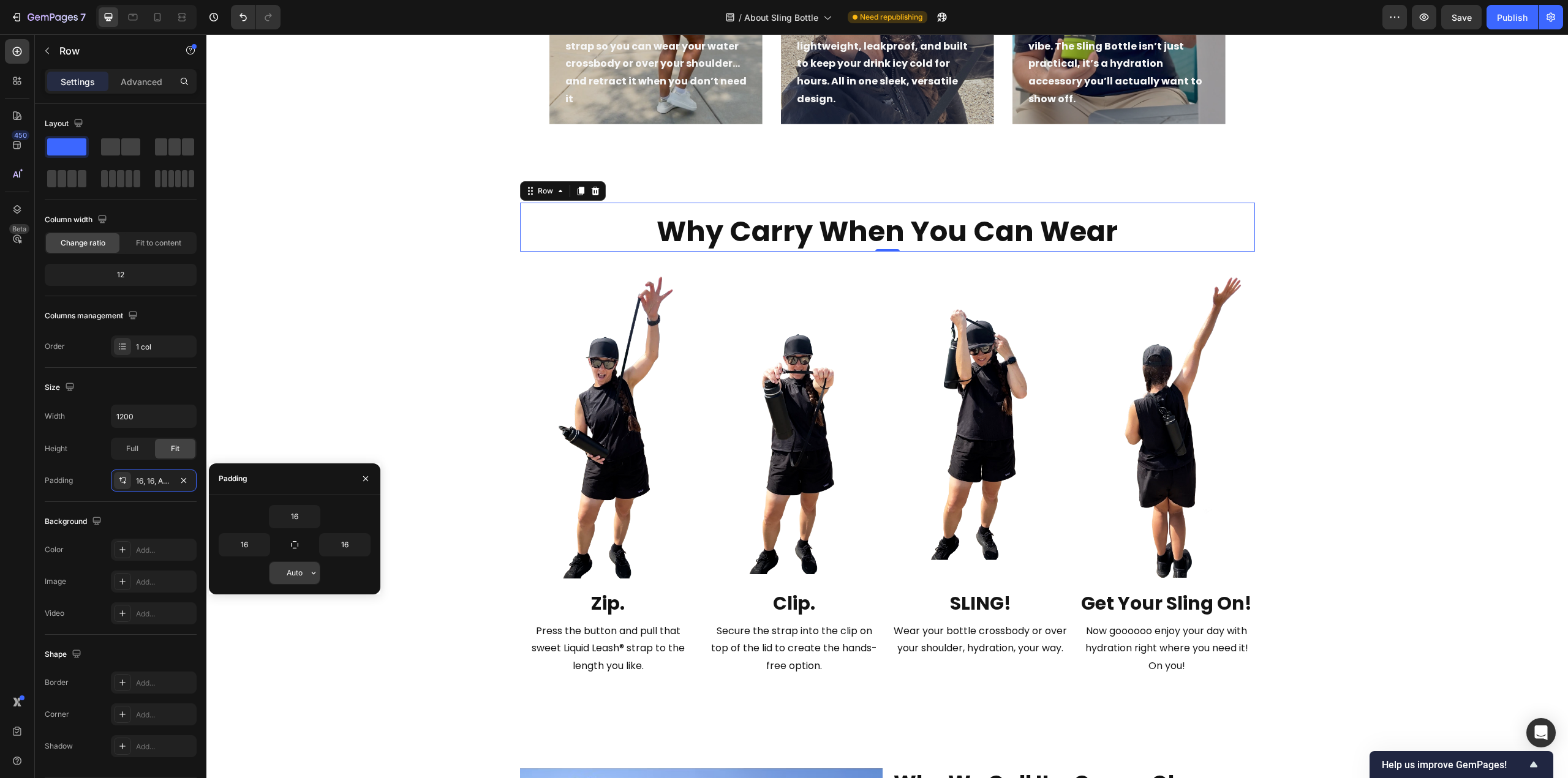
click at [298, 582] on input "Auto" at bounding box center [294, 572] width 50 height 22
click at [314, 572] on icon "button" at bounding box center [314, 573] width 4 height 3
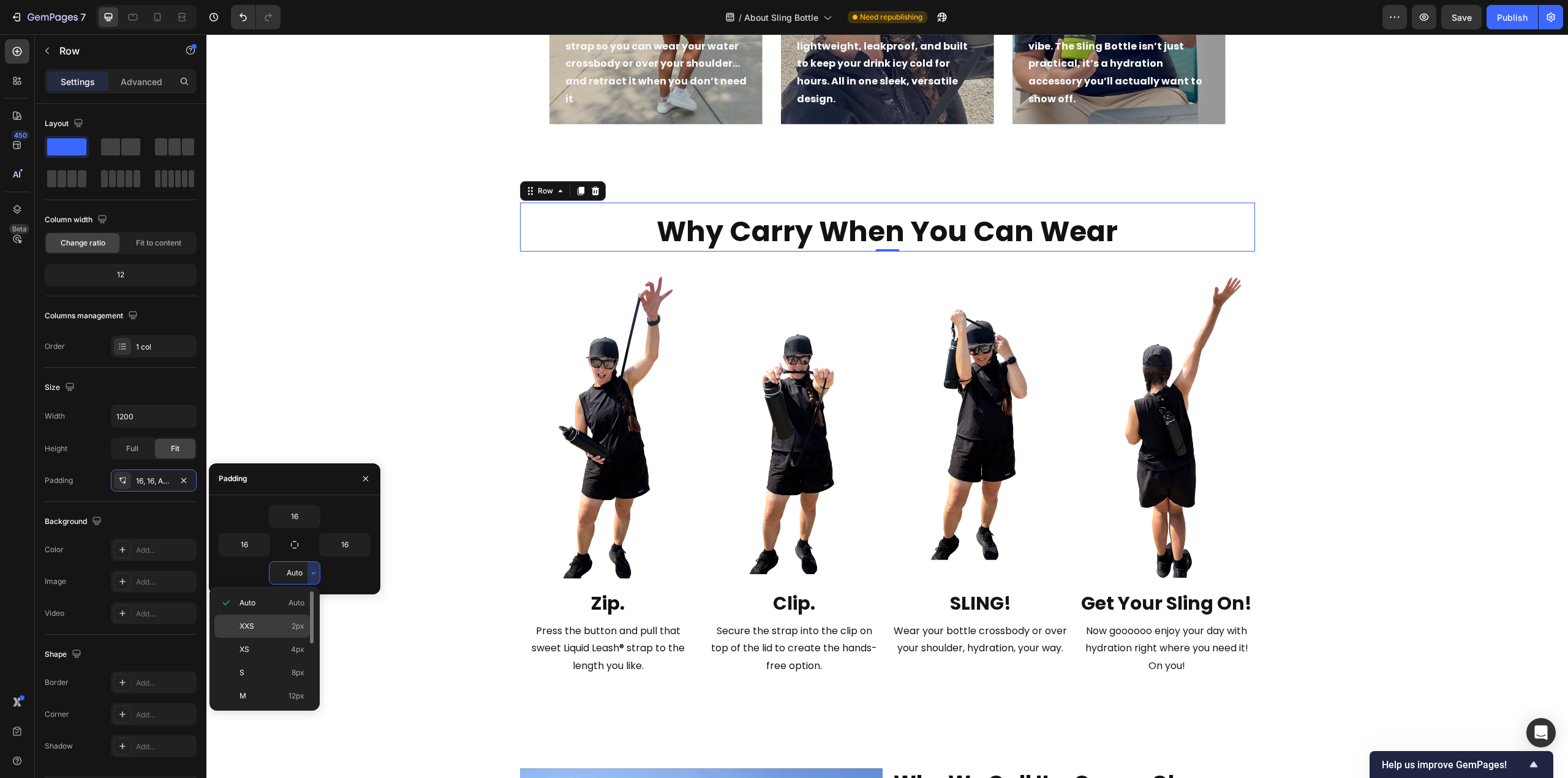
click at [275, 621] on p "XXS 2px" at bounding box center [272, 627] width 65 height 11
type input "2"
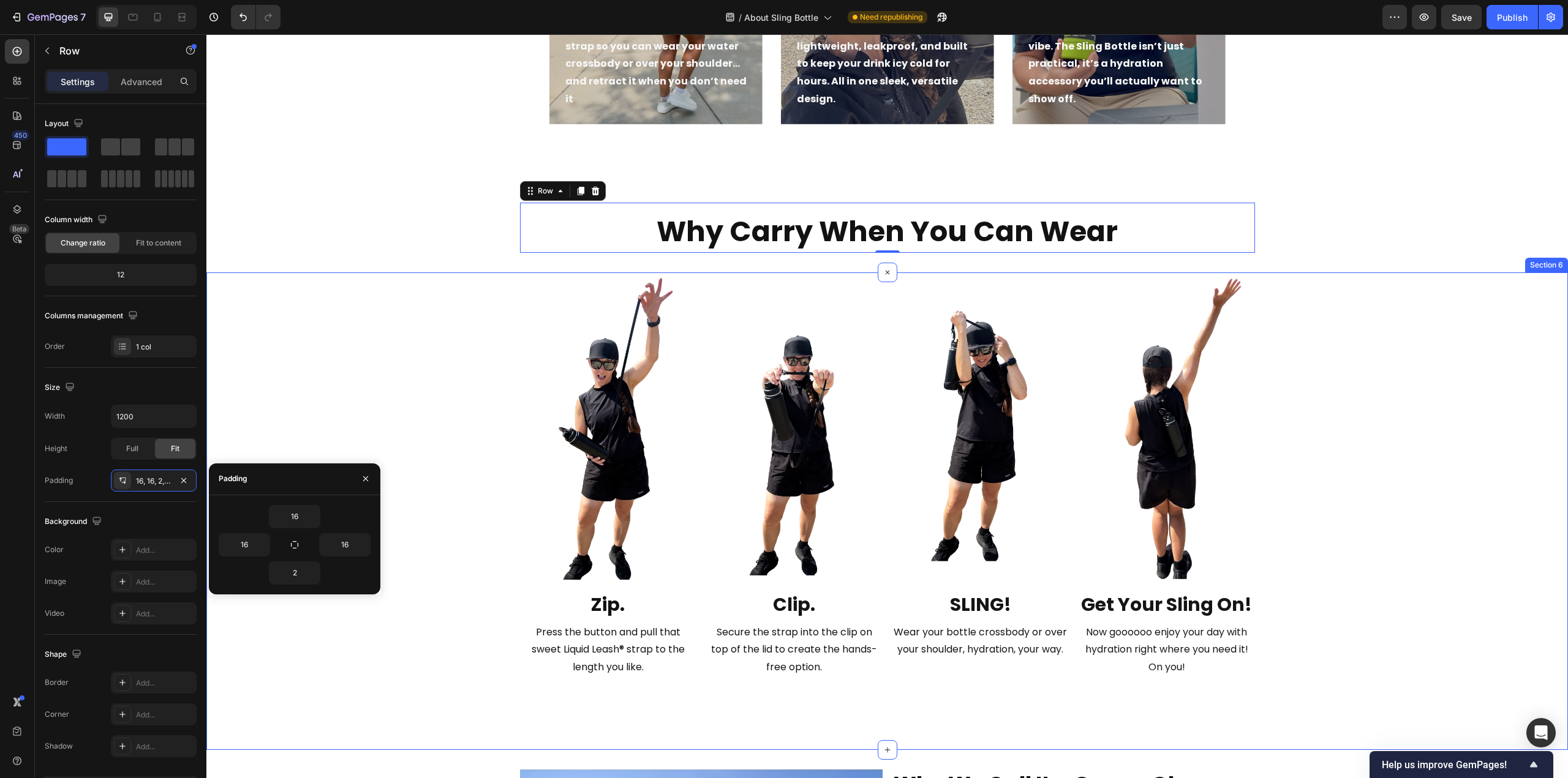
click at [1443, 416] on div "Image Zip. Text Block Press the button and pull that sweet Liquid Leash® strap …" at bounding box center [887, 502] width 1361 height 458
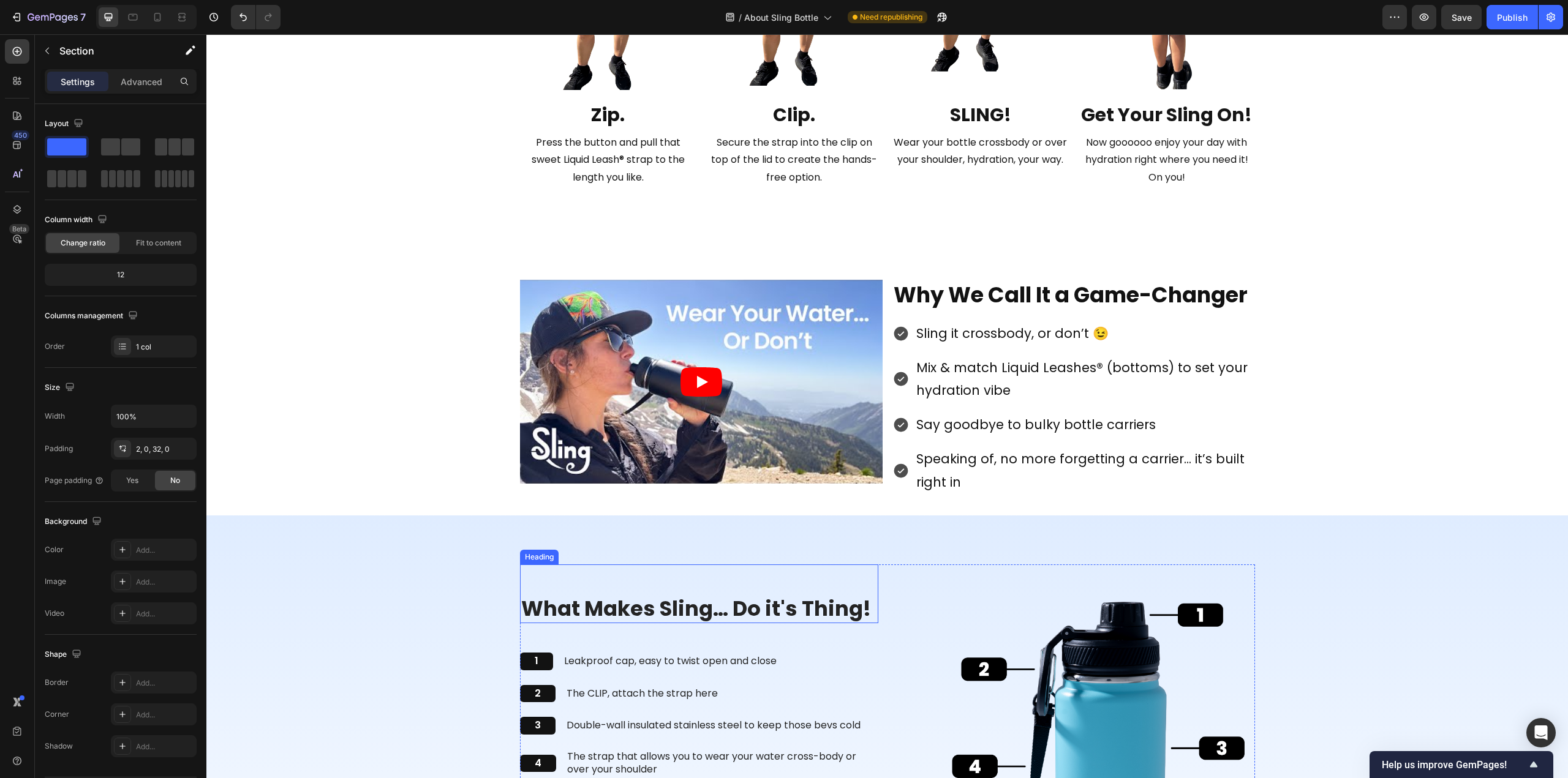
scroll to position [1593, 0]
